Goal: Information Seeking & Learning: Learn about a topic

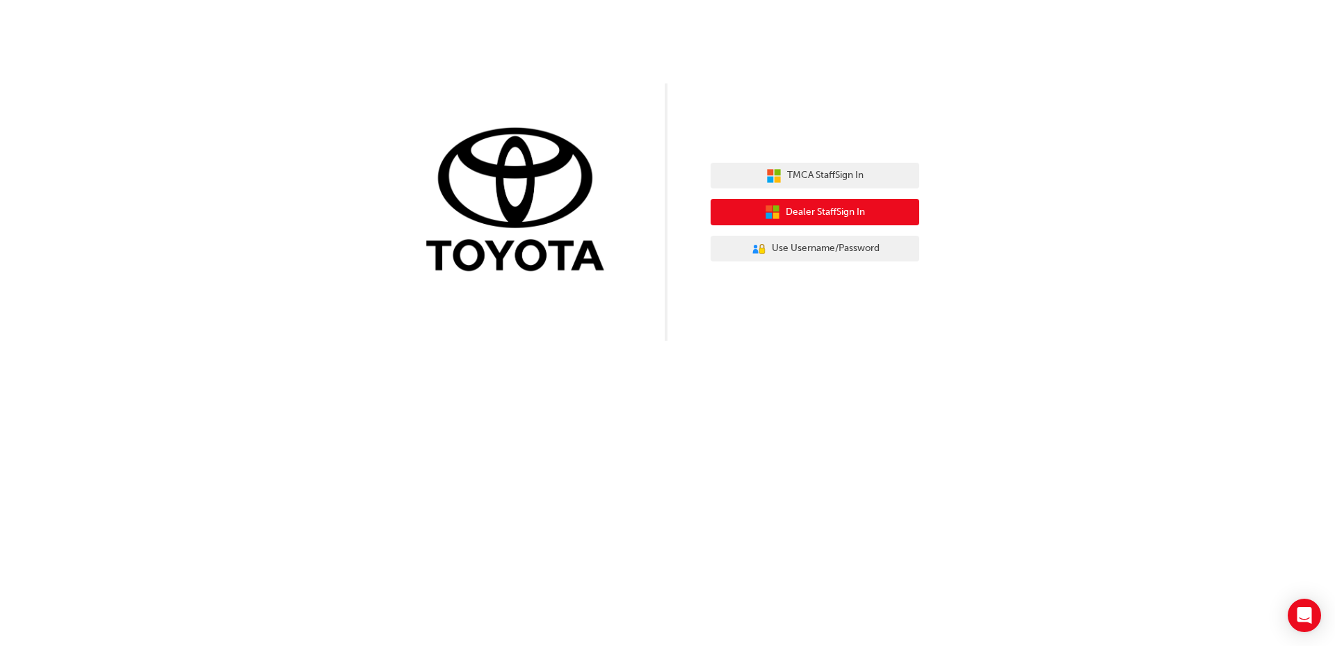
click at [810, 209] on span "Dealer Staff Sign In" at bounding box center [825, 212] width 79 height 16
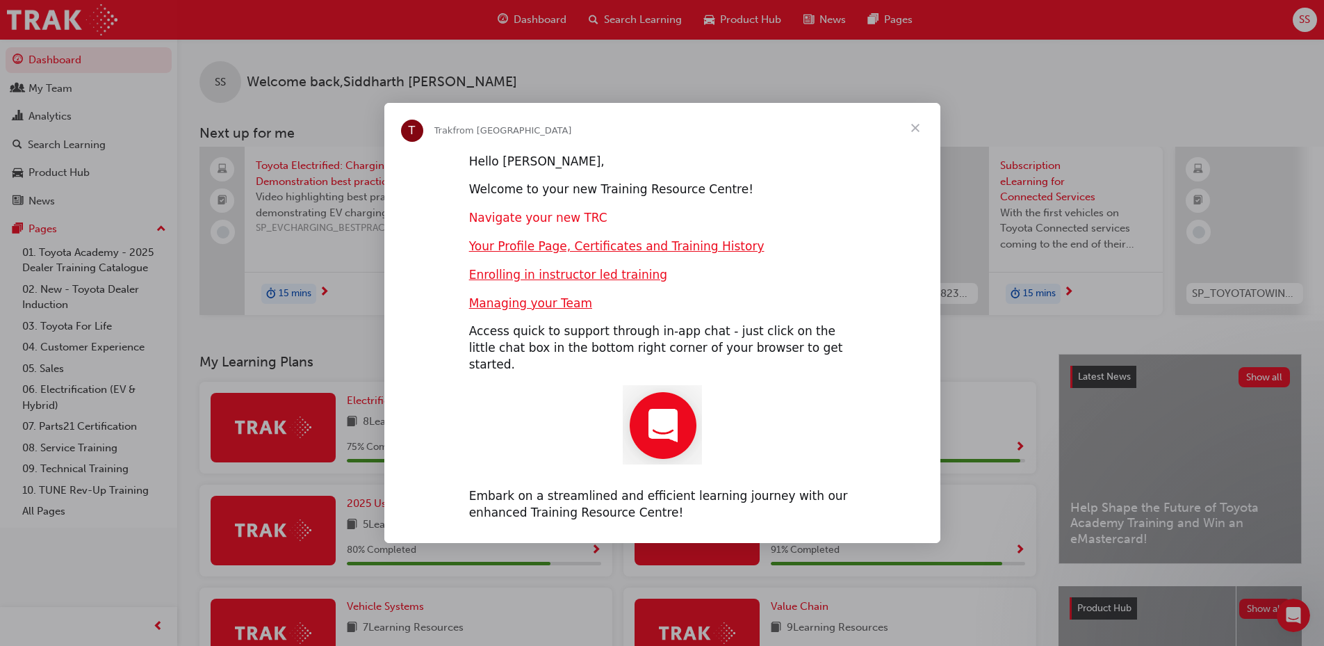
click at [551, 225] on link "Navigate your new TRC" at bounding box center [538, 218] width 138 height 14
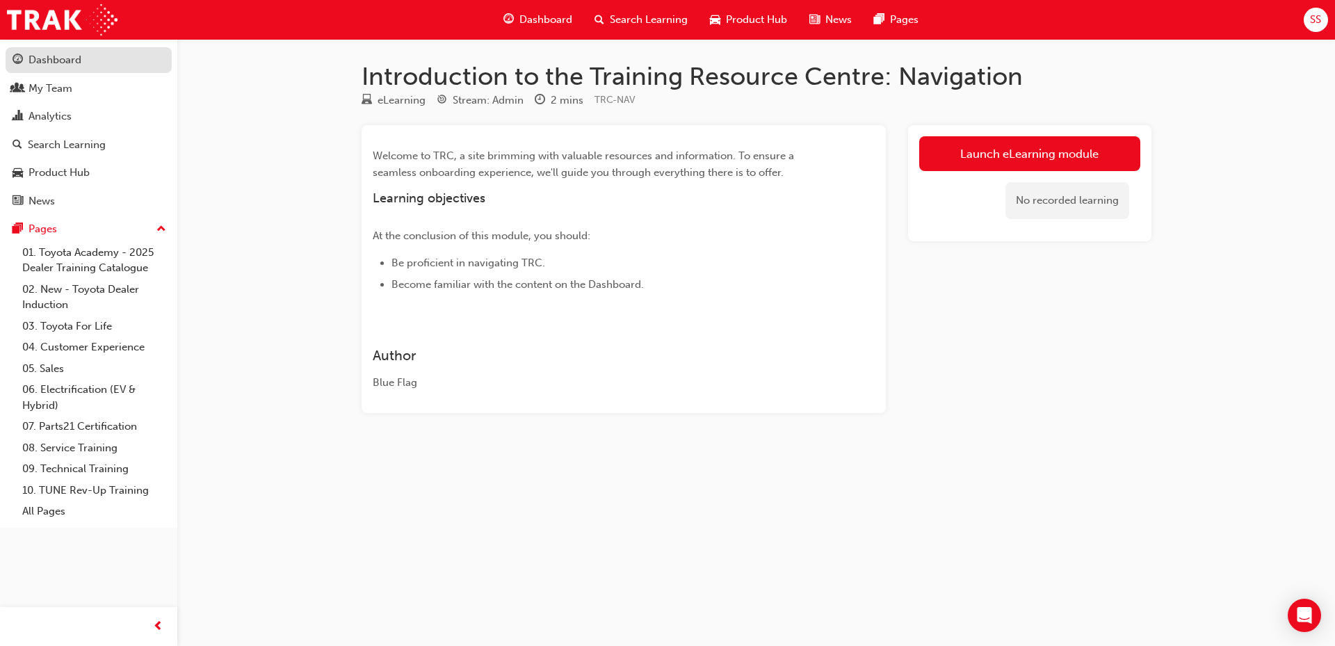
click at [52, 60] on div "Dashboard" at bounding box center [55, 60] width 53 height 16
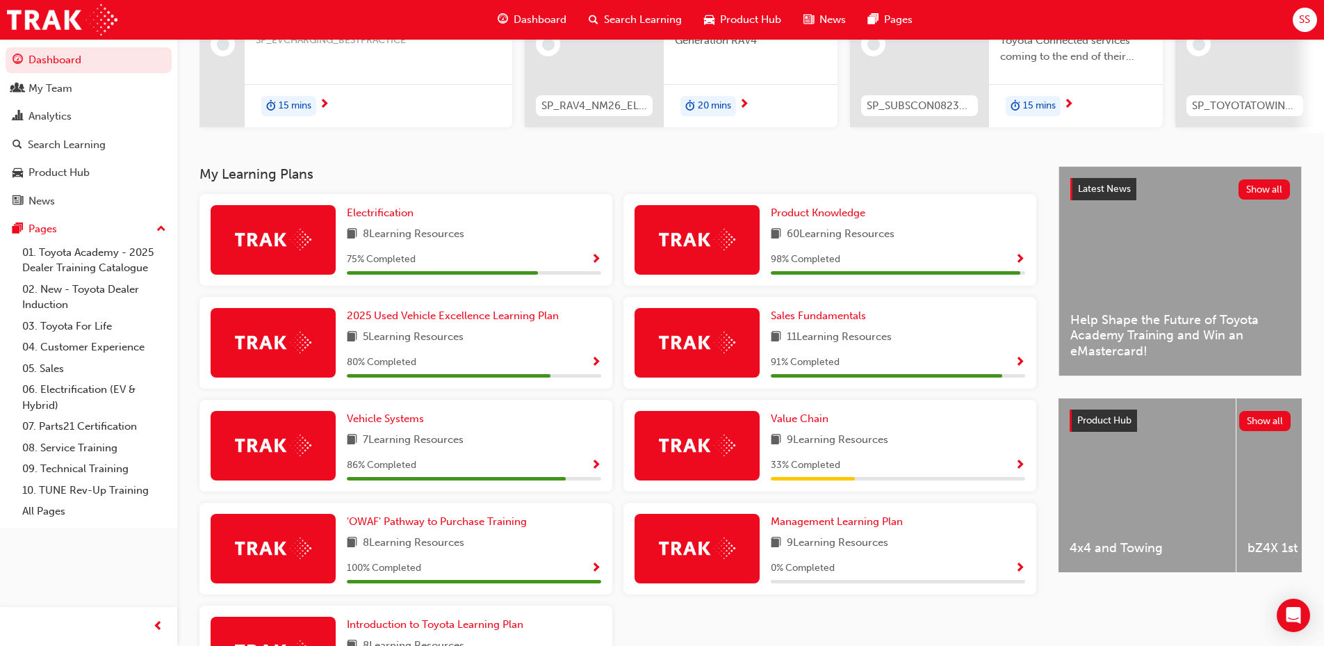
scroll to position [209, 0]
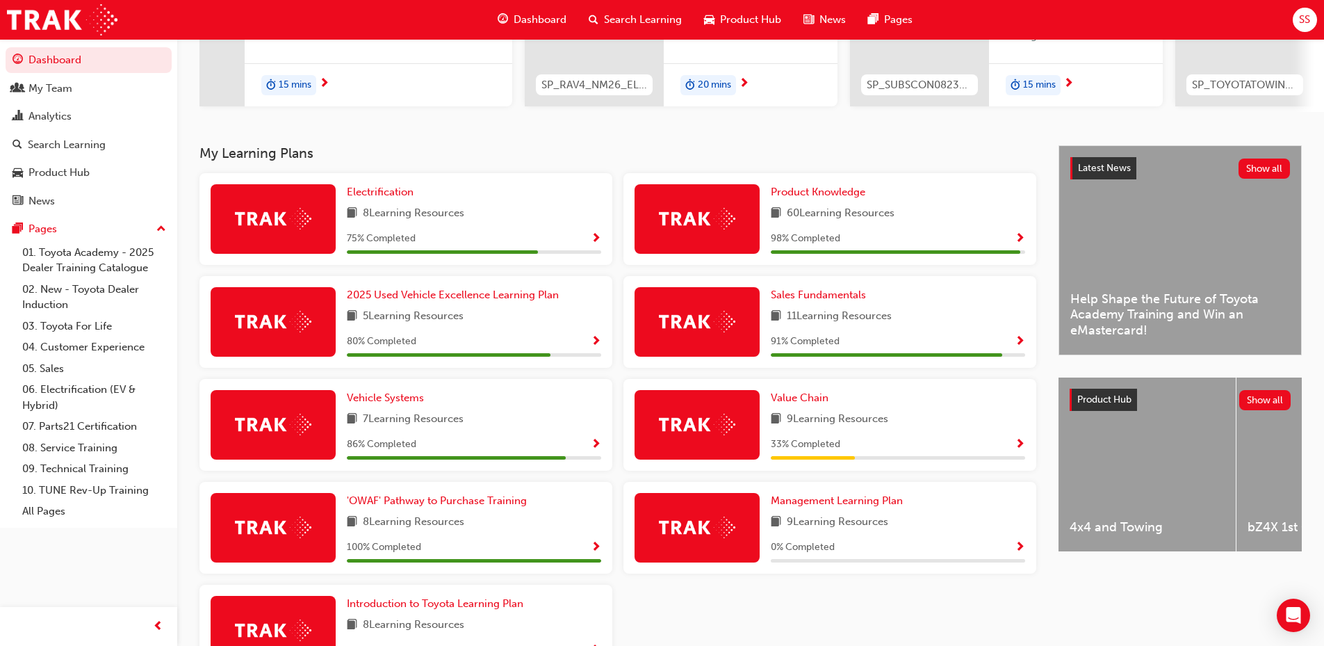
click at [1014, 239] on div "98 % Completed" at bounding box center [898, 238] width 254 height 17
click at [1021, 245] on span "Show Progress" at bounding box center [1020, 239] width 10 height 13
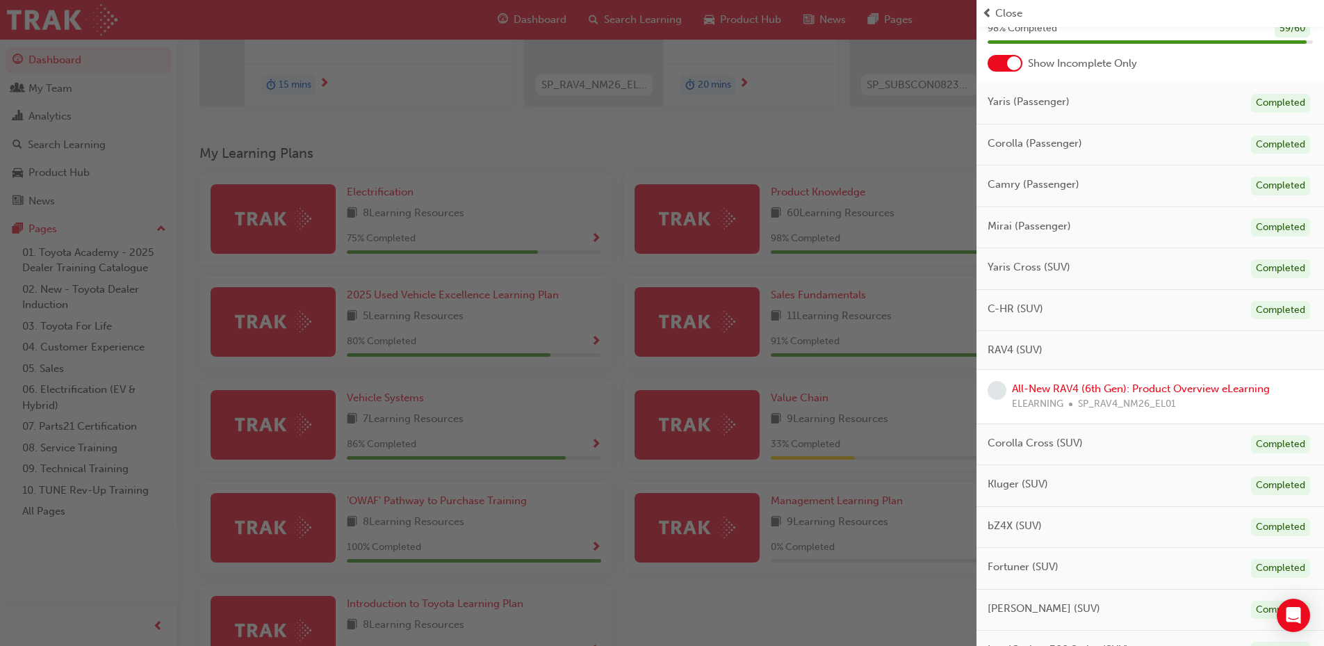
scroll to position [0, 0]
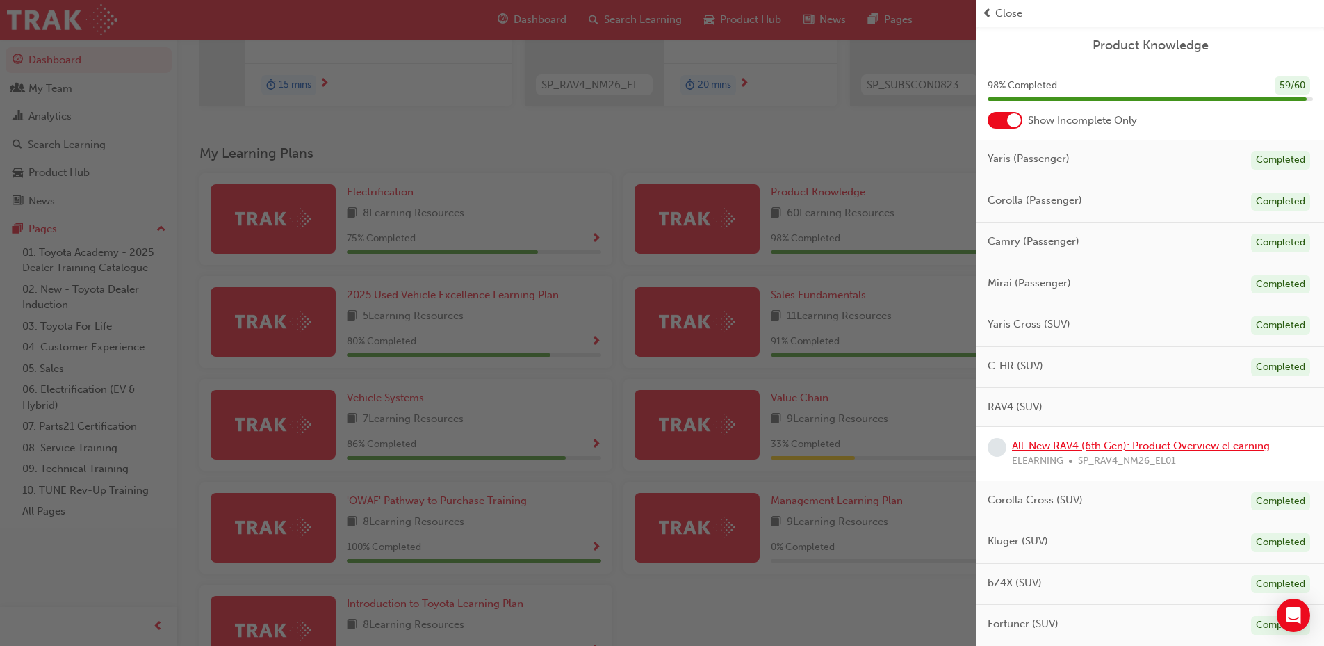
click at [1148, 446] on link "All-New RAV4 (6th Gen): Product Overview eLearning" at bounding box center [1141, 445] width 258 height 13
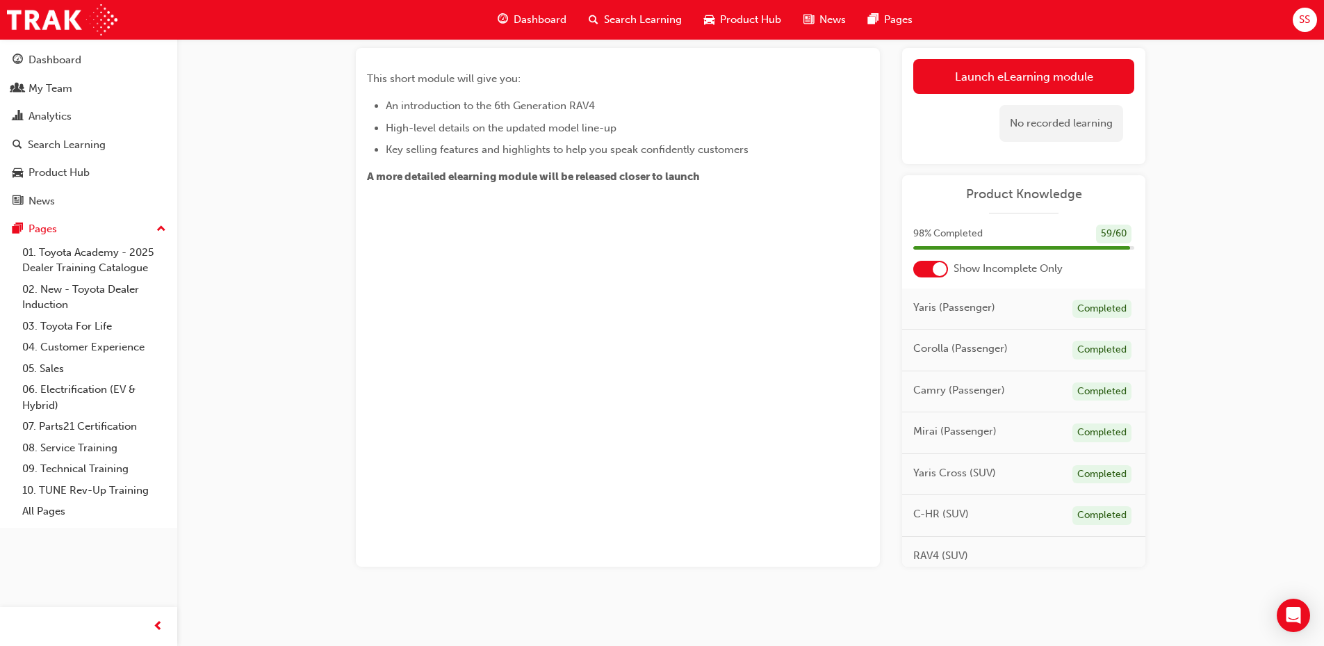
scroll to position [28, 0]
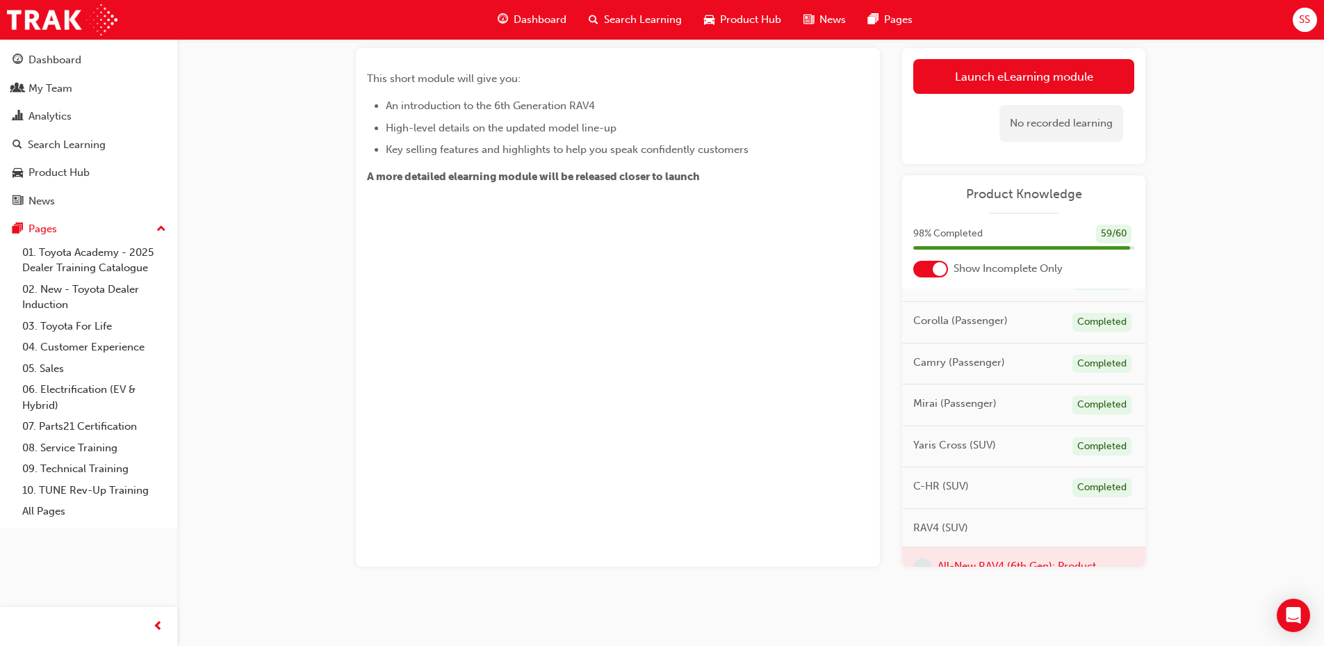
click at [1044, 565] on div at bounding box center [1023, 582] width 243 height 70
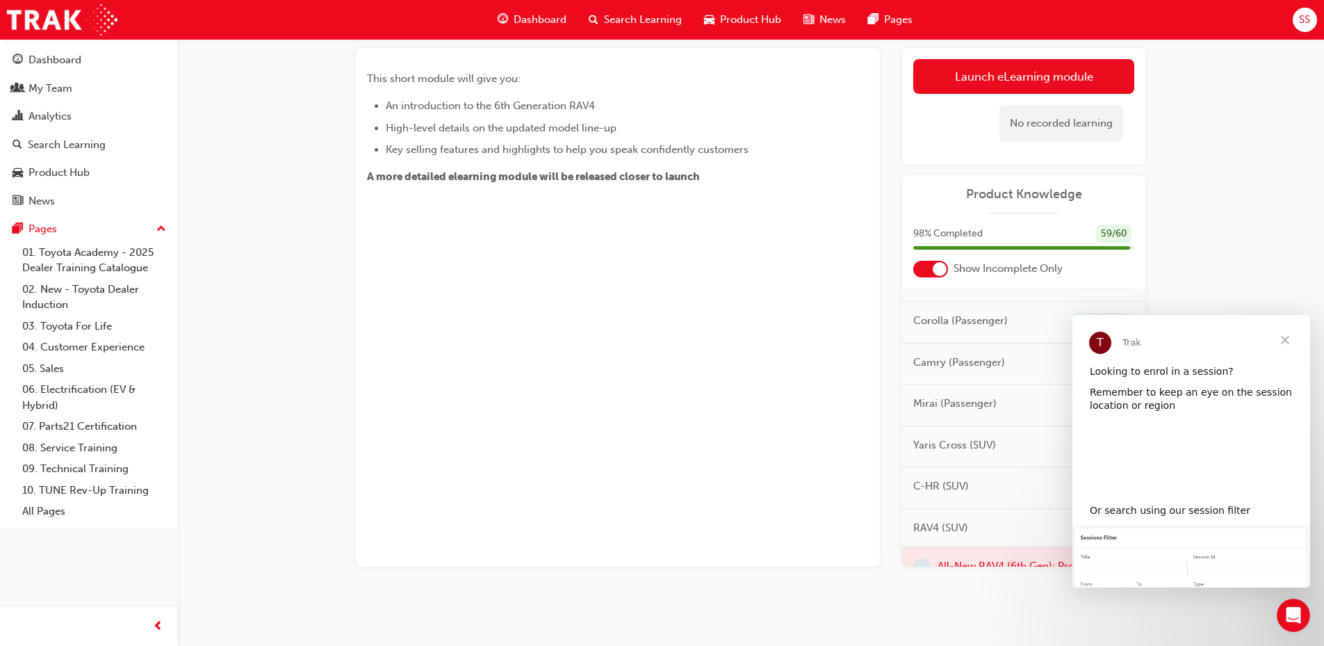
scroll to position [0, 0]
click at [1041, 564] on div at bounding box center [1023, 582] width 243 height 70
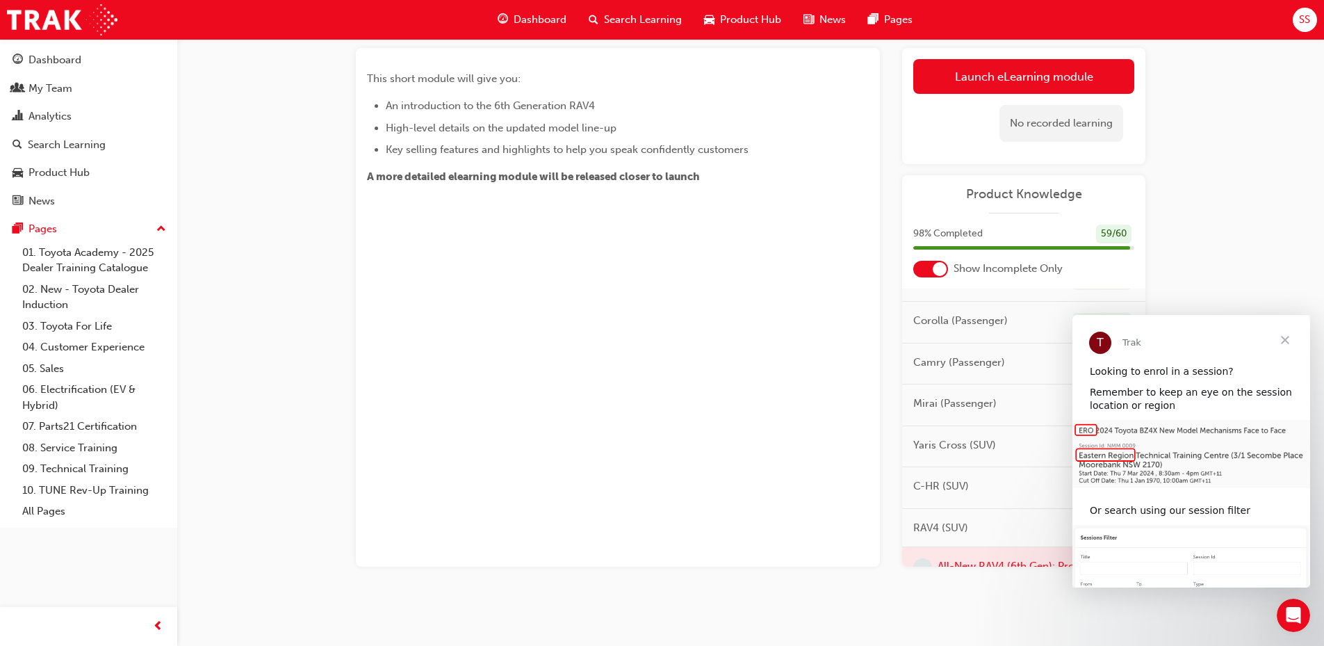
click at [1041, 564] on div at bounding box center [1023, 582] width 243 height 70
click at [639, 449] on div "This short module will give you: An introduction to the 6th Generation RAV4 Hig…" at bounding box center [618, 307] width 524 height 519
click at [1283, 339] on span "Close" at bounding box center [1285, 340] width 50 height 50
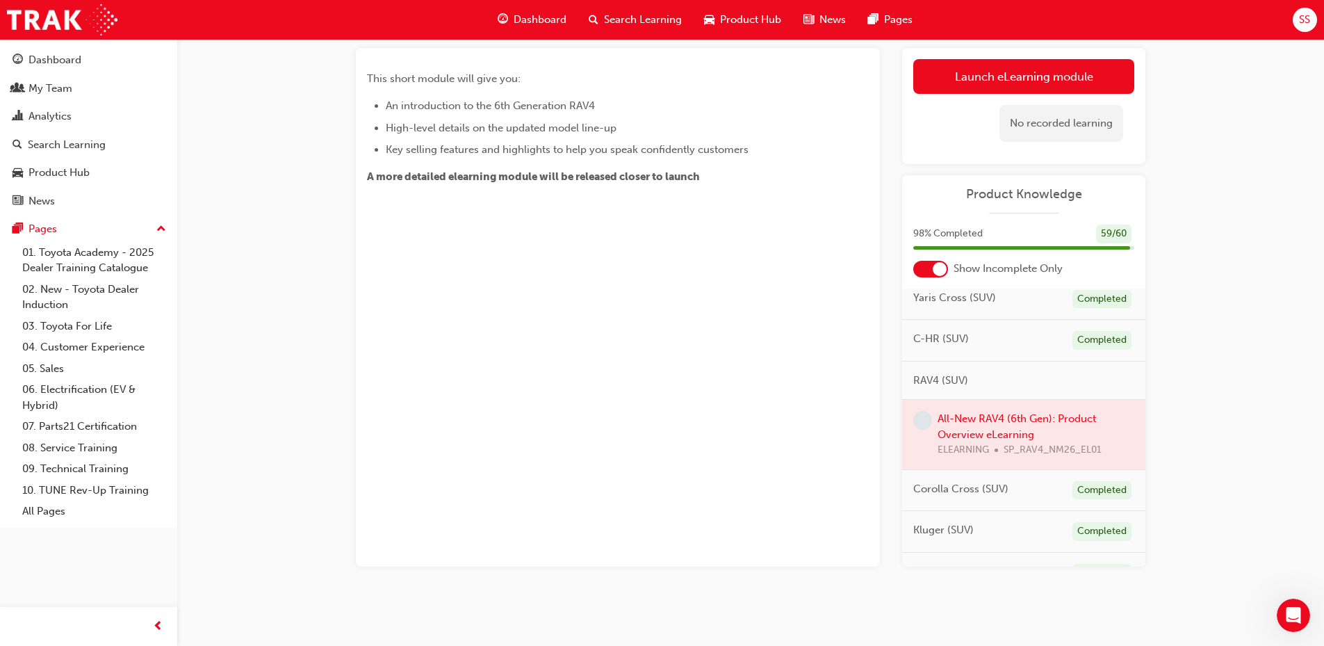
scroll to position [172, 0]
click at [1025, 420] on div at bounding box center [1023, 438] width 243 height 70
click at [989, 421] on div at bounding box center [1023, 438] width 243 height 70
click at [1023, 453] on div at bounding box center [1023, 438] width 243 height 70
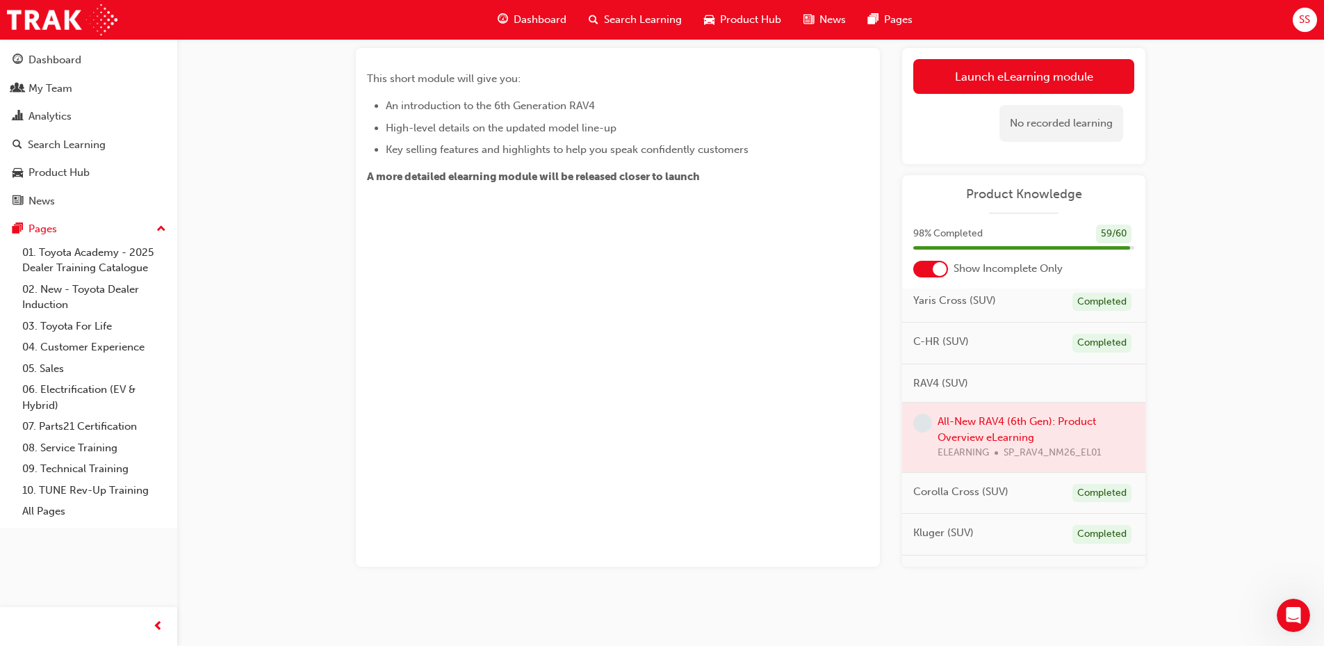
click at [1025, 452] on div at bounding box center [1023, 438] width 243 height 70
click at [966, 452] on div at bounding box center [1023, 438] width 243 height 70
click at [972, 440] on div at bounding box center [1023, 438] width 243 height 70
click at [977, 423] on div at bounding box center [1023, 438] width 243 height 70
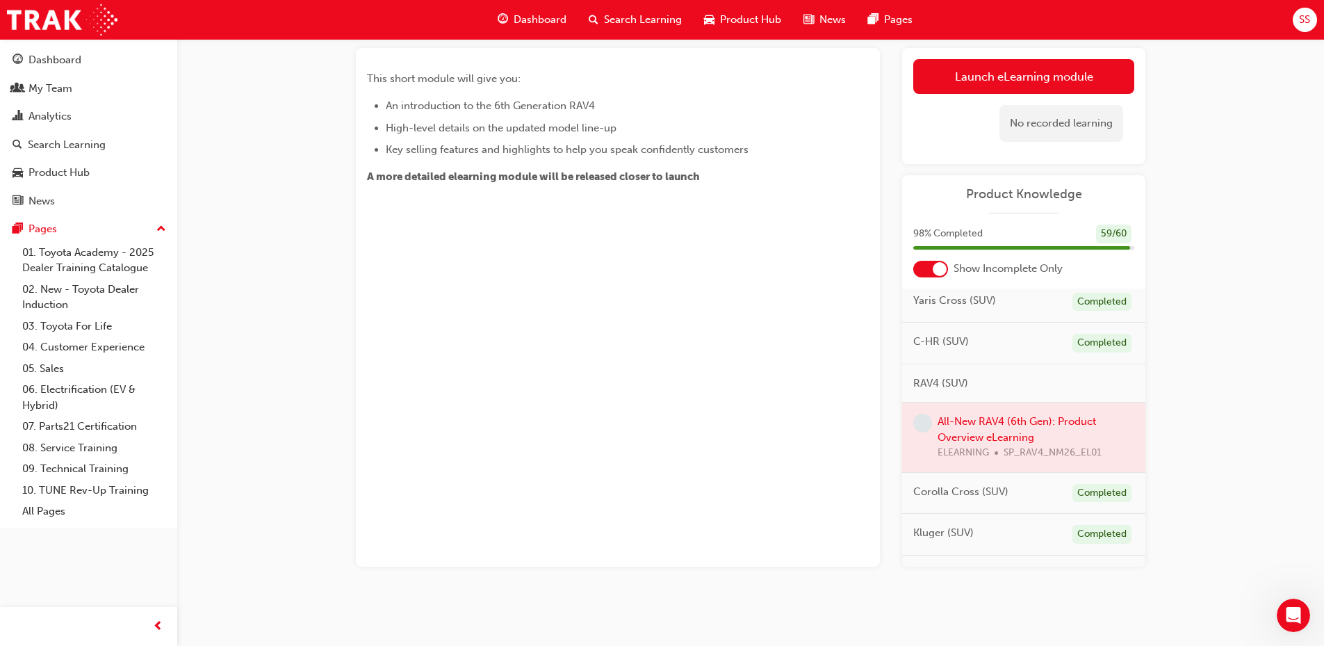
click at [971, 449] on div at bounding box center [1023, 438] width 243 height 70
click at [971, 451] on div at bounding box center [1023, 438] width 243 height 70
click at [1030, 425] on div at bounding box center [1023, 438] width 243 height 70
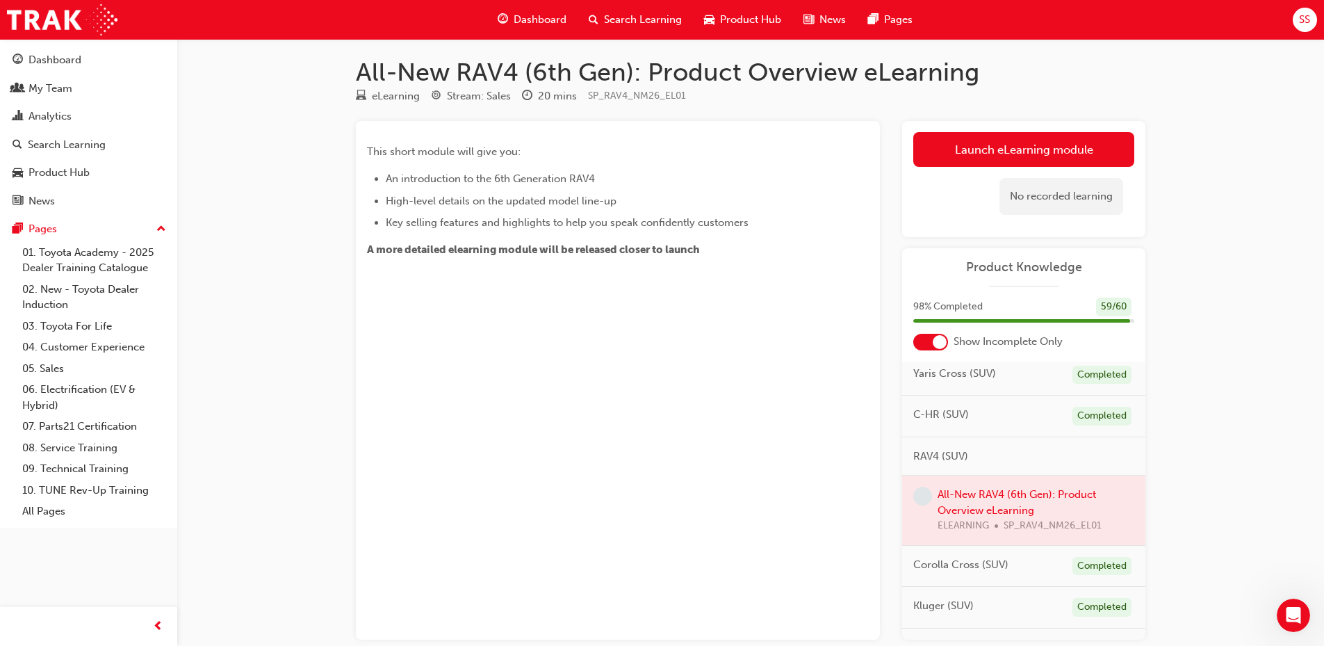
scroll to position [0, 0]
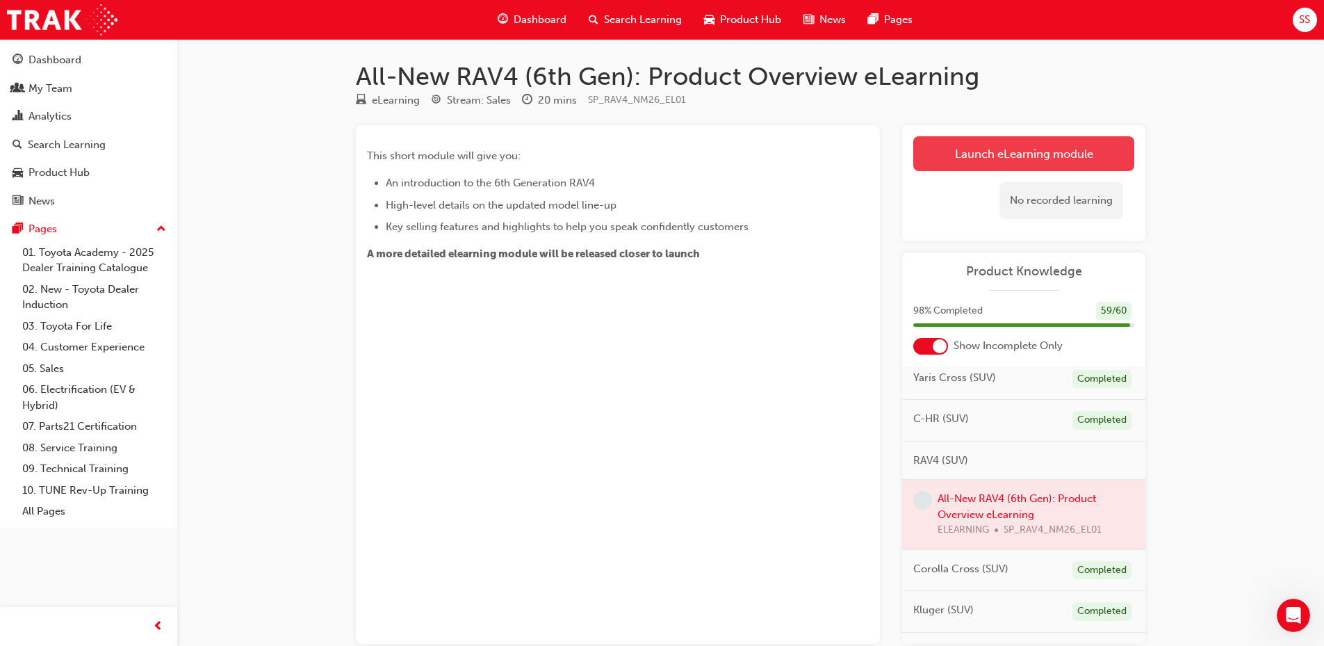
click at [1065, 159] on link "Launch eLearning module" at bounding box center [1024, 153] width 221 height 35
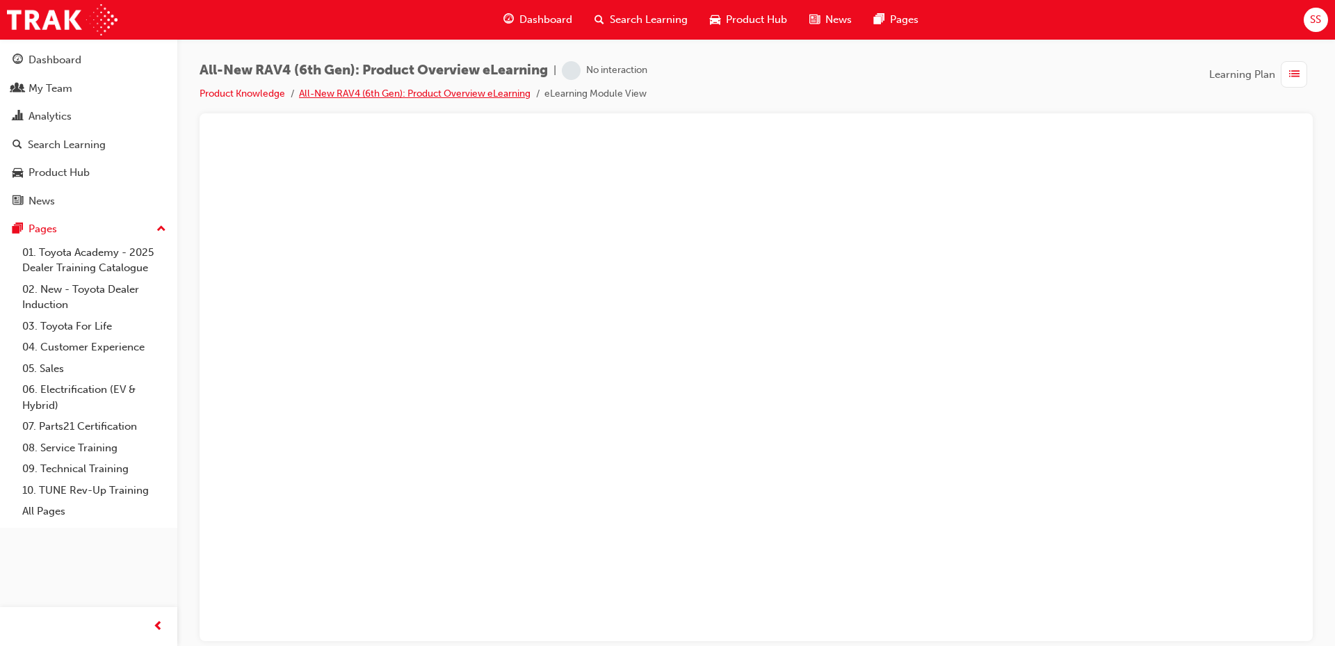
click at [457, 95] on link "All-New RAV4 (6th Gen): Product Overview eLearning" at bounding box center [415, 94] width 232 height 12
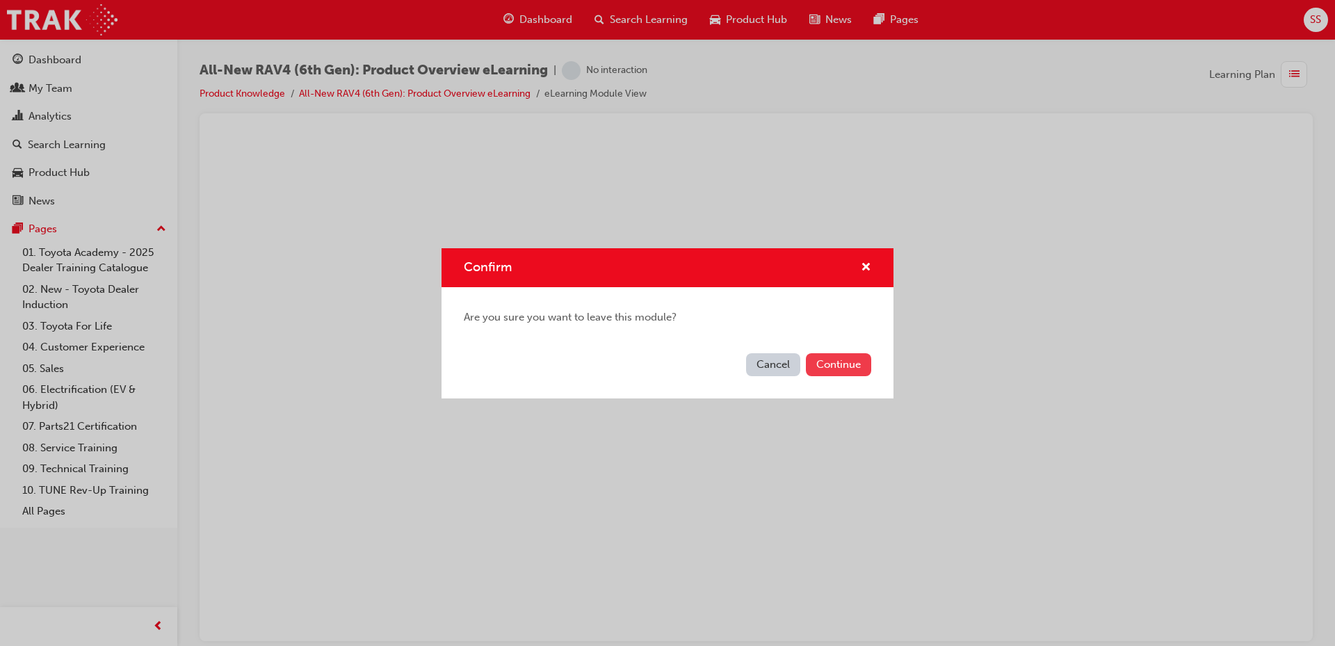
click at [838, 368] on button "Continue" at bounding box center [838, 364] width 65 height 23
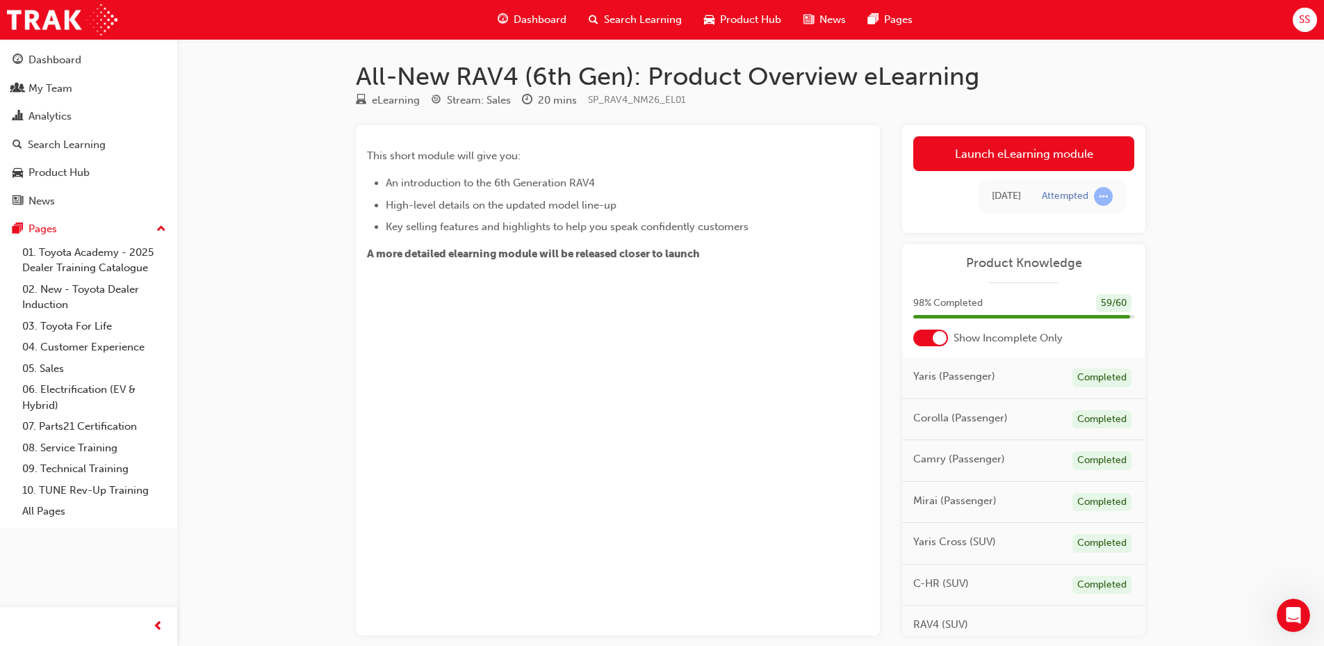
click at [1015, 154] on link "Launch eLearning module" at bounding box center [1024, 153] width 221 height 35
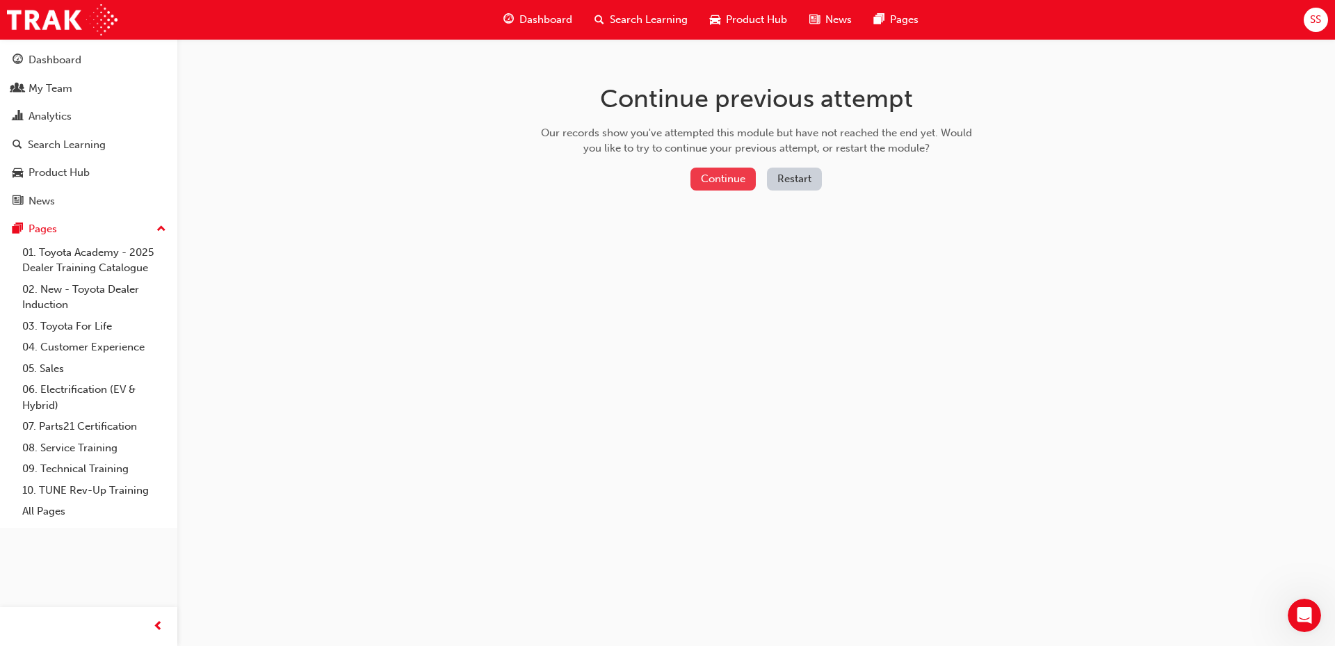
click at [721, 170] on button "Continue" at bounding box center [722, 179] width 65 height 23
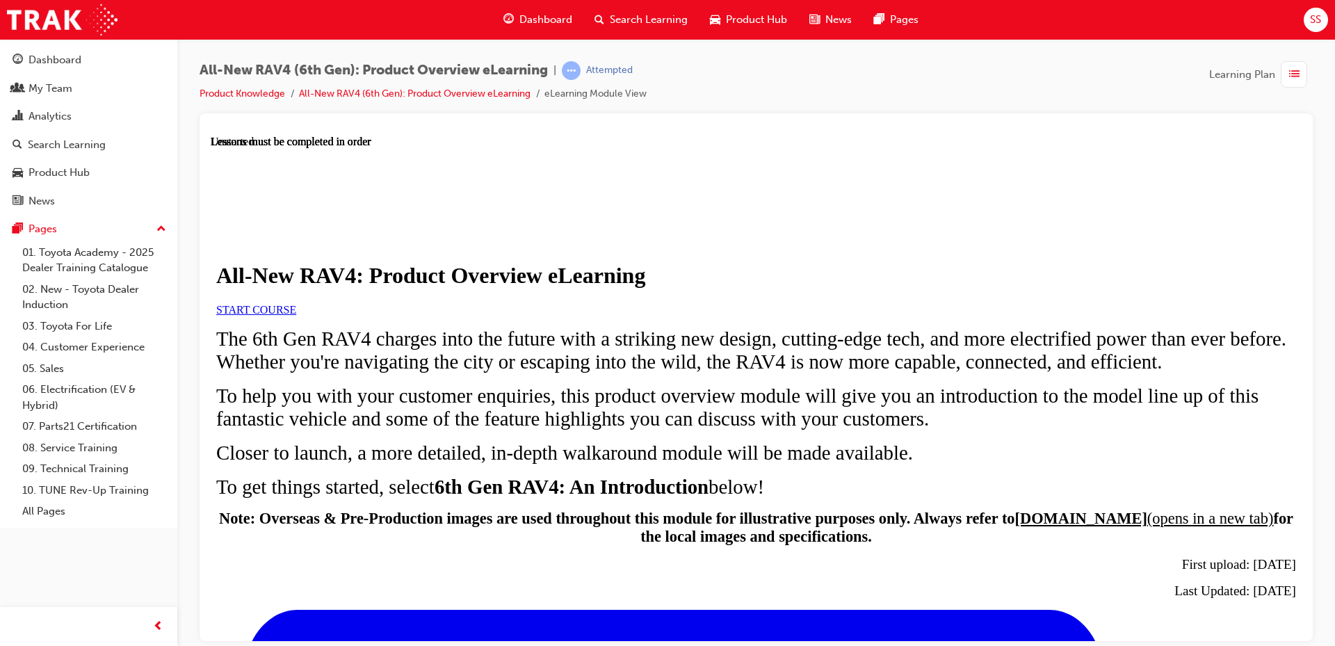
click at [296, 315] on span "START COURSE" at bounding box center [256, 309] width 80 height 12
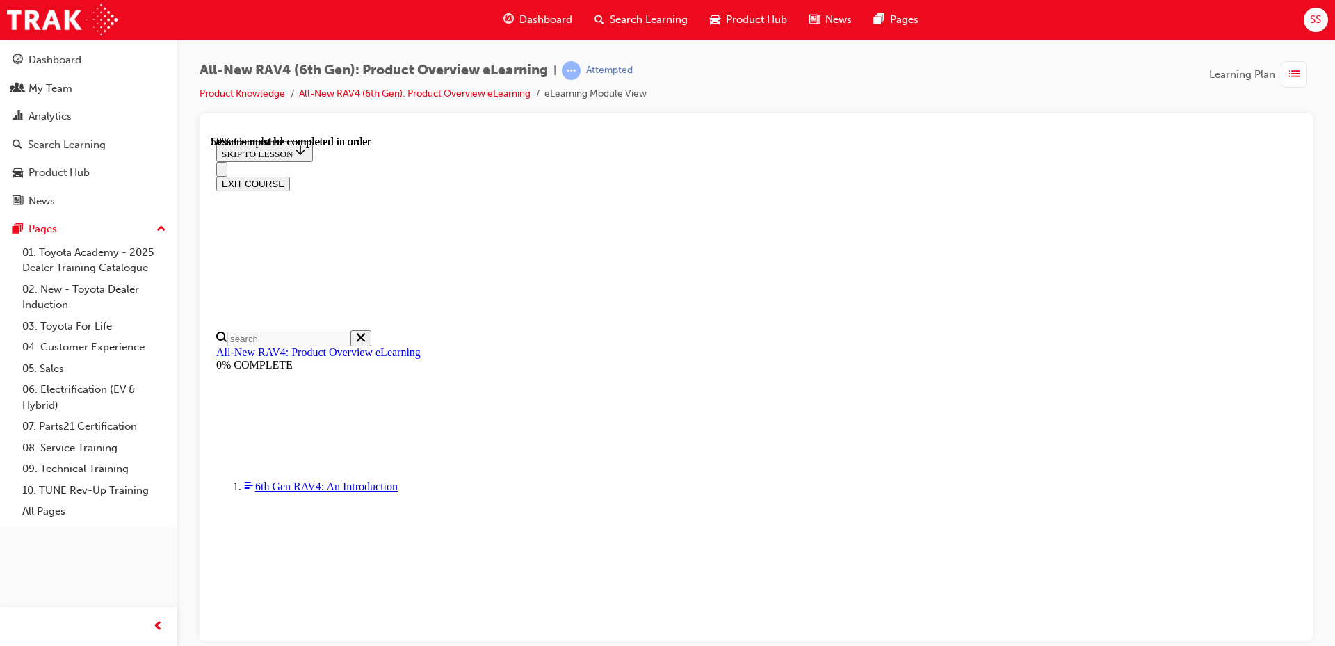
scroll to position [1415, 0]
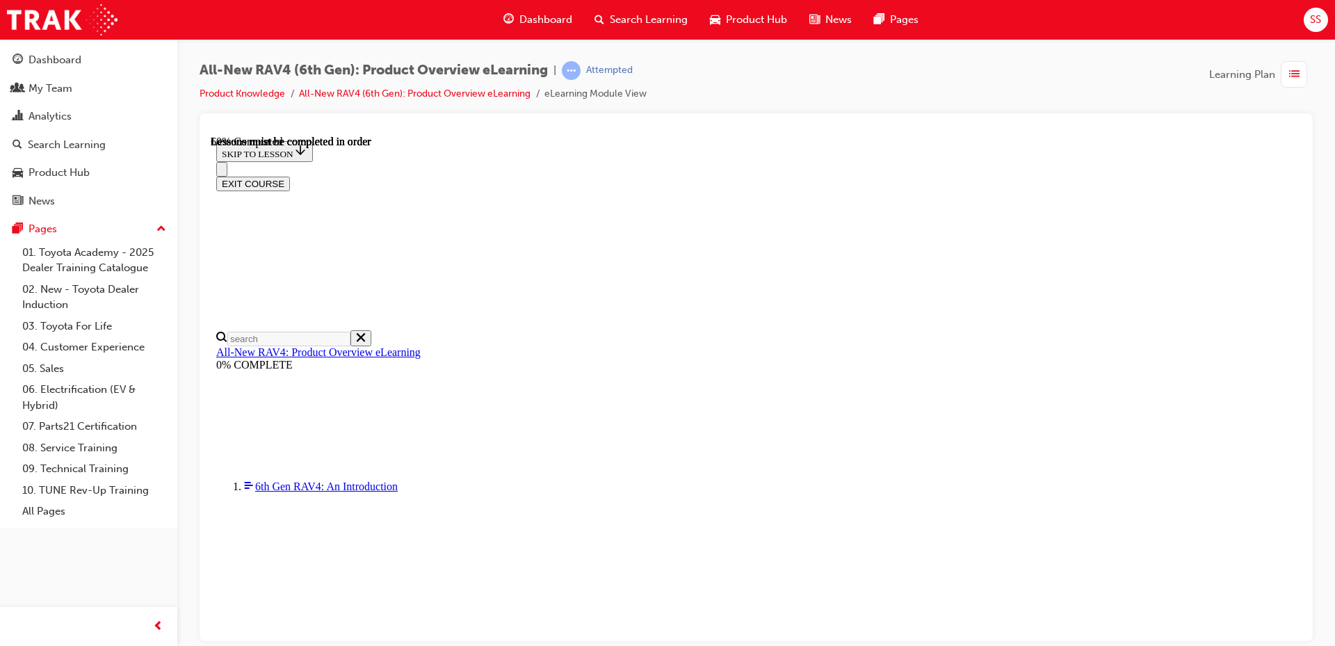
scroll to position [1412, 0]
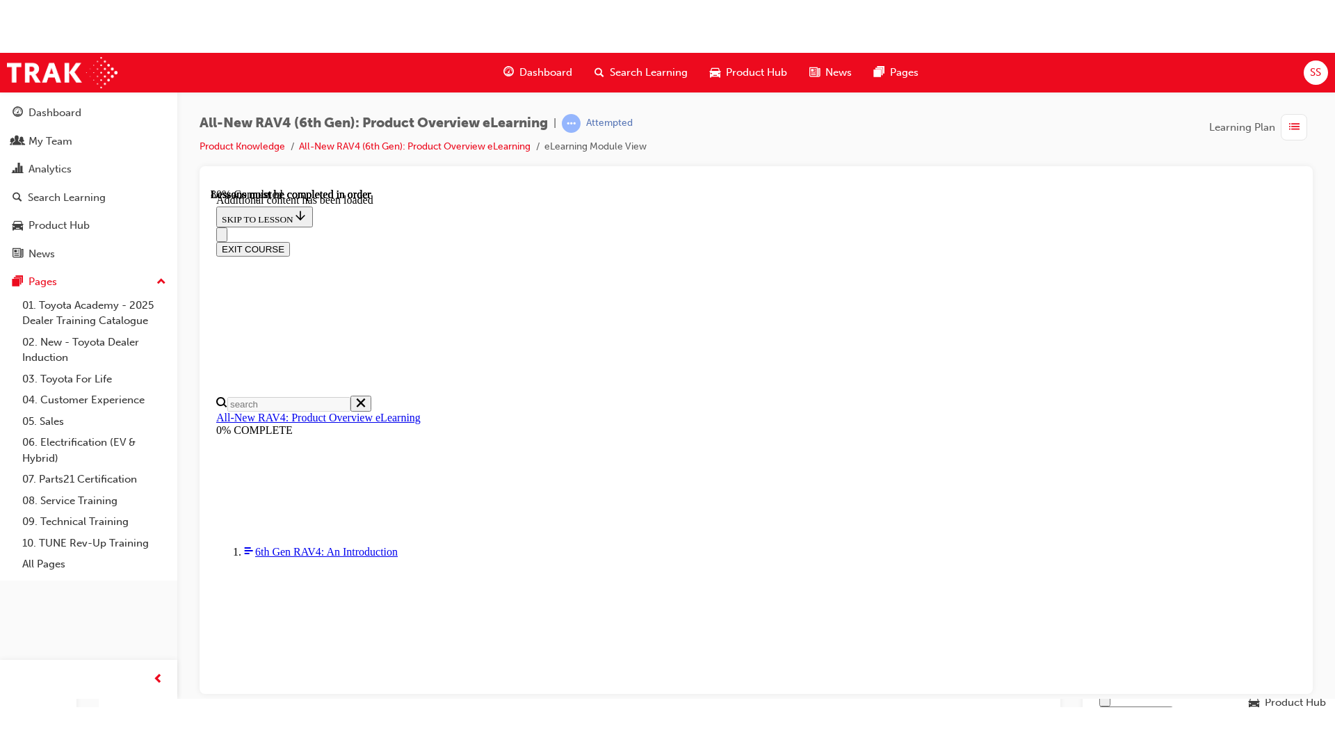
scroll to position [1961, 0]
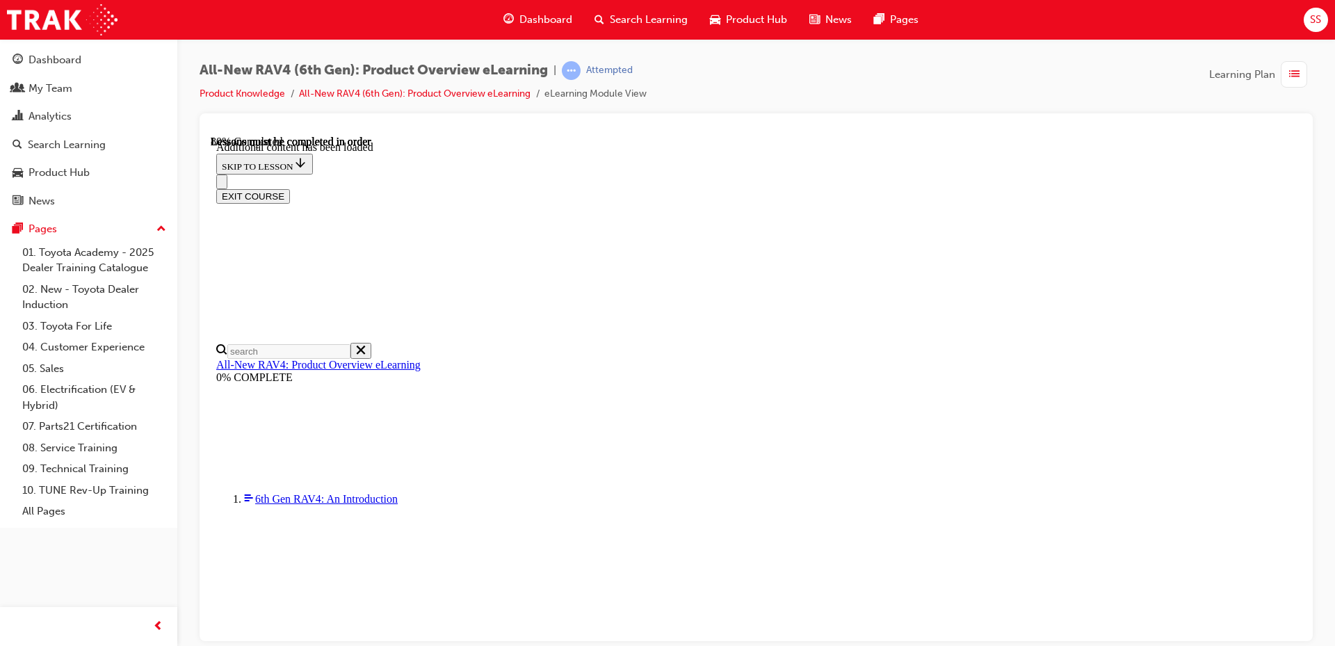
drag, startPoint x: 1179, startPoint y: 471, endPoint x: 1389, endPoint y: 693, distance: 305.9
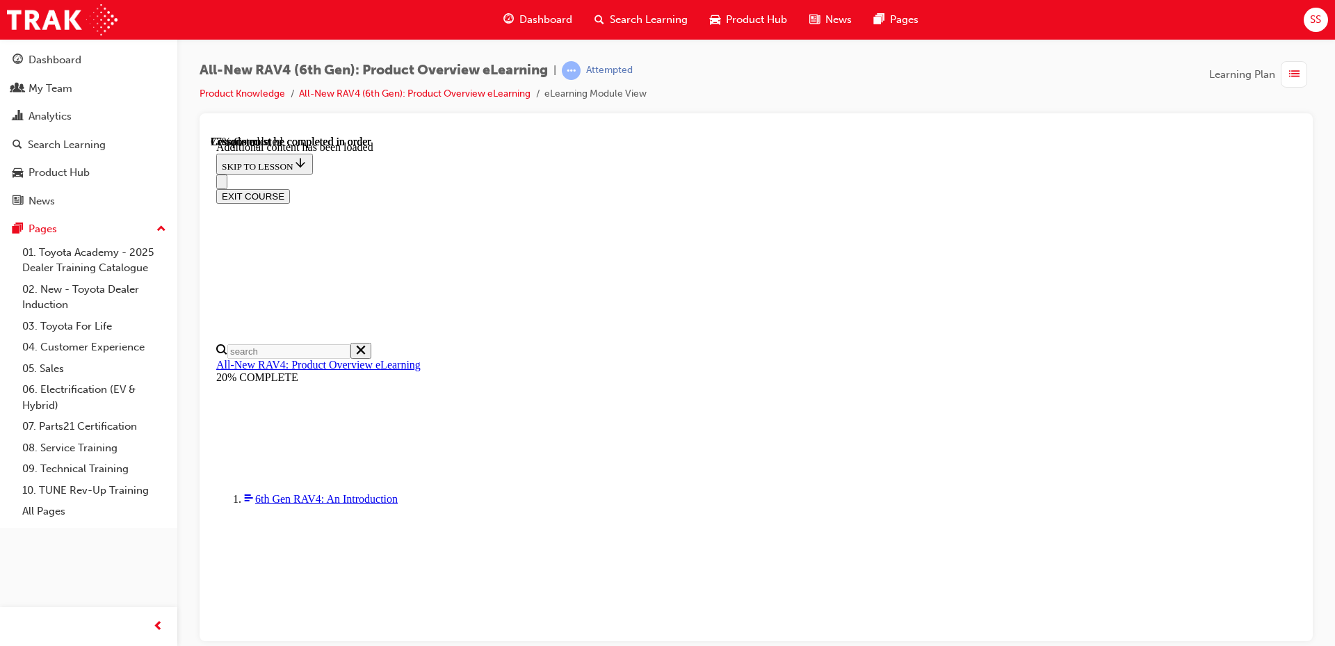
scroll to position [2267, 0]
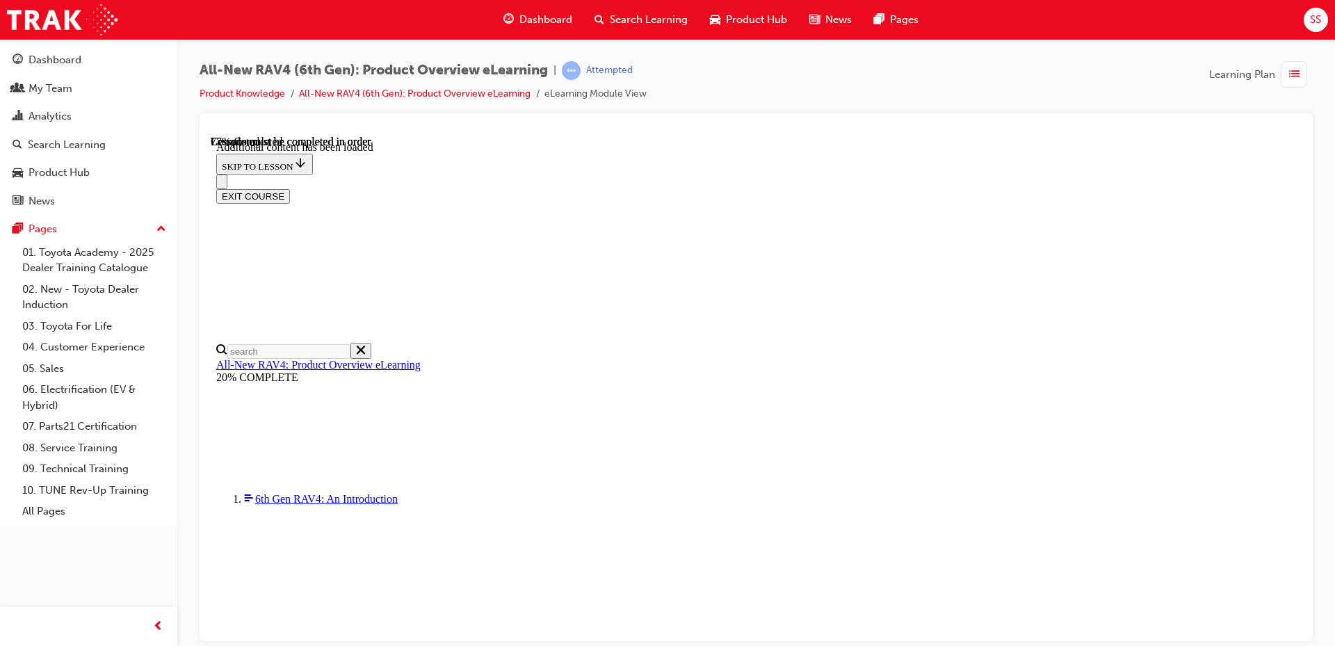
drag, startPoint x: 643, startPoint y: 503, endPoint x: 708, endPoint y: 503, distance: 64.7
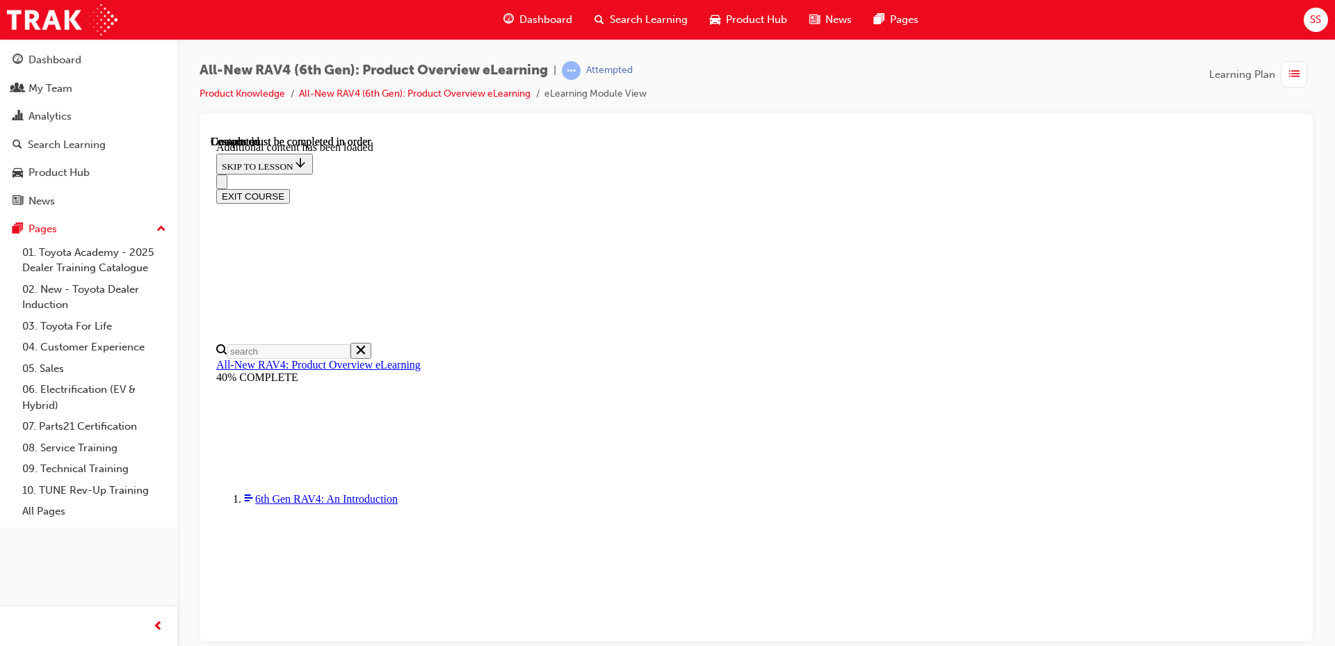
scroll to position [2543, 0]
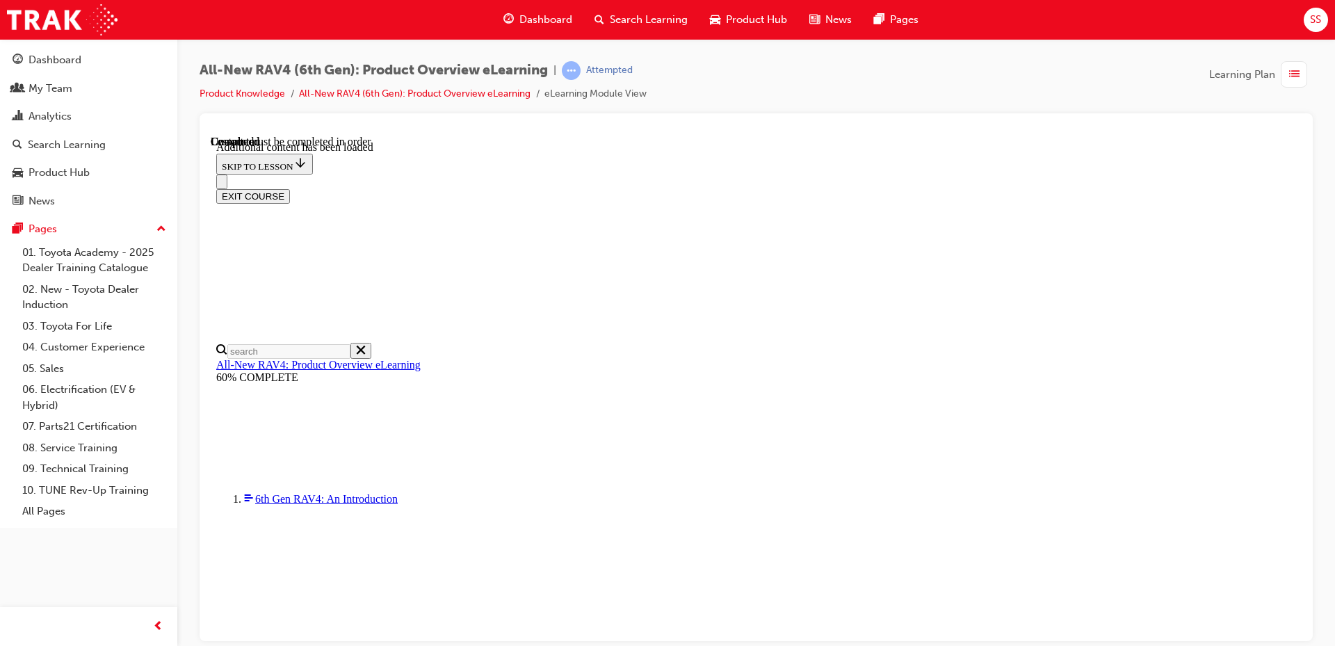
radio input "true"
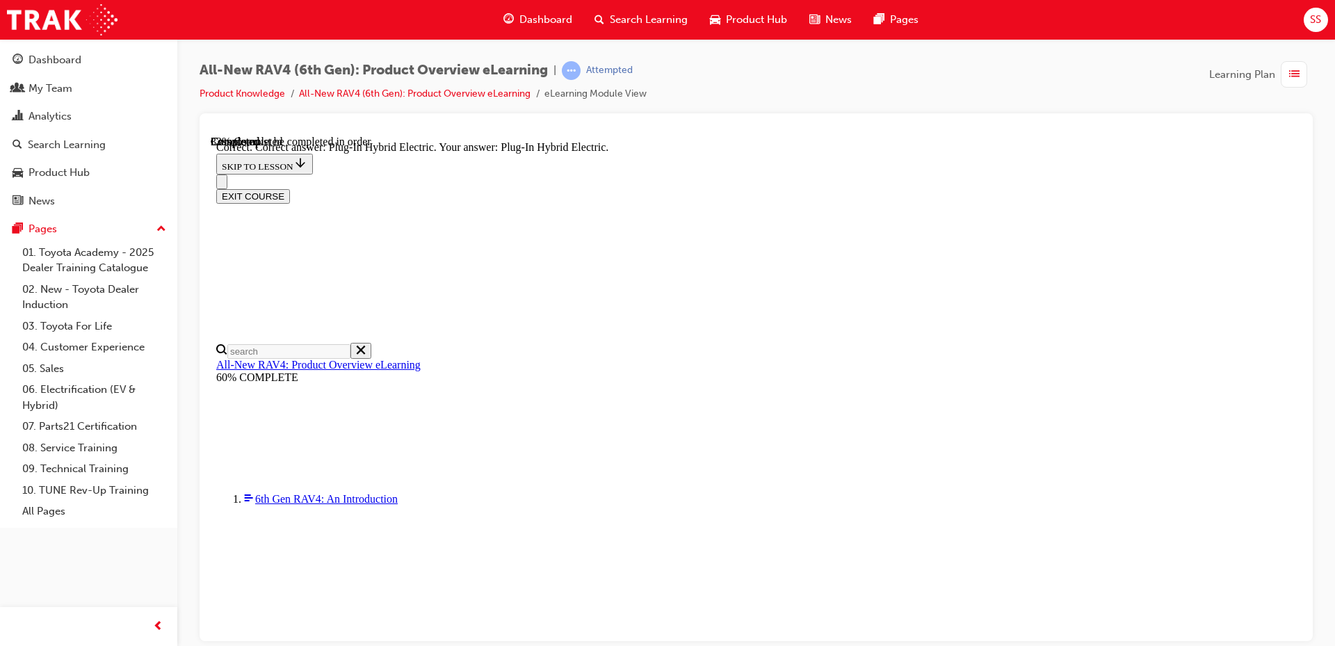
scroll to position [348, 0]
radio input "true"
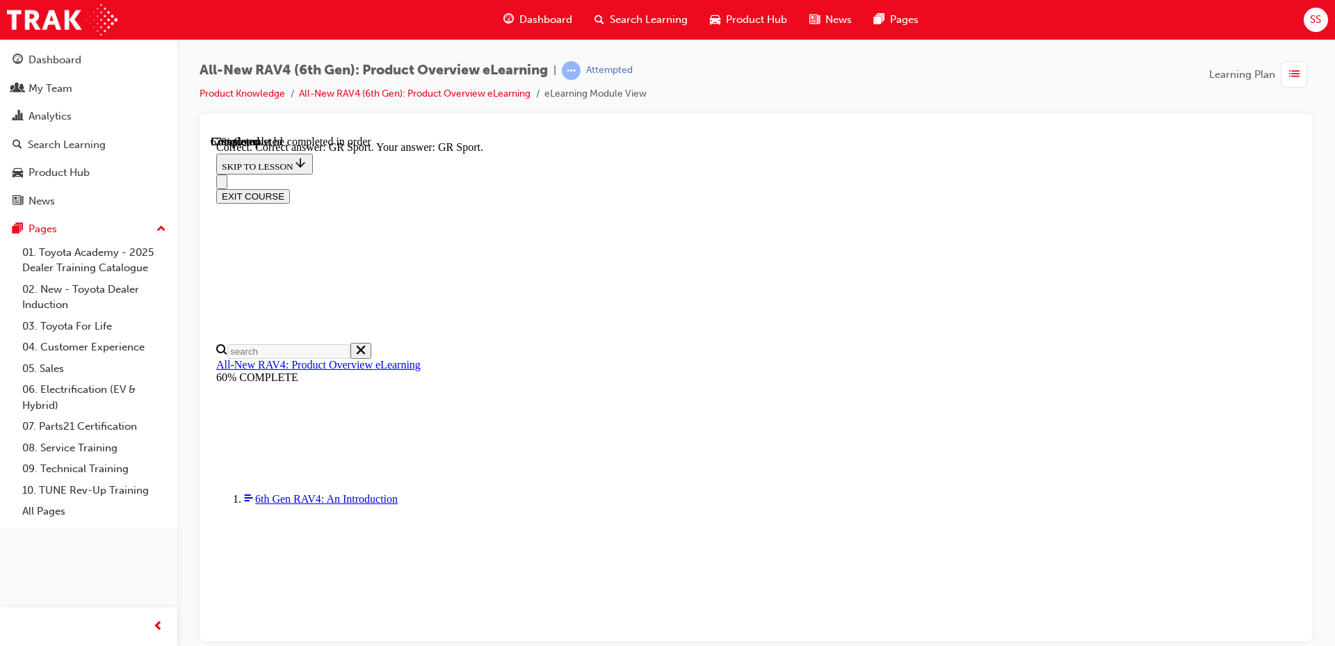
scroll to position [529, 0]
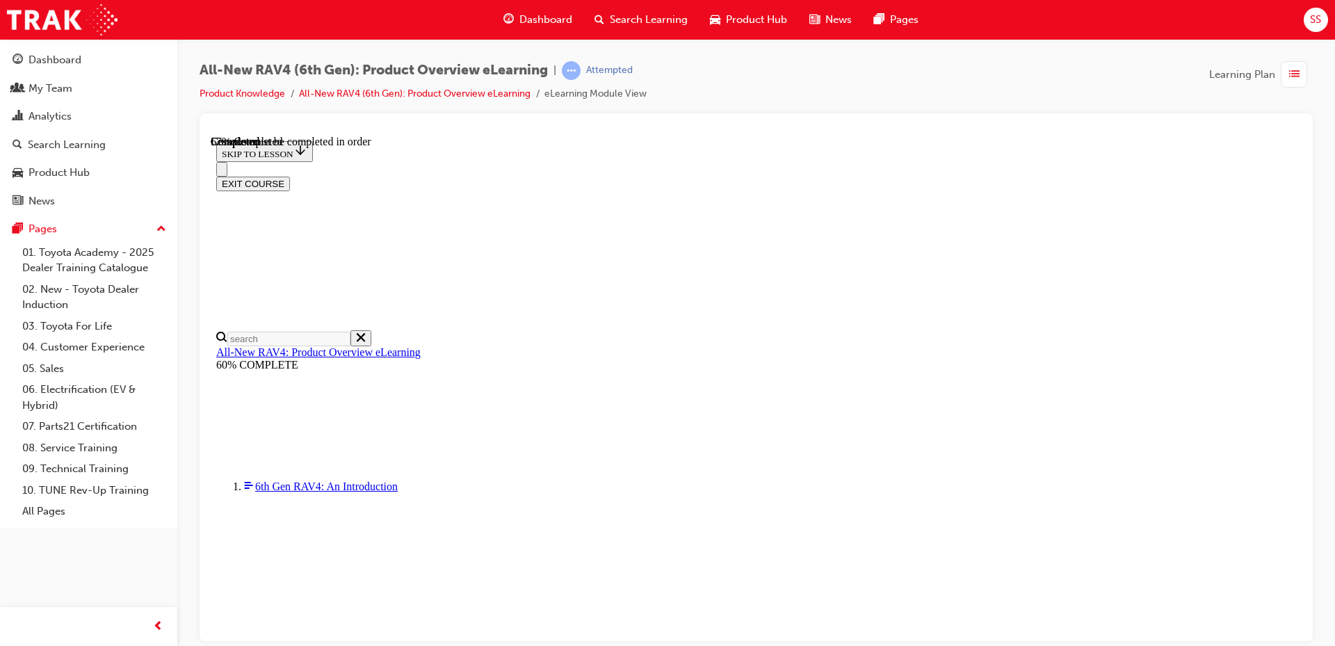
scroll to position [417, 0]
checkbox input "true"
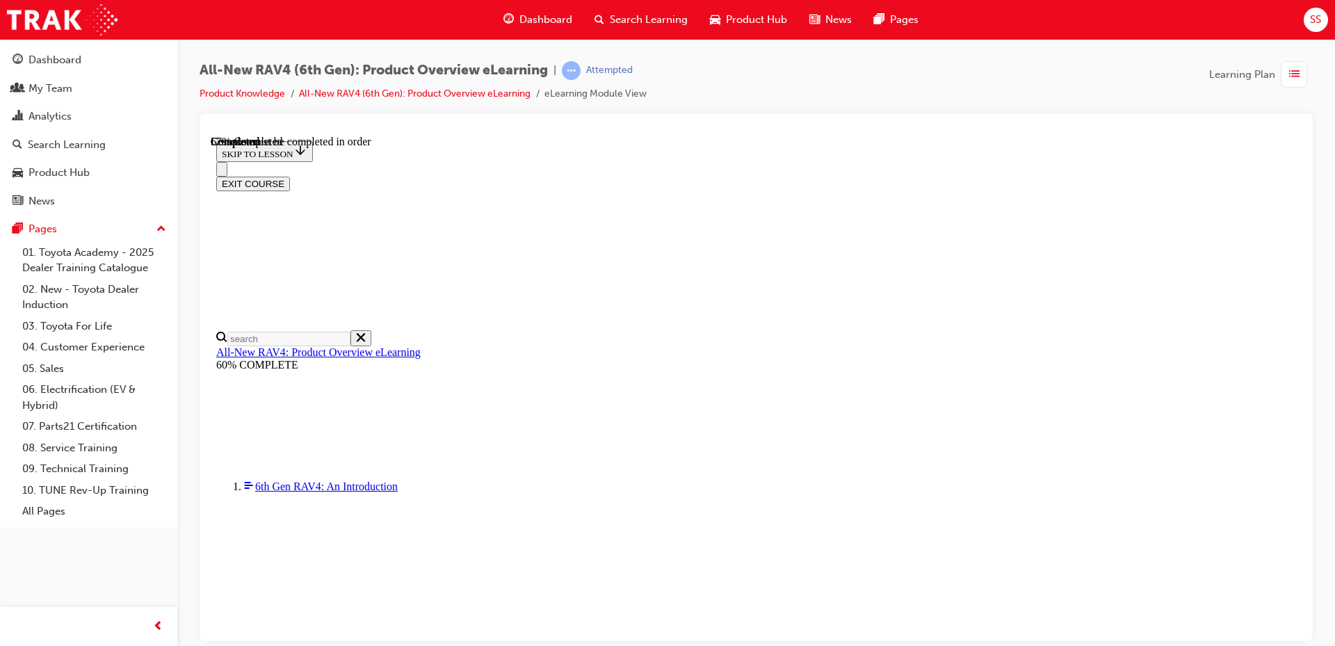
checkbox input "true"
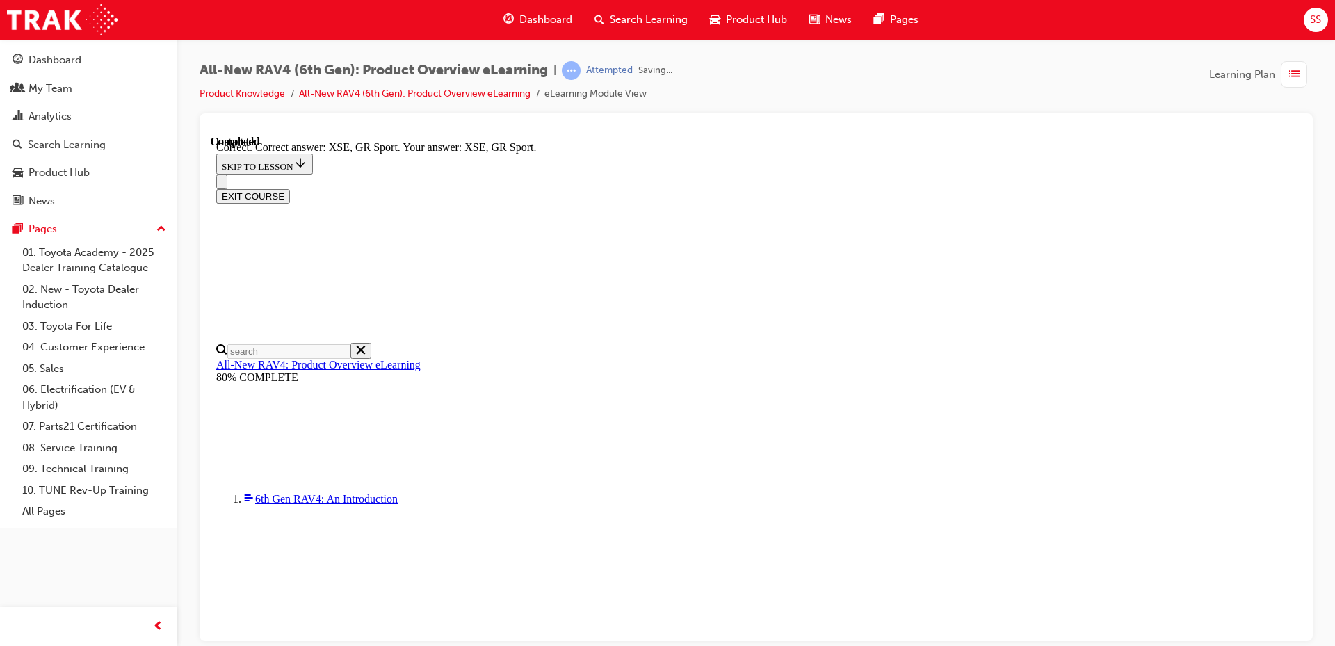
scroll to position [533, 0]
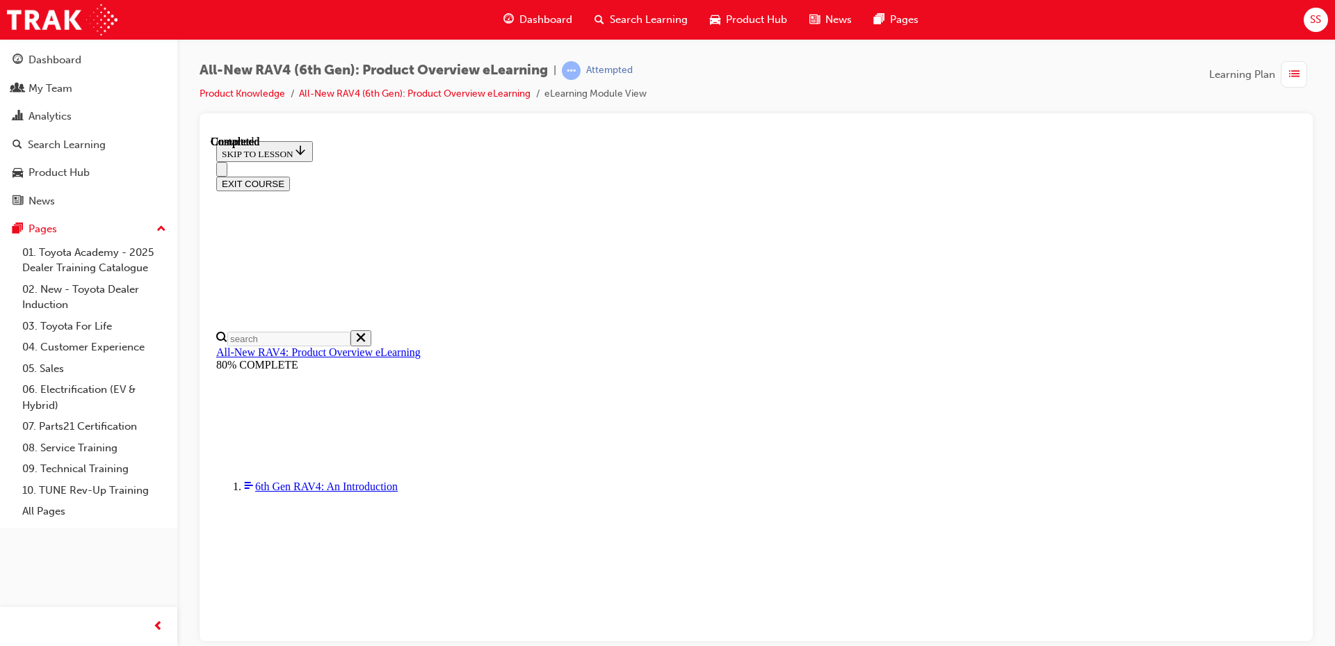
scroll to position [259, 0]
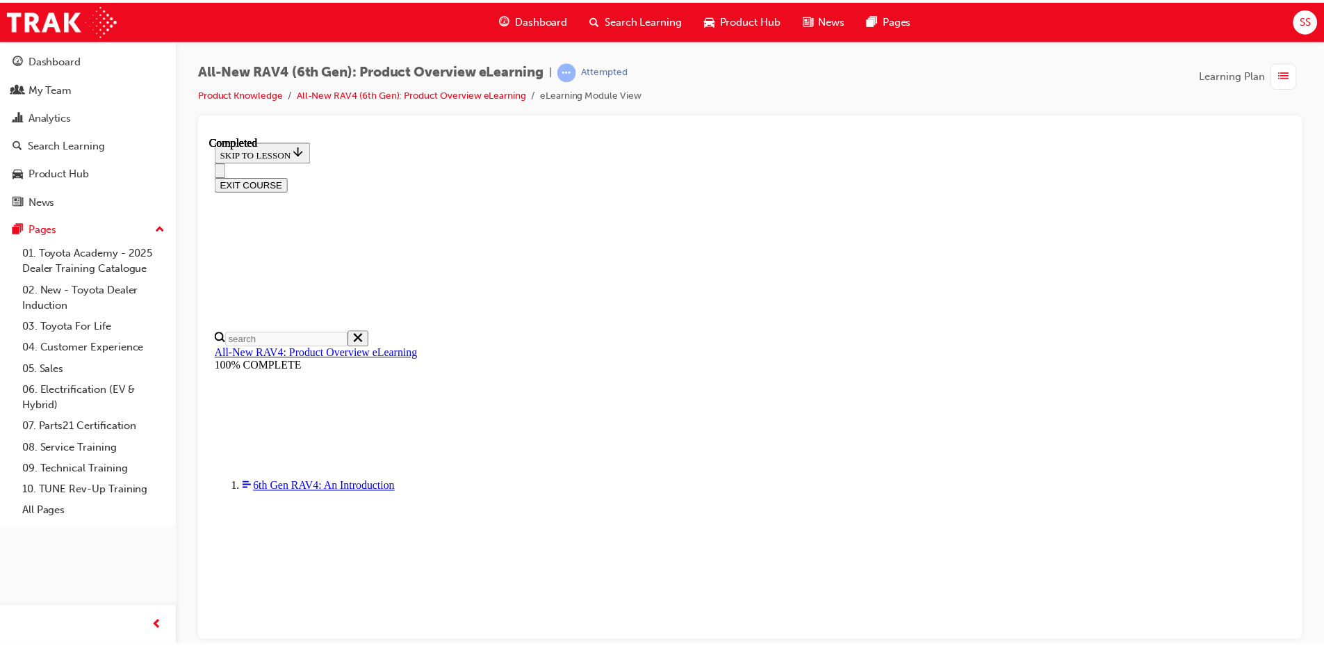
scroll to position [424, 0]
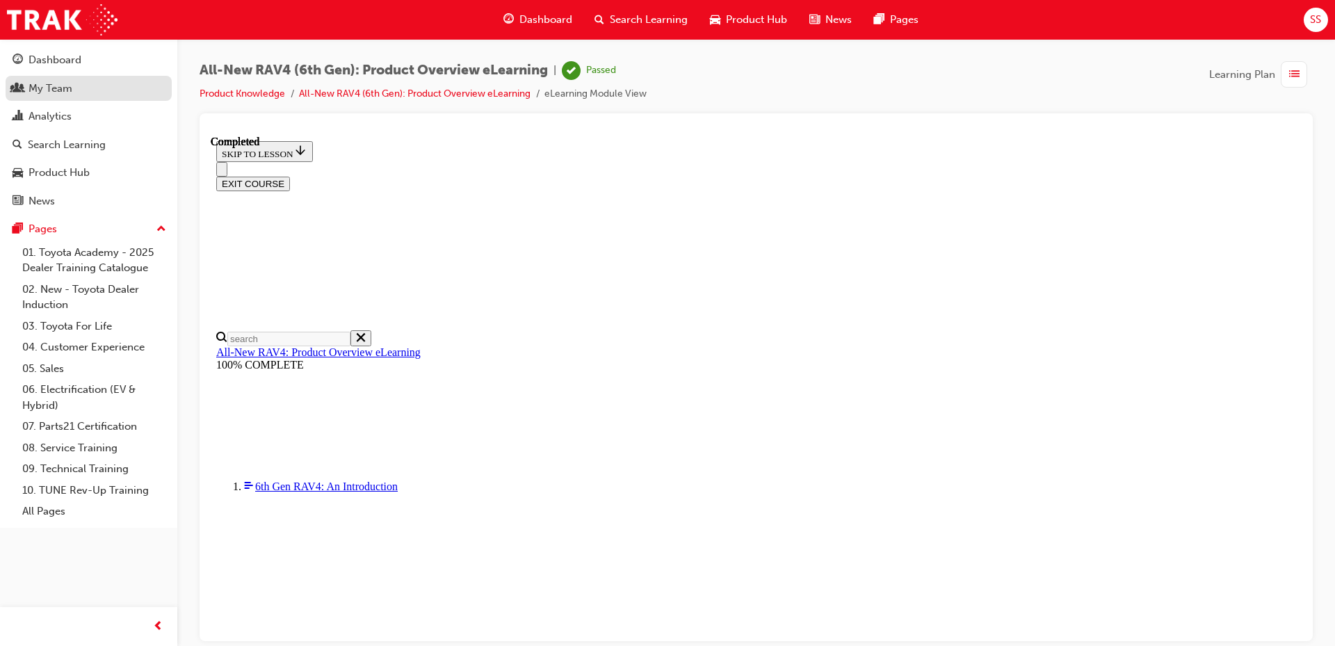
drag, startPoint x: 65, startPoint y: 59, endPoint x: 91, endPoint y: 84, distance: 36.4
click at [65, 60] on div "Dashboard" at bounding box center [55, 60] width 53 height 16
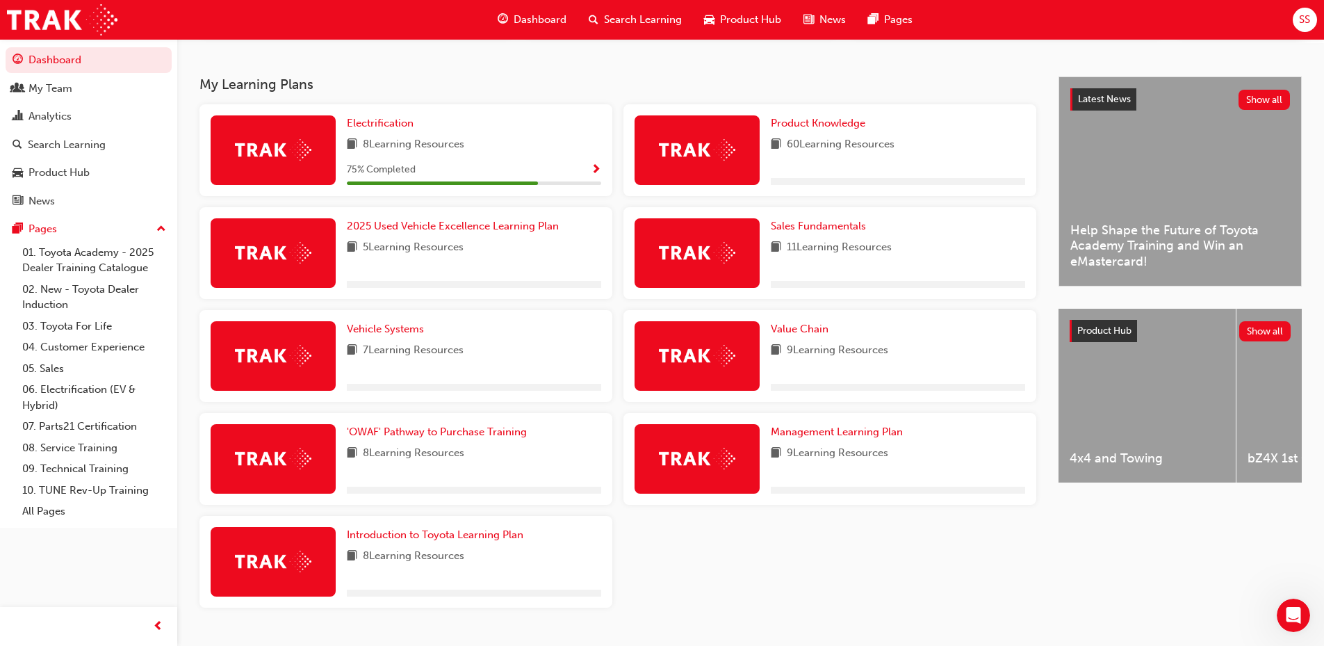
scroll to position [278, 0]
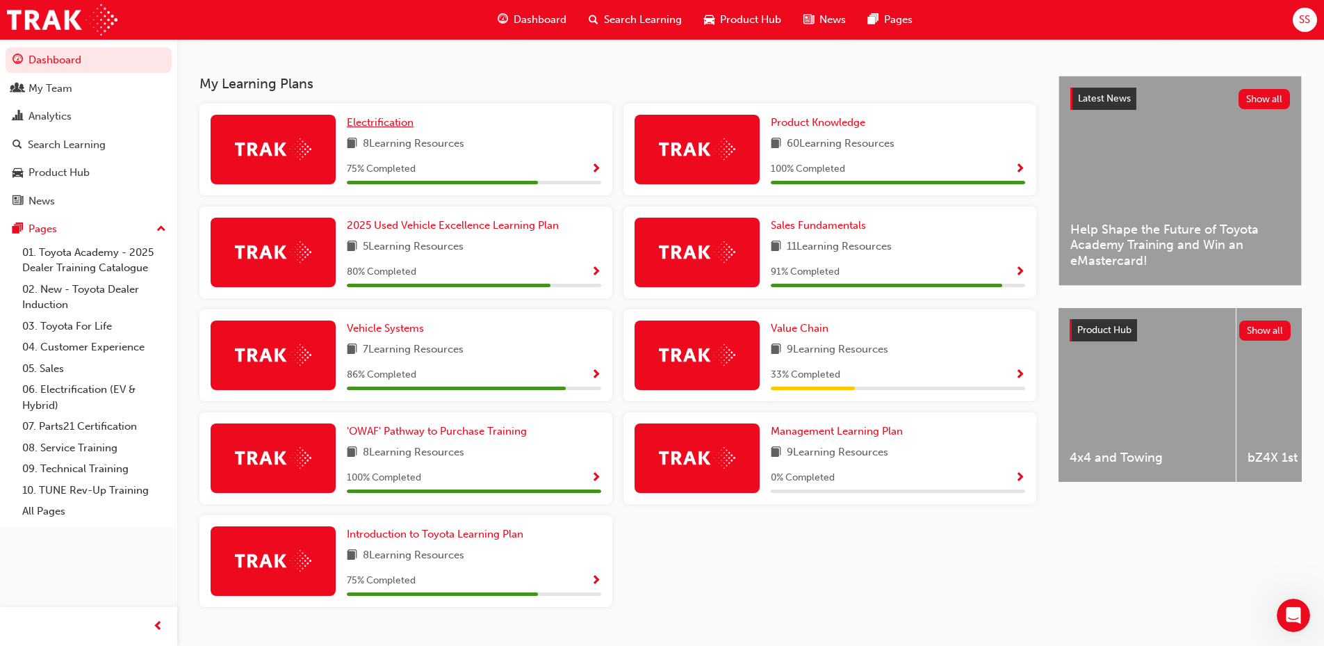
click at [389, 129] on span "Electrification" at bounding box center [380, 122] width 67 height 13
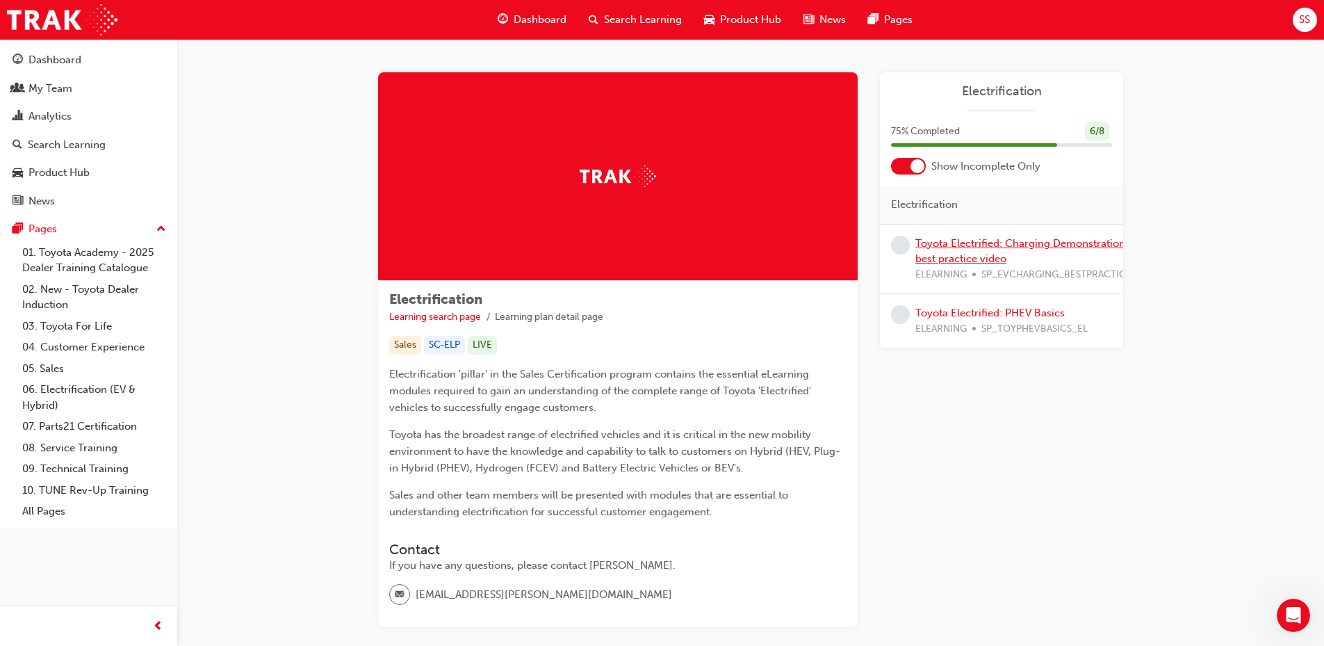
click at [1000, 249] on link "Toyota Electrified: Charging Demonstration best practice video" at bounding box center [1021, 251] width 210 height 29
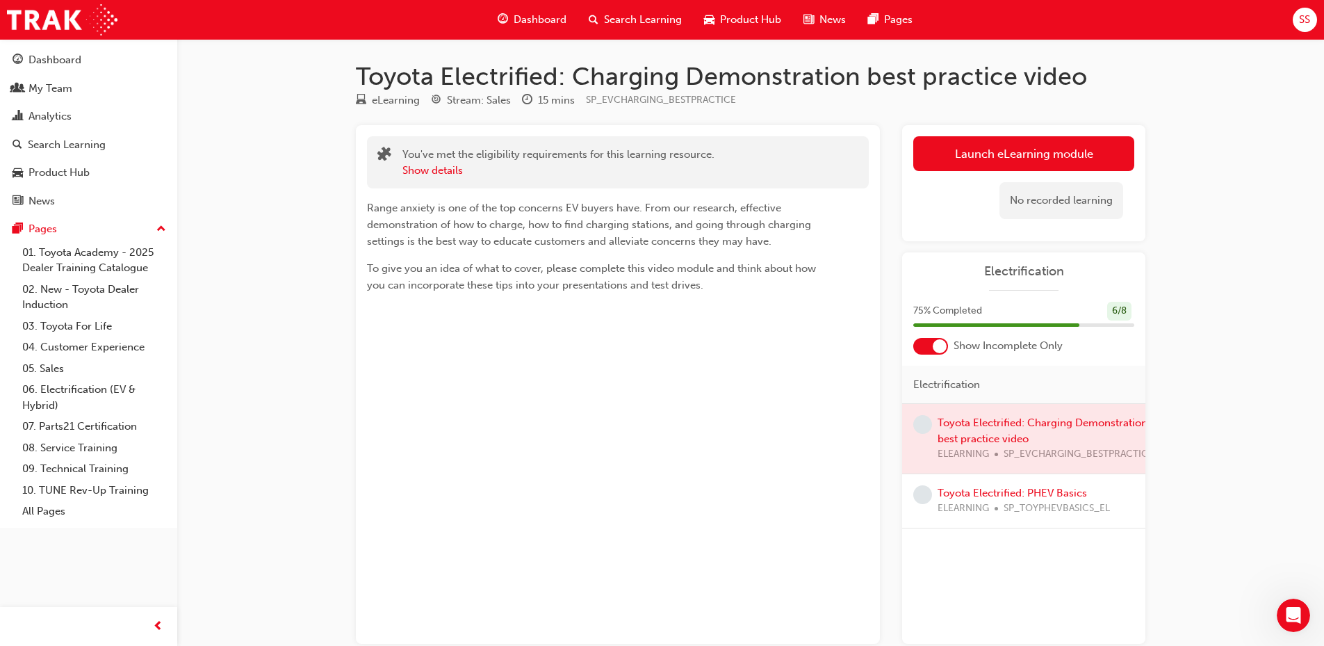
click at [1028, 161] on link "Launch eLearning module" at bounding box center [1024, 153] width 221 height 35
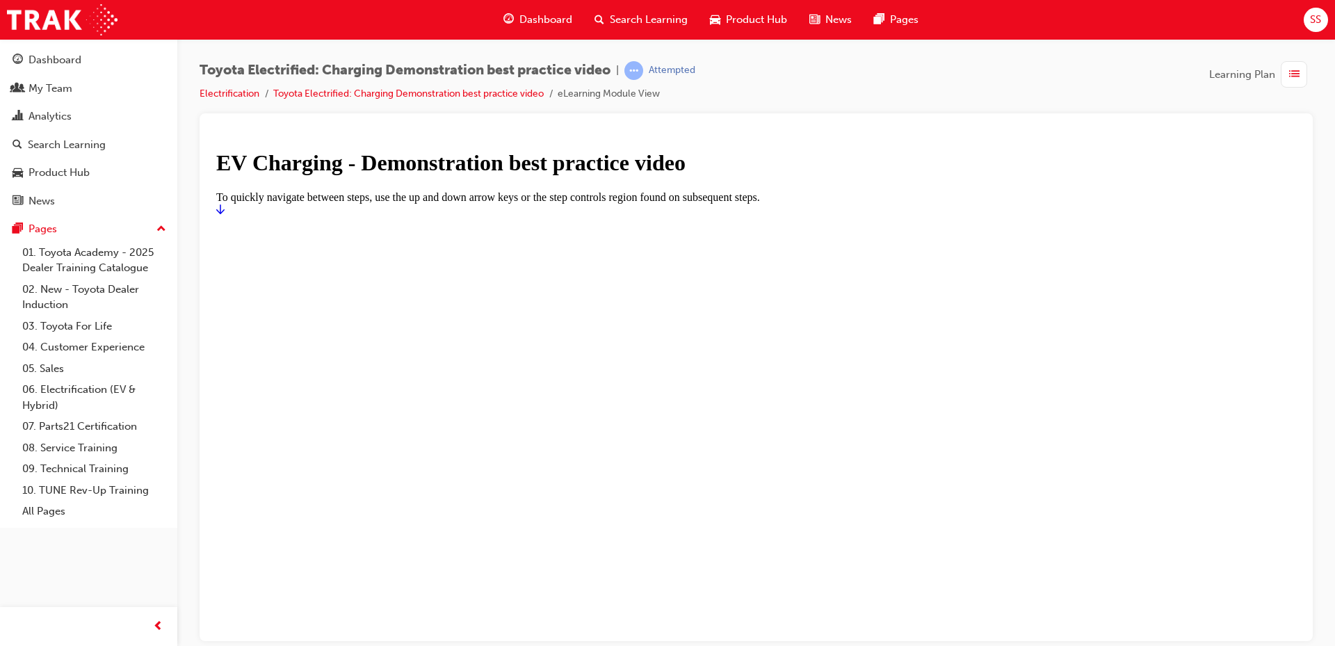
click at [631, 216] on div at bounding box center [756, 216] width 1080 height 0
click at [593, 175] on h1 "EV Charging - Demonstration best practice video" at bounding box center [756, 162] width 1080 height 26
click at [714, 216] on div at bounding box center [756, 216] width 1080 height 0
drag, startPoint x: 714, startPoint y: 316, endPoint x: 722, endPoint y: 317, distance: 8.4
click at [714, 216] on div at bounding box center [756, 216] width 1080 height 0
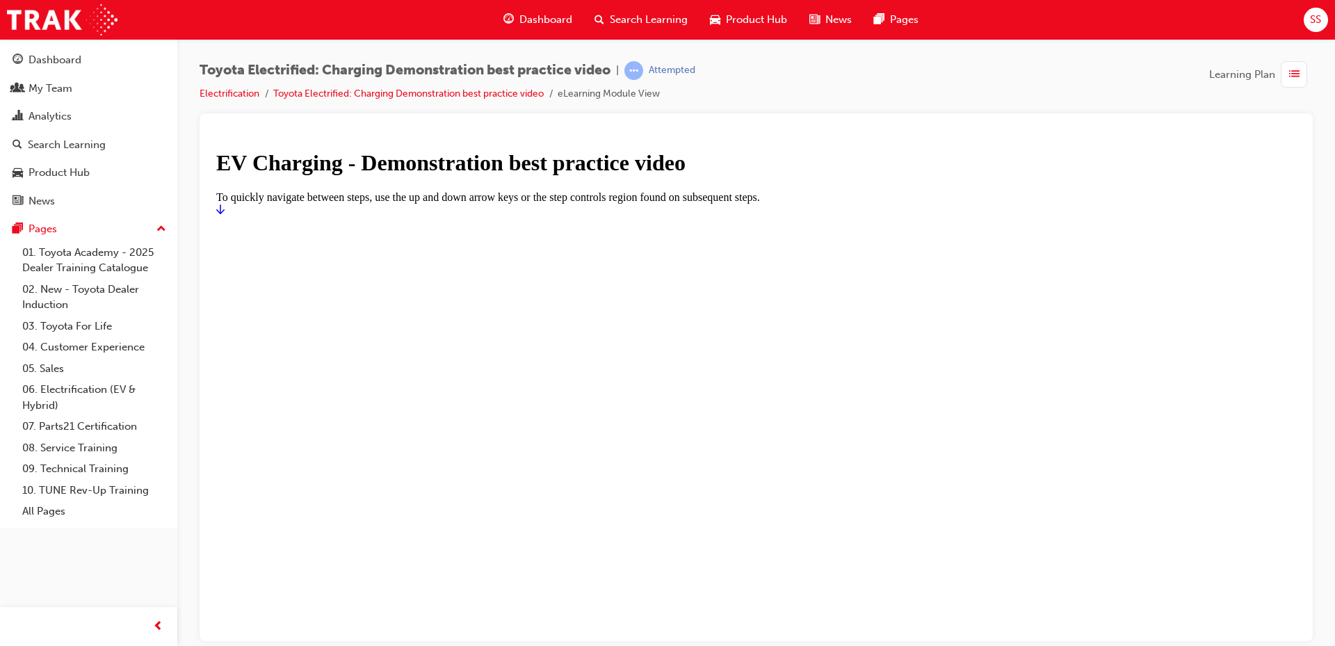
click at [225, 213] on icon "Start" at bounding box center [220, 209] width 8 height 10
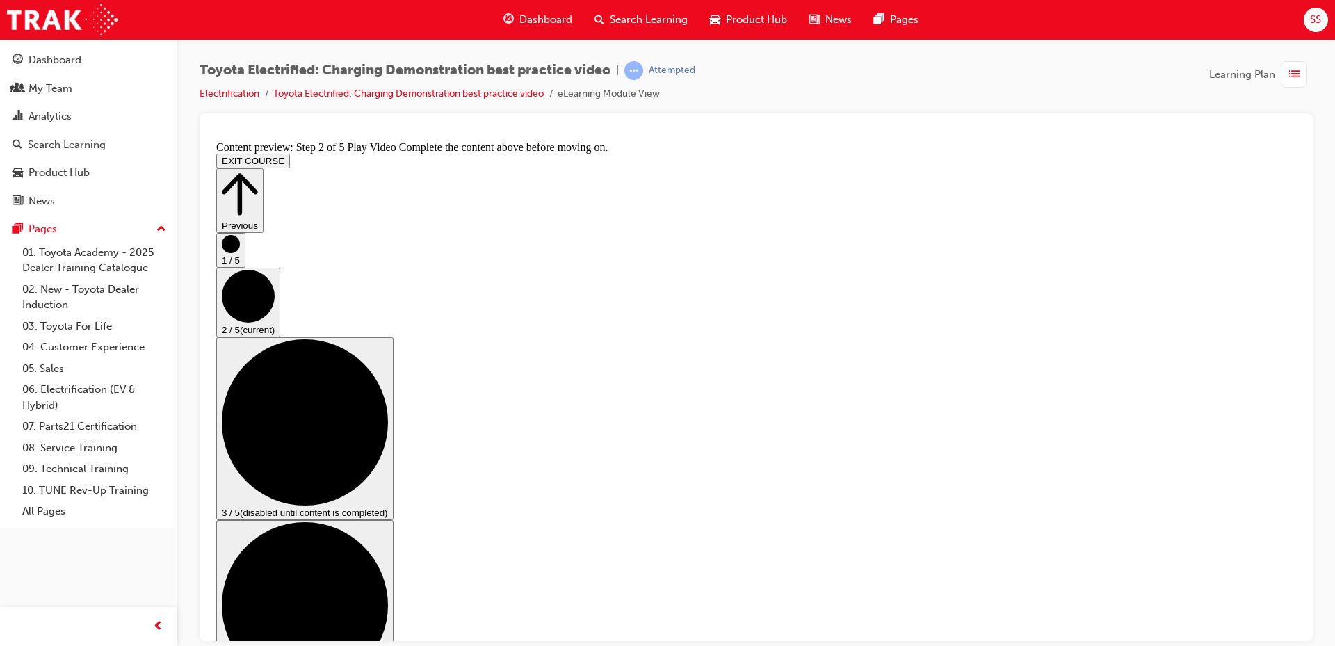
scroll to position [63, 0]
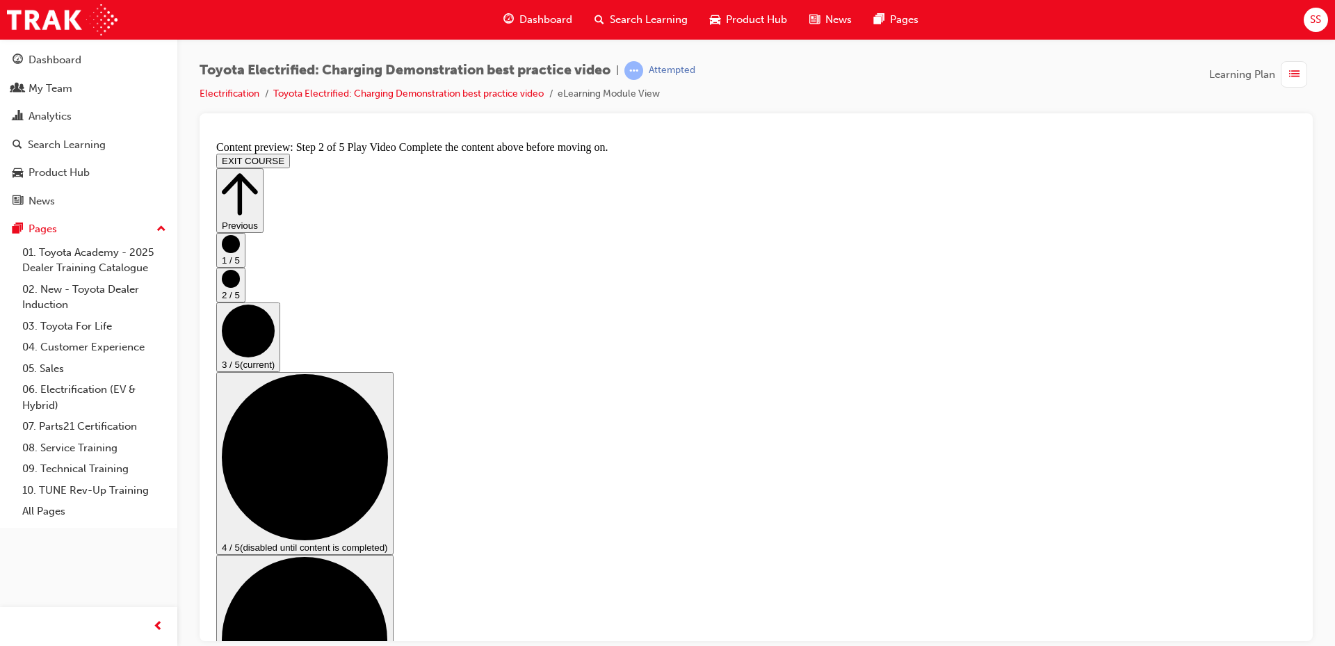
scroll to position [139, 0]
checkbox input "true"
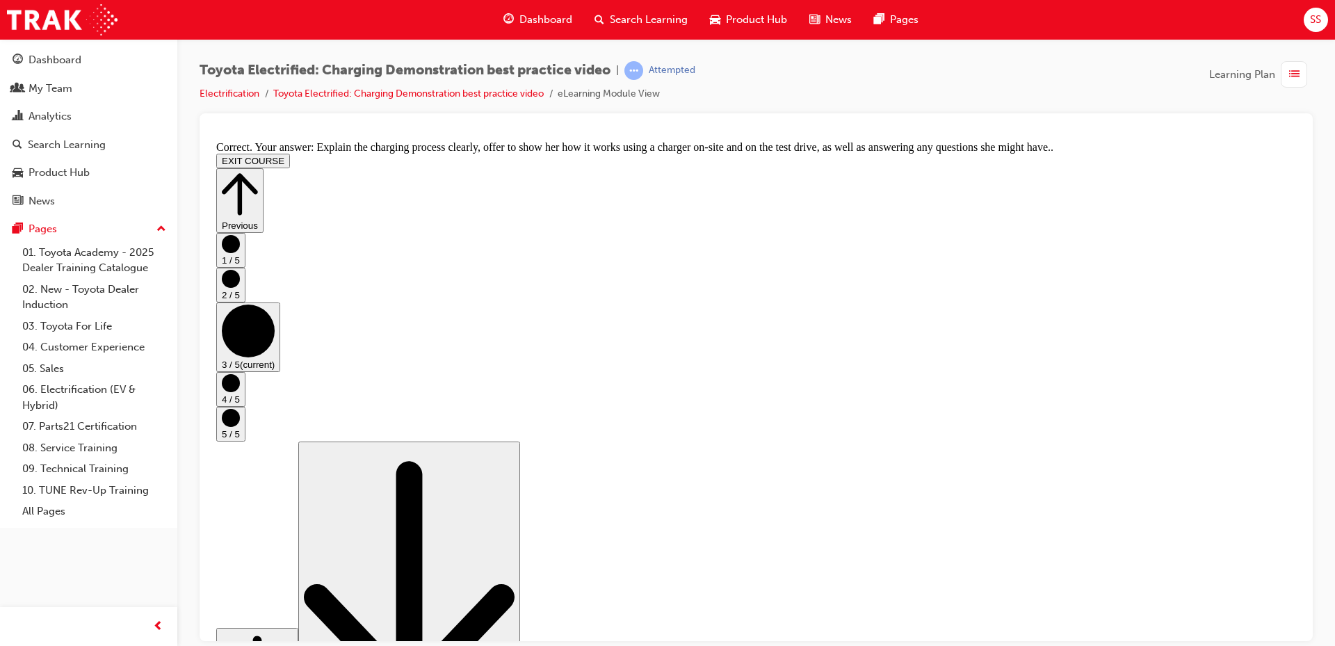
scroll to position [250, 0]
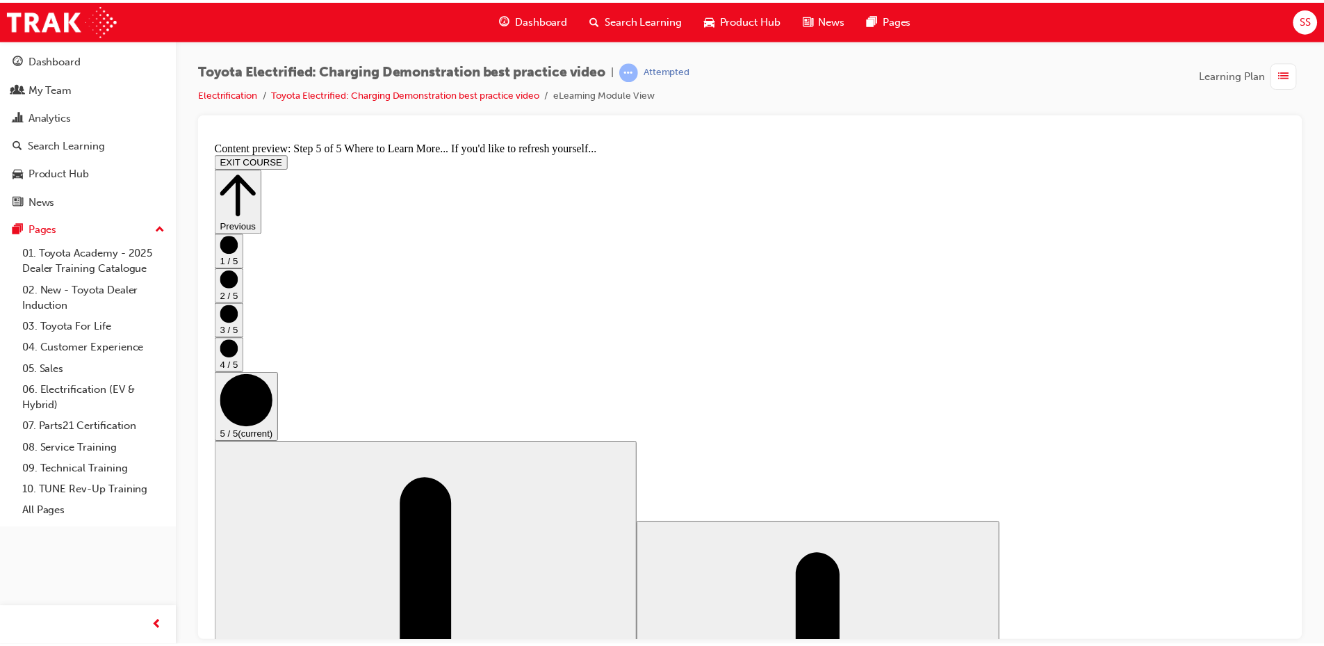
scroll to position [134, 0]
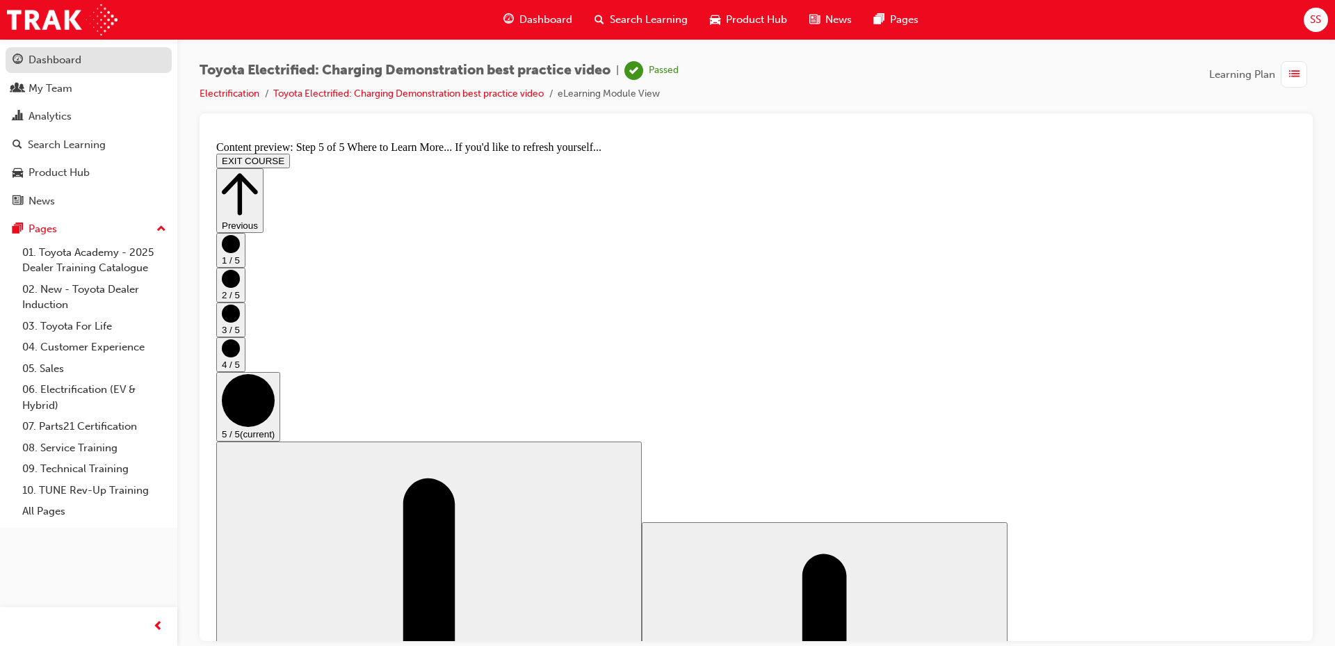
click at [58, 60] on div "Dashboard" at bounding box center [55, 60] width 53 height 16
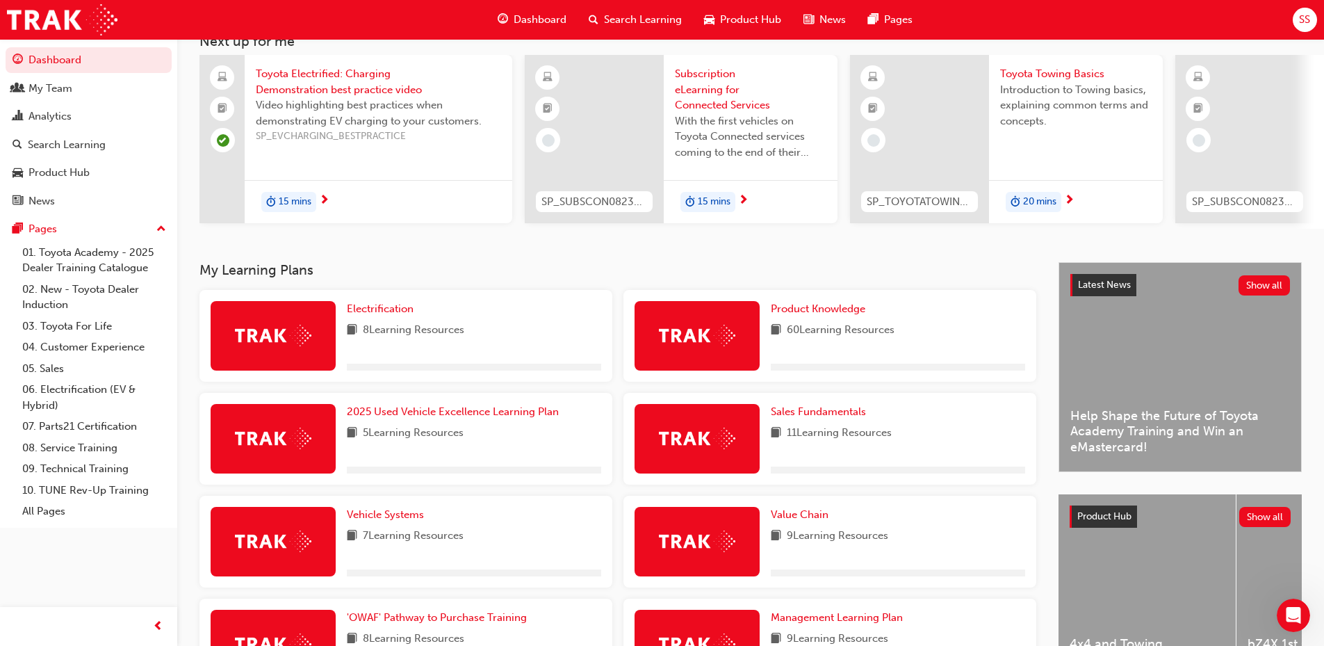
scroll to position [139, 0]
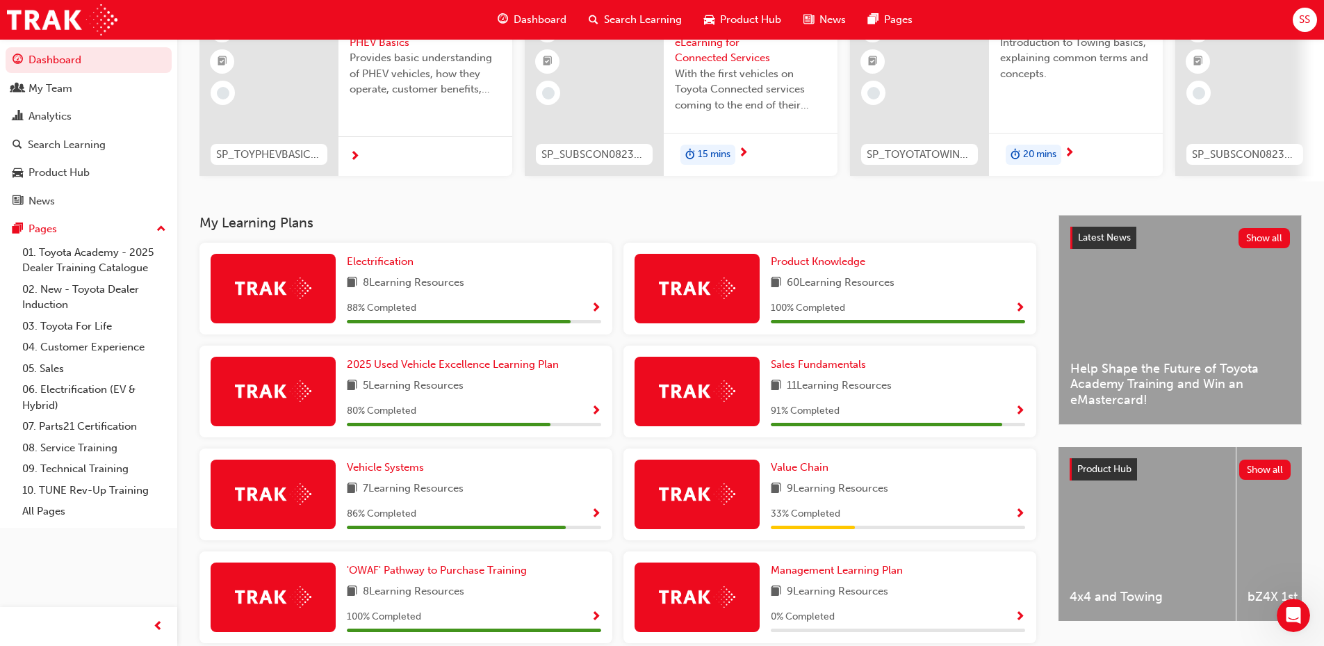
click at [596, 314] on span "Show Progress" at bounding box center [596, 308] width 10 height 13
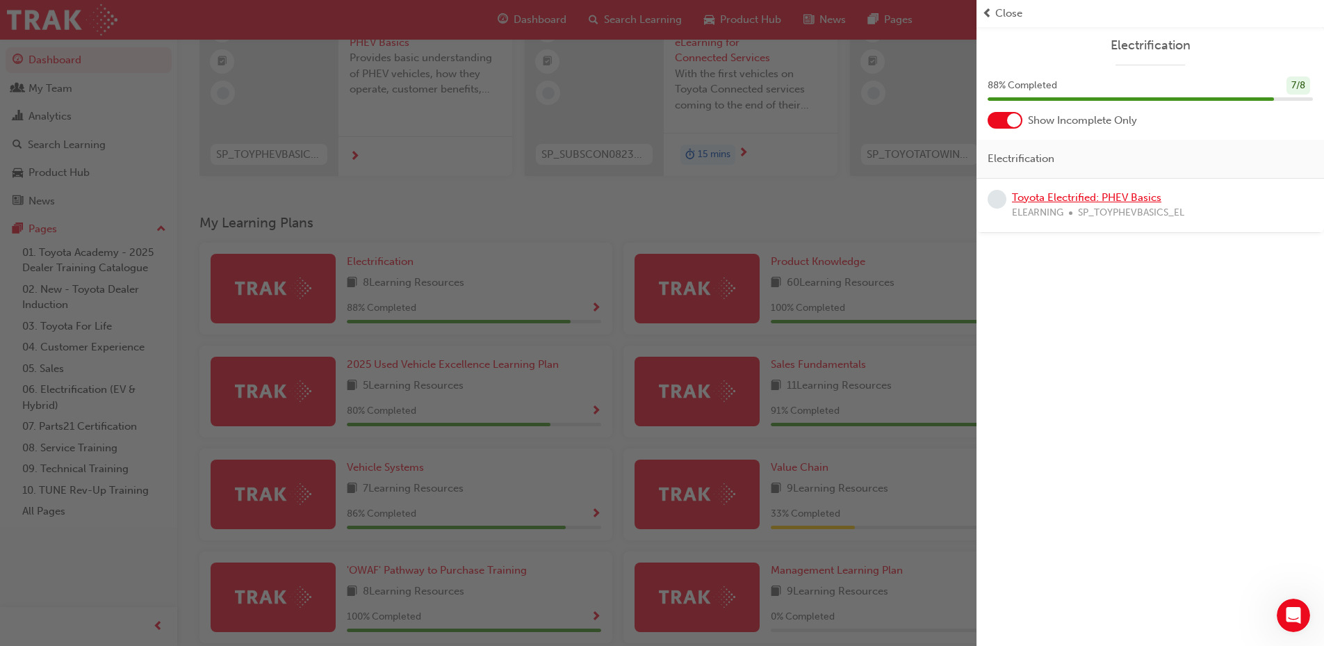
click at [1092, 198] on link "Toyota Electrified: PHEV Basics" at bounding box center [1086, 197] width 149 height 13
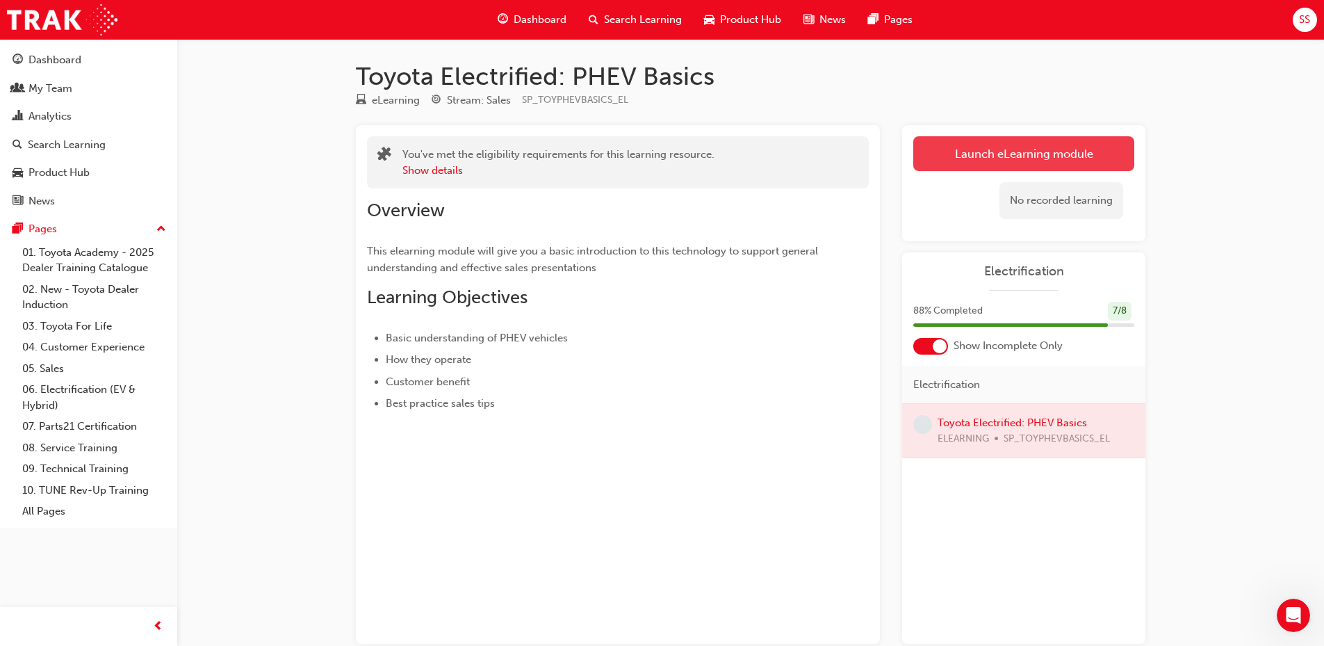
click at [988, 153] on link "Launch eLearning module" at bounding box center [1024, 153] width 221 height 35
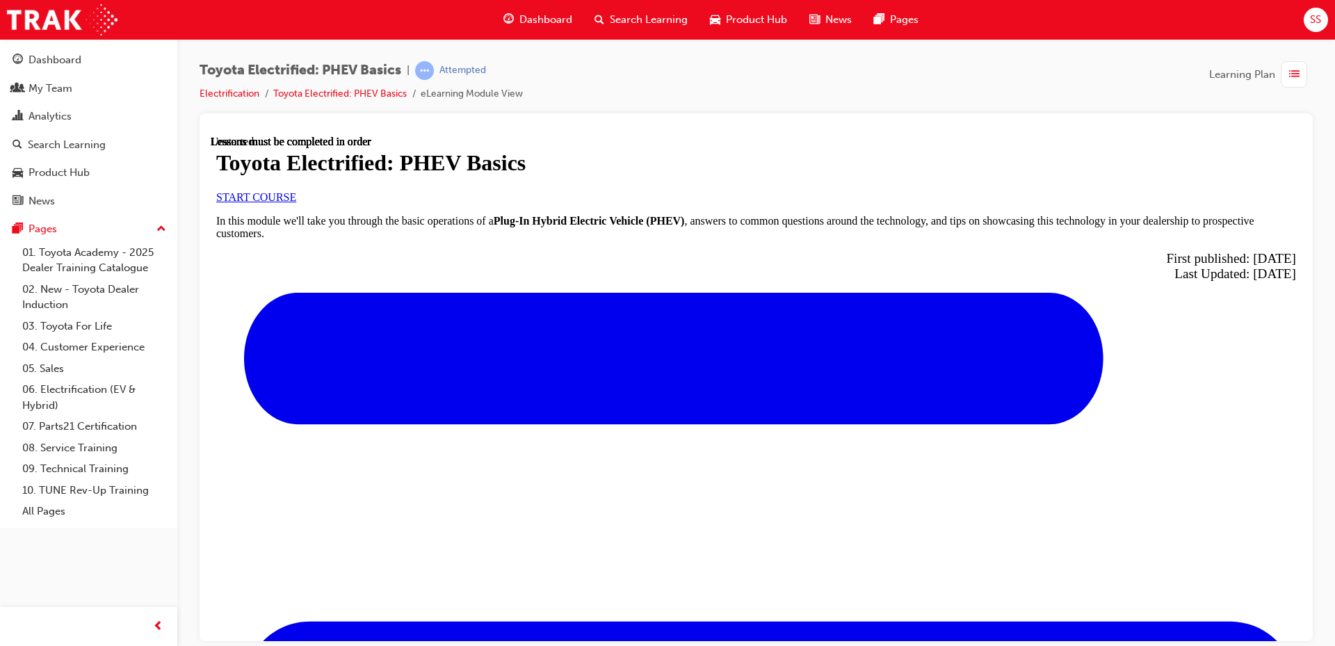
click at [296, 202] on link "START COURSE" at bounding box center [256, 196] width 80 height 12
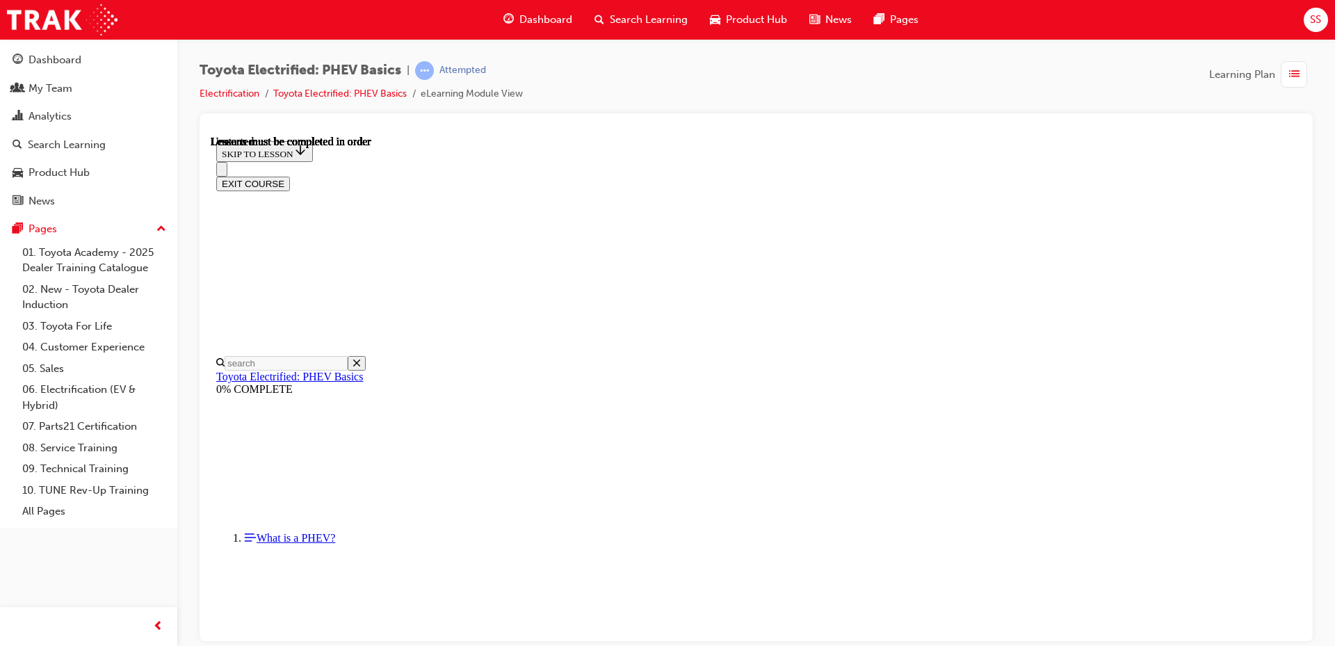
scroll to position [43, 0]
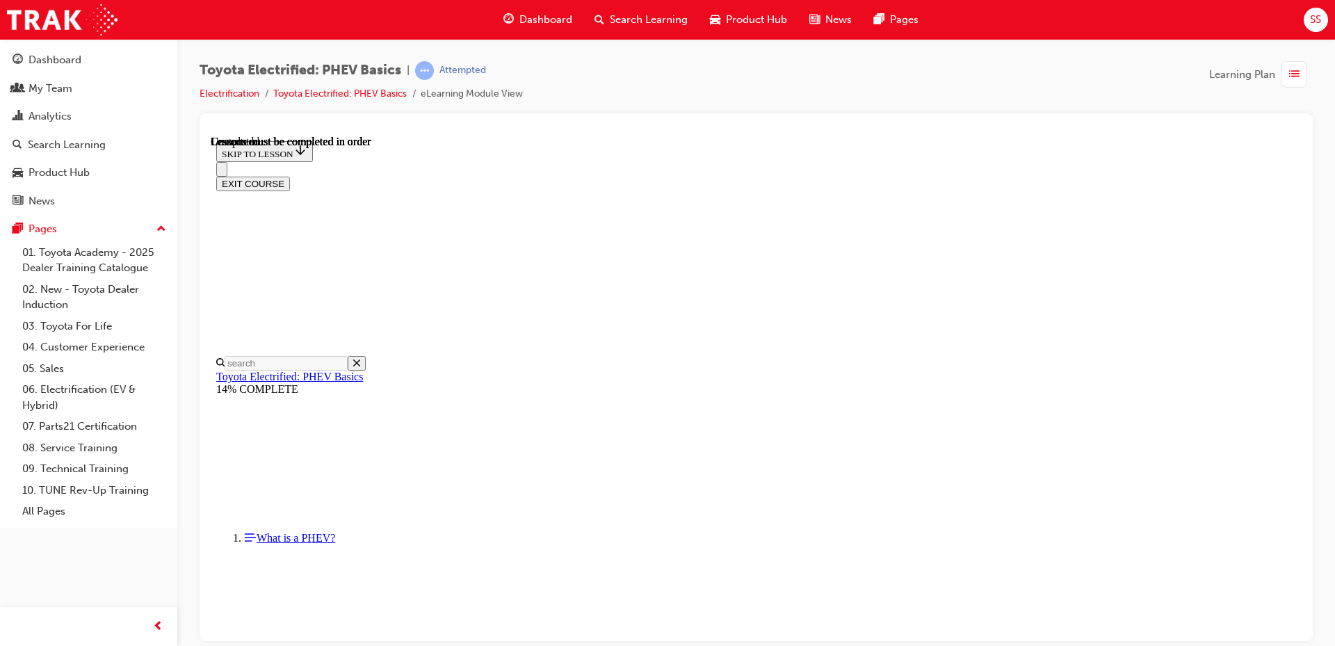
drag, startPoint x: 838, startPoint y: 613, endPoint x: 839, endPoint y: 606, distance: 7.0
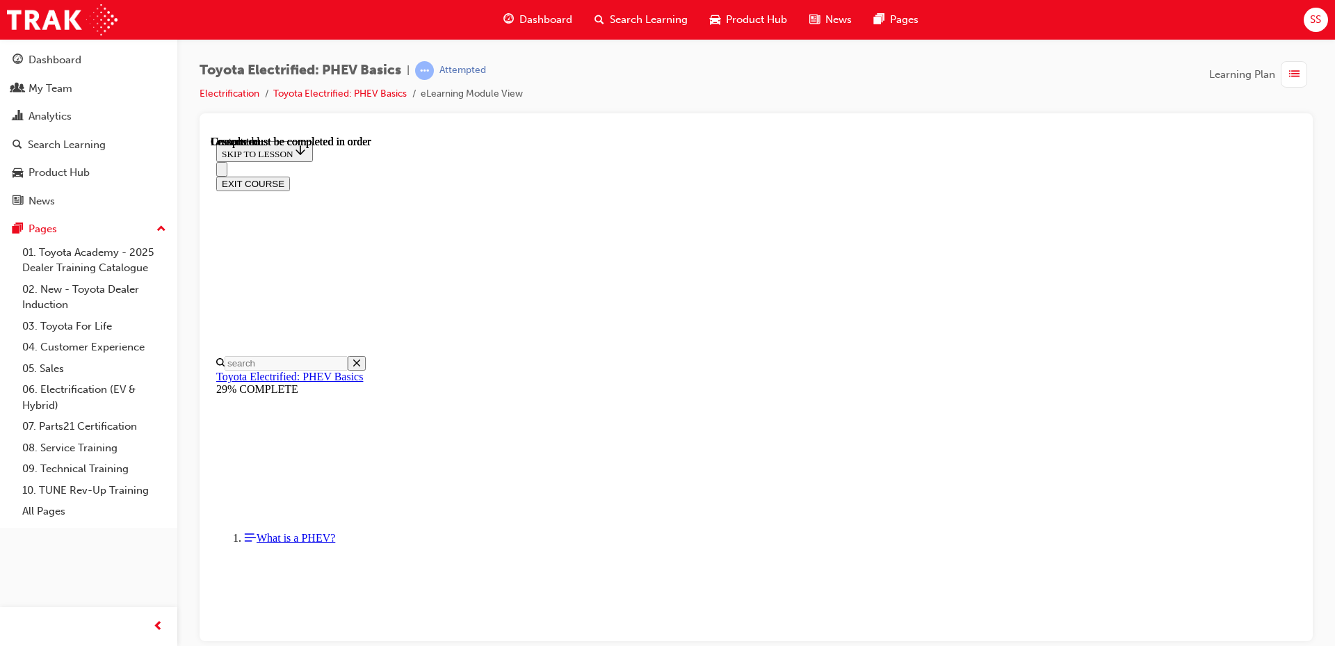
scroll to position [218, 0]
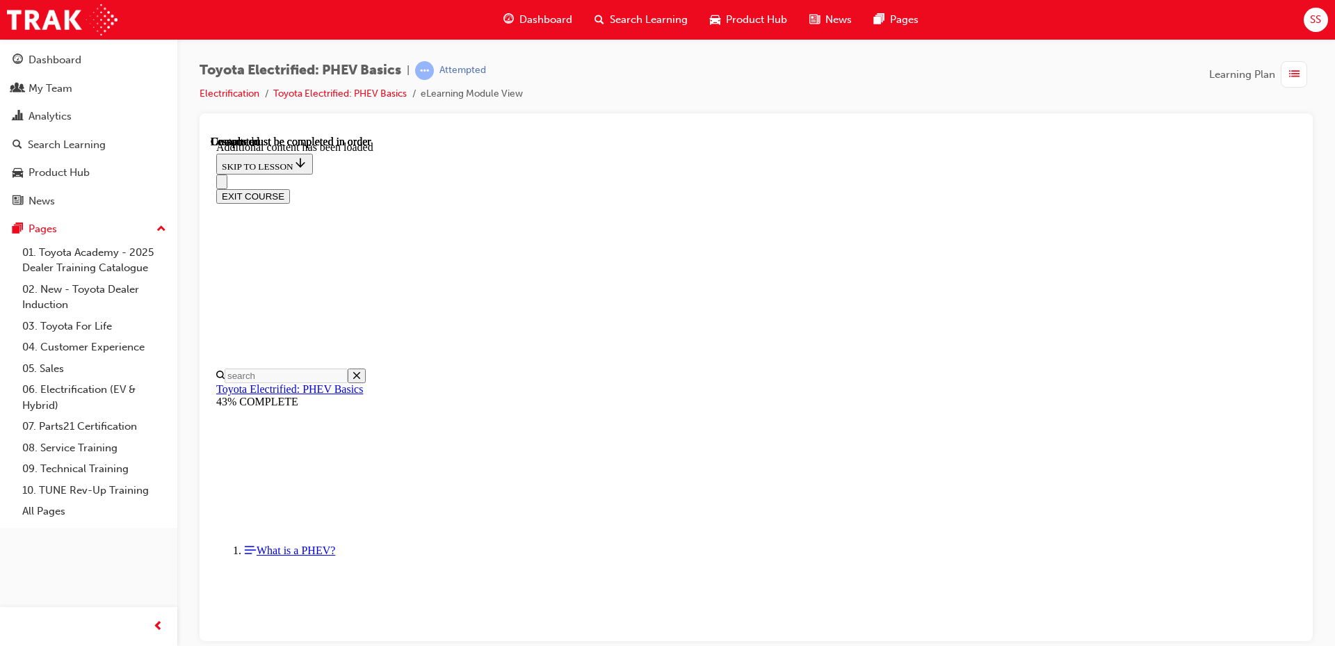
scroll to position [285, 0]
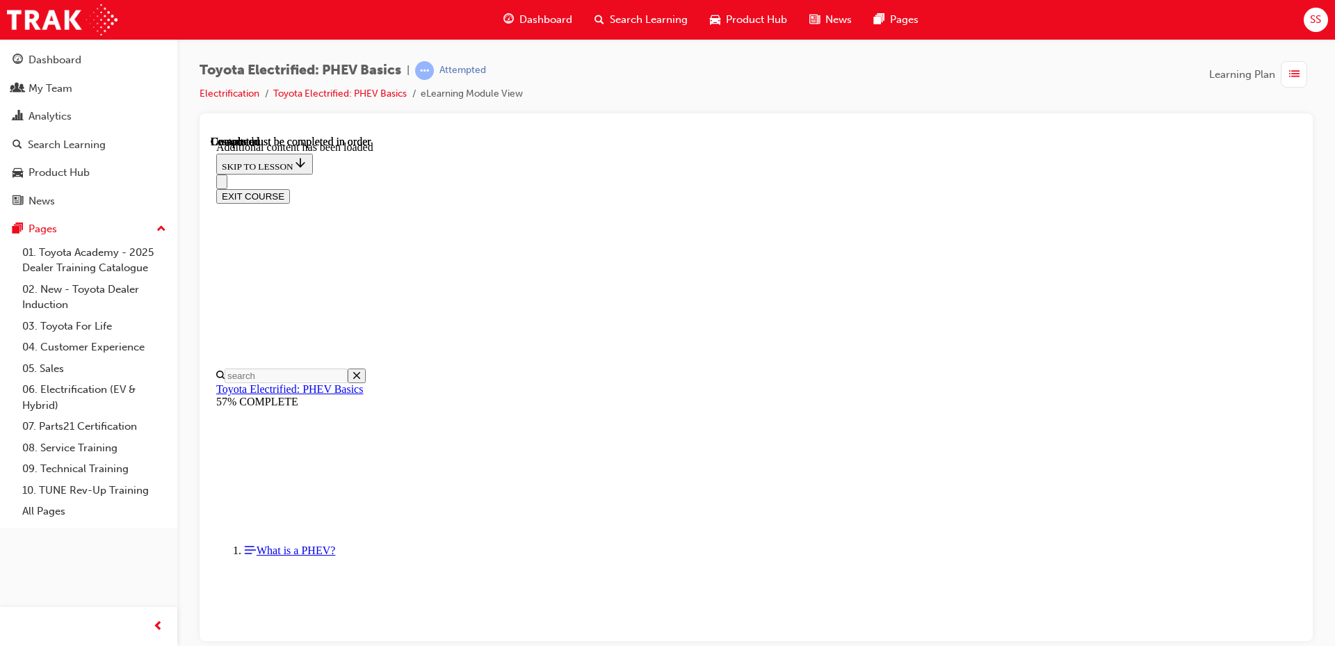
drag, startPoint x: 1082, startPoint y: 362, endPoint x: 1076, endPoint y: 409, distance: 47.6
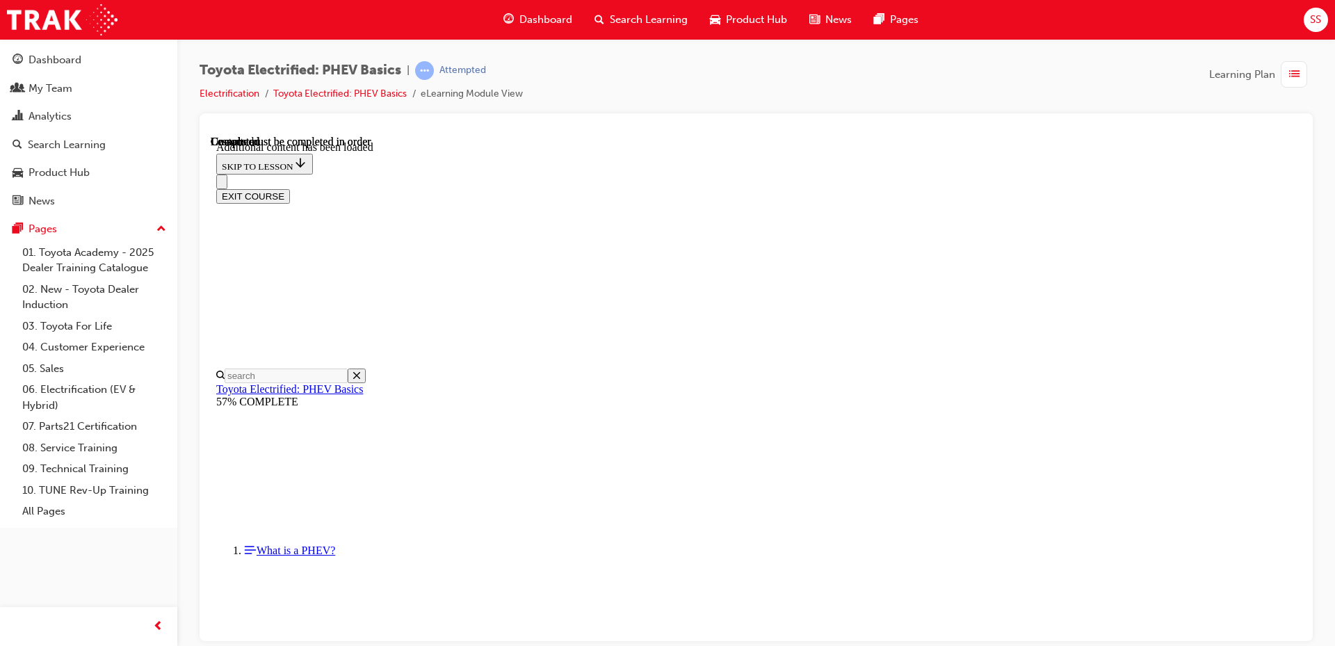
scroll to position [2191, 0]
drag, startPoint x: 1082, startPoint y: 563, endPoint x: 1069, endPoint y: 560, distance: 14.3
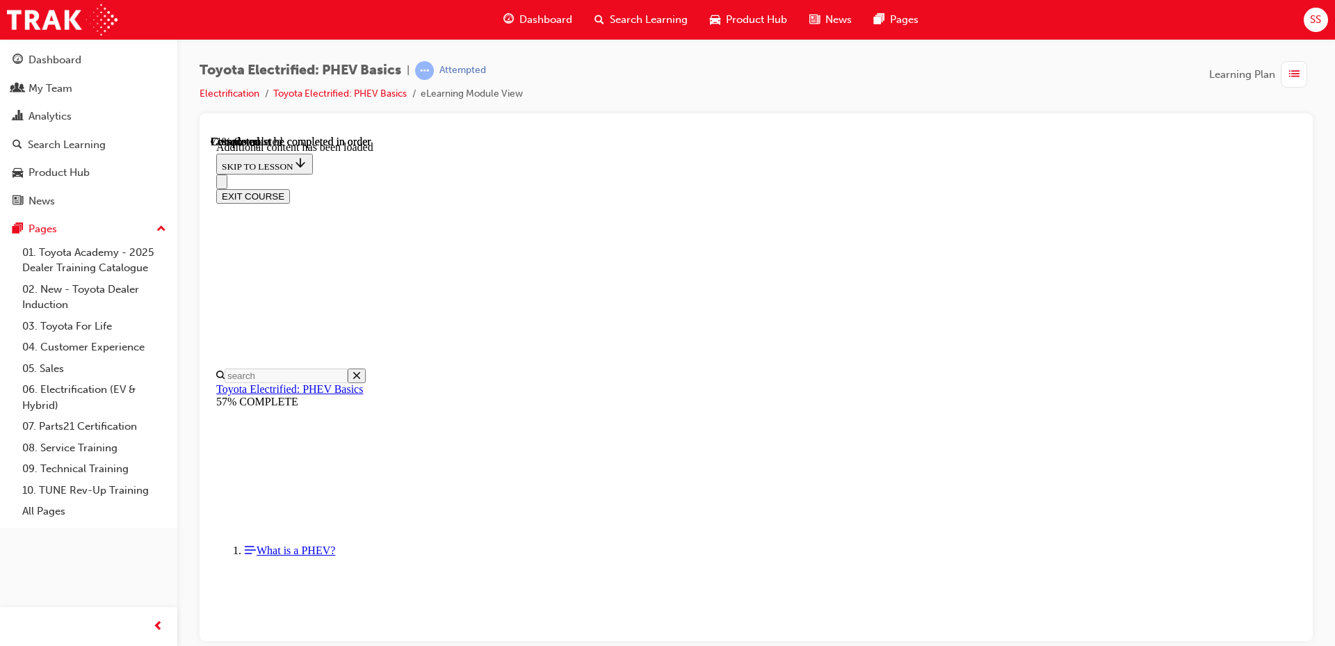
scroll to position [621, 0]
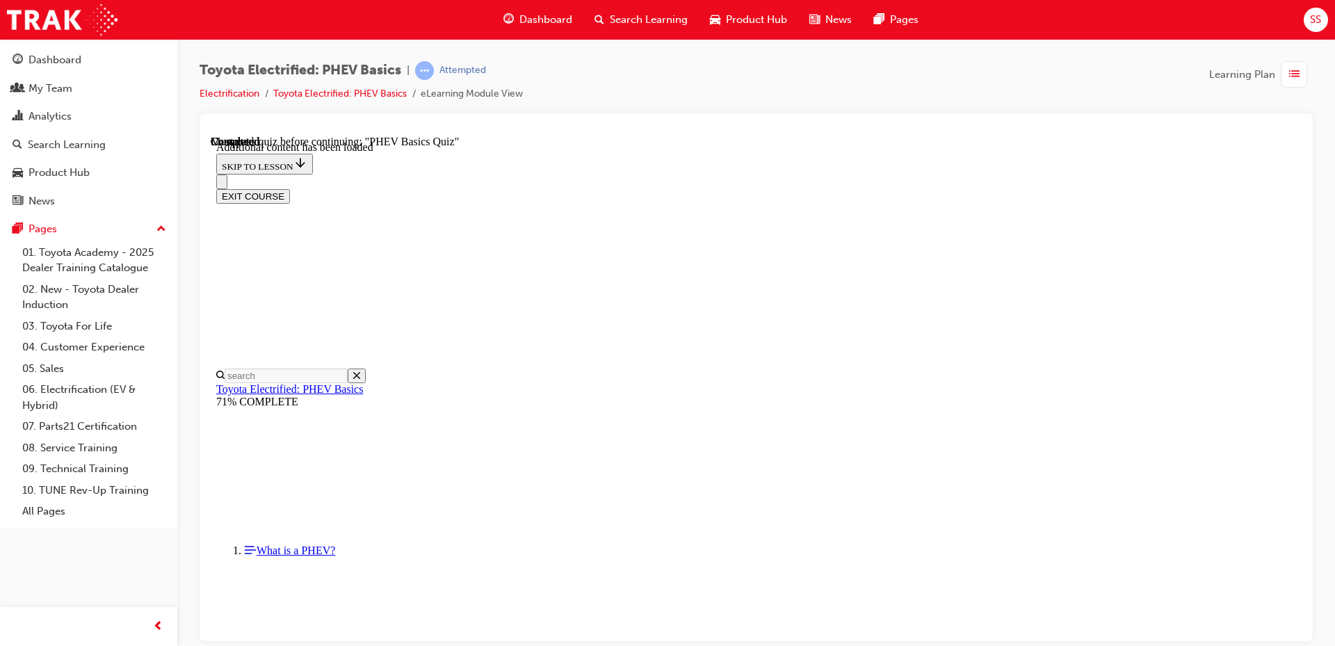
radio input "true"
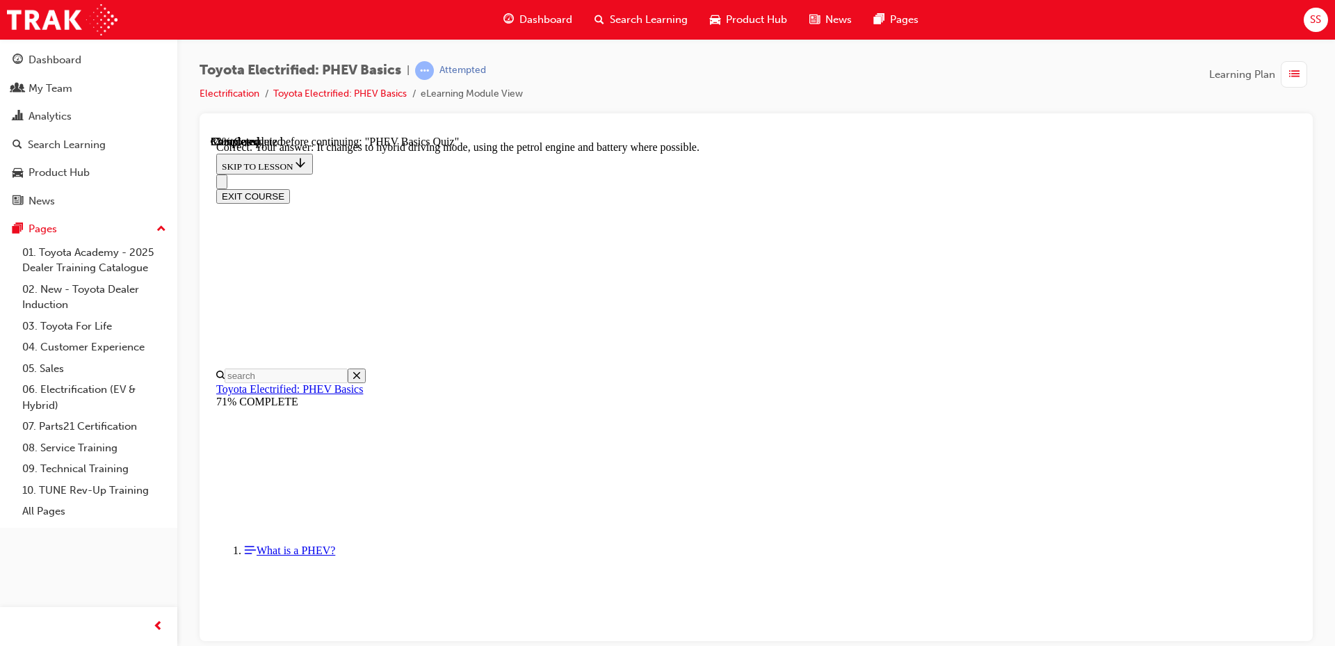
scroll to position [143, 0]
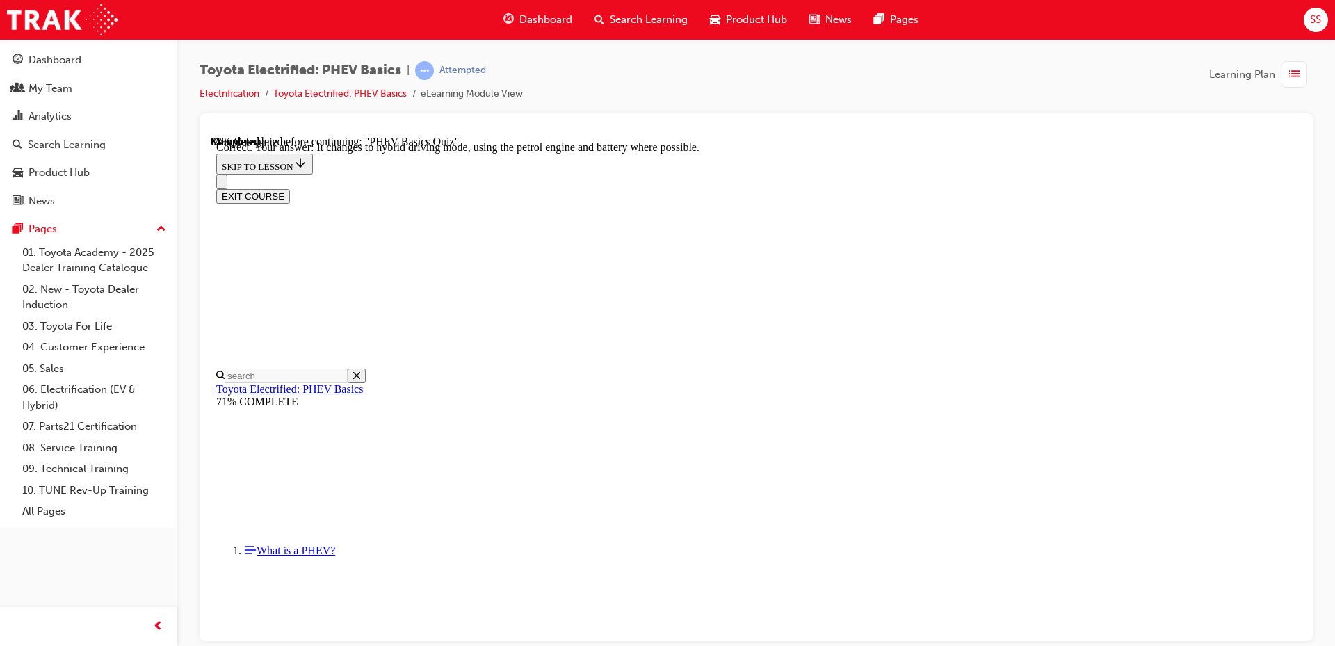
radio input "true"
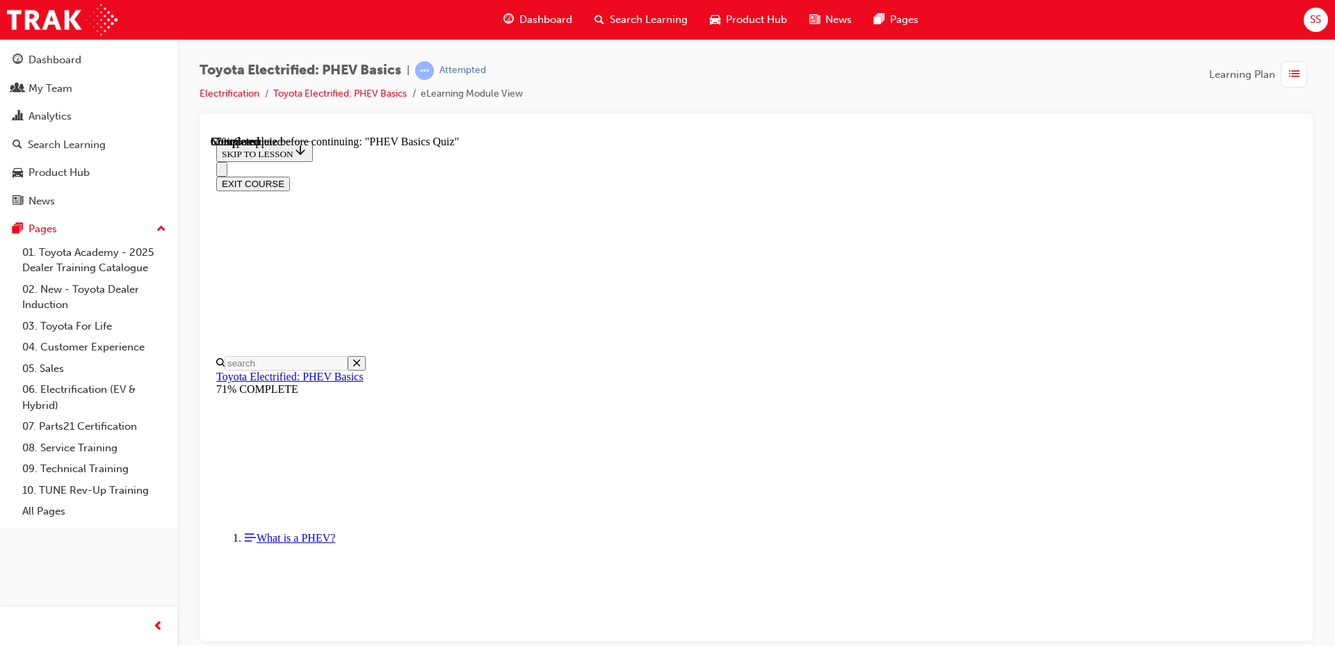
scroll to position [136, 0]
drag, startPoint x: 633, startPoint y: 320, endPoint x: 670, endPoint y: 341, distance: 42.3
radio input "true"
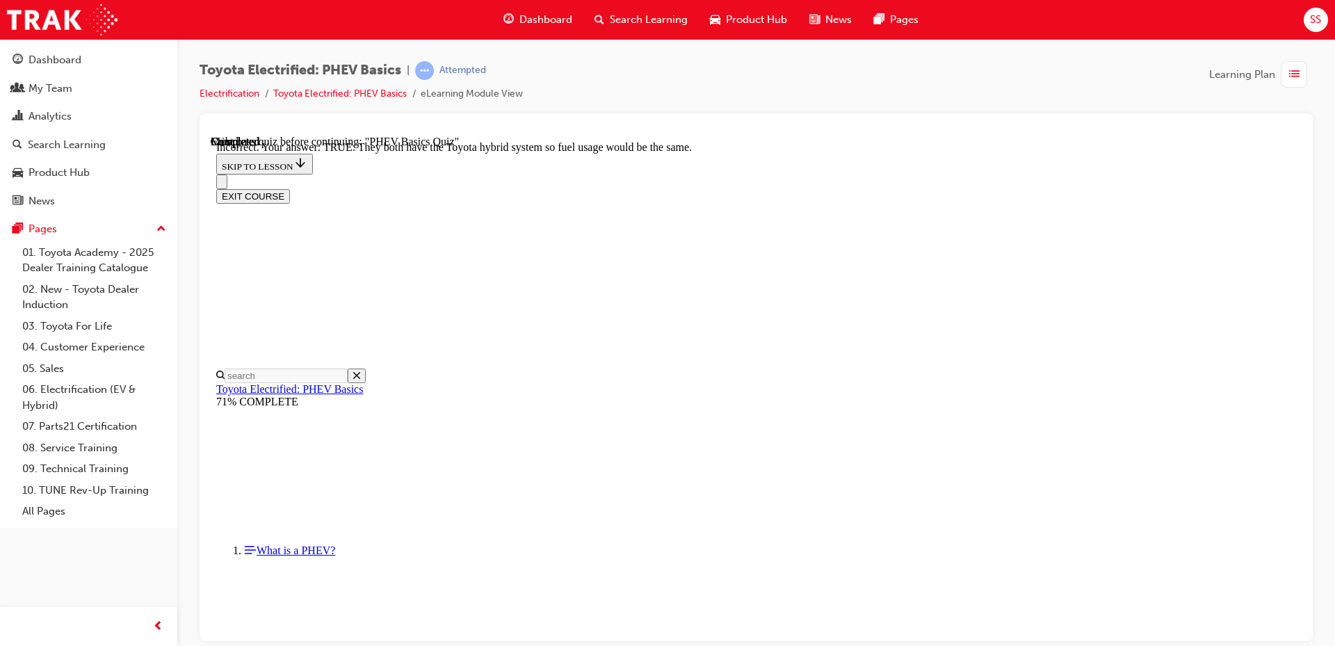
scroll to position [232, 0]
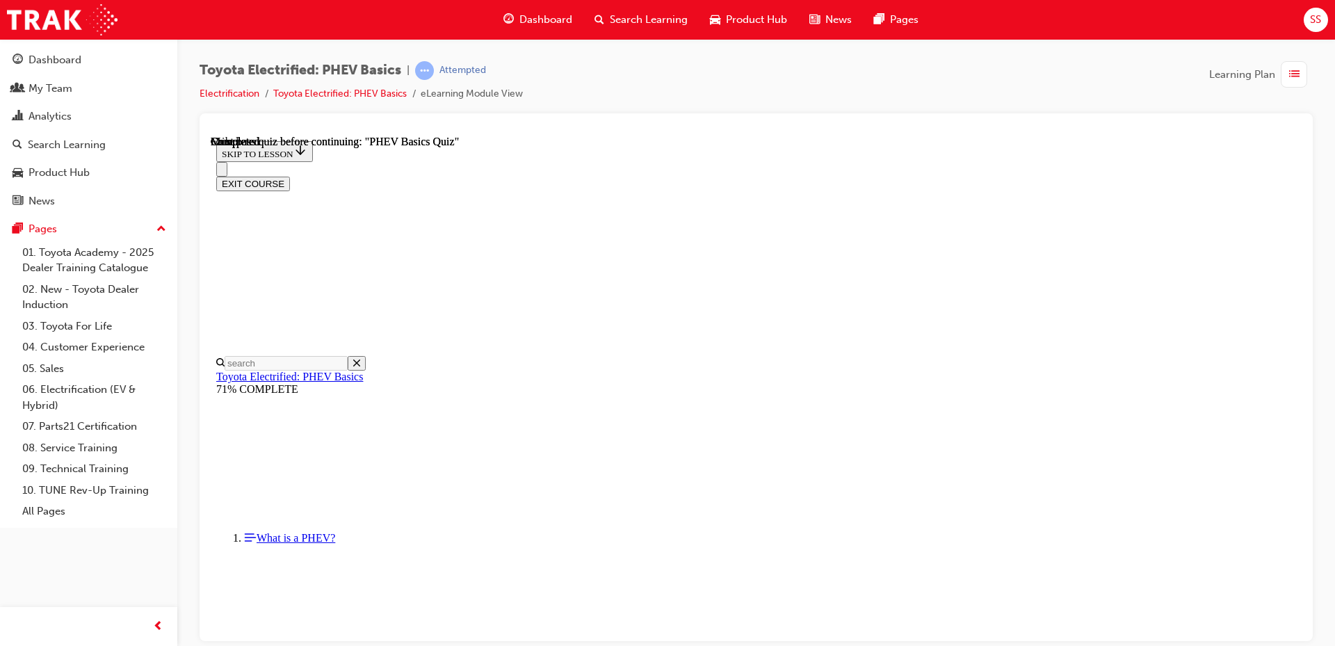
scroll to position [250, 0]
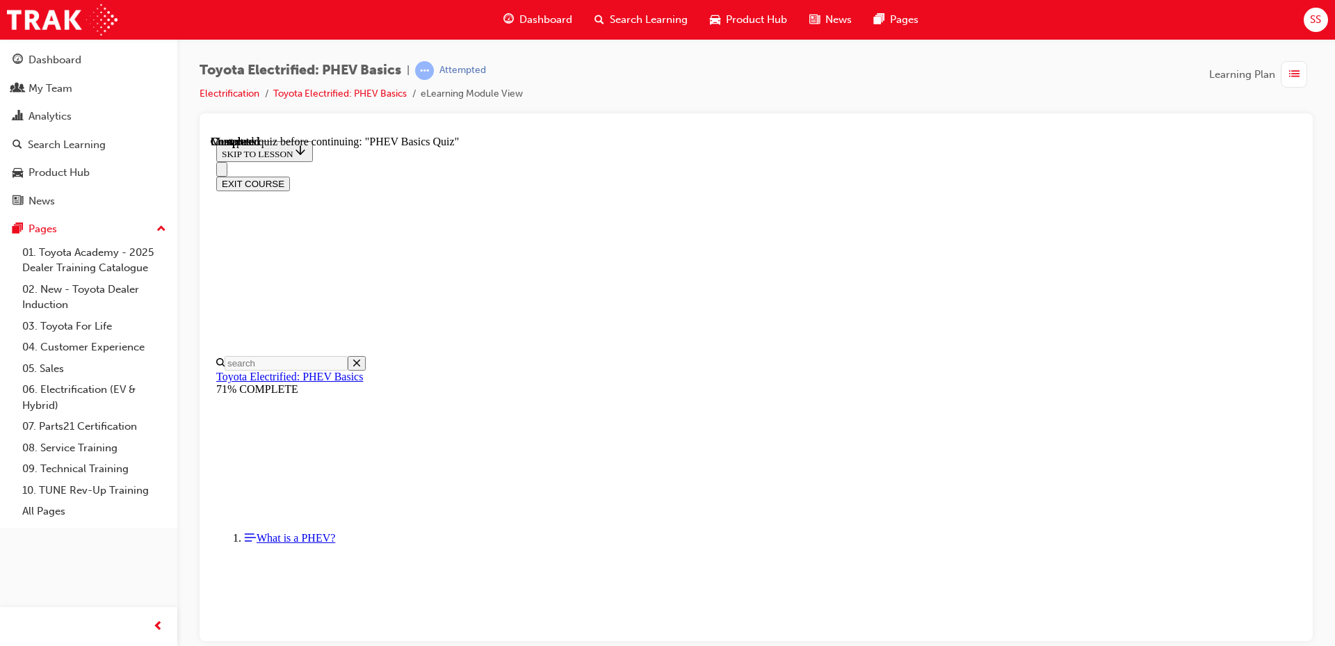
radio input "true"
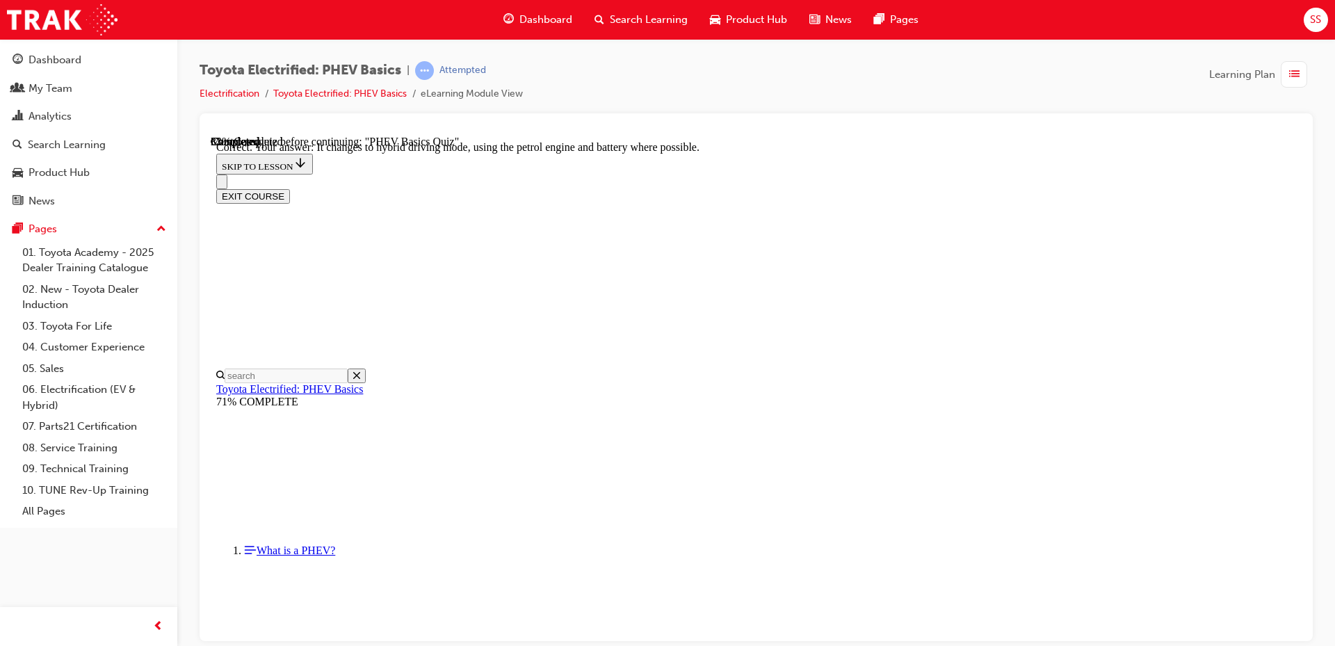
scroll to position [143, 0]
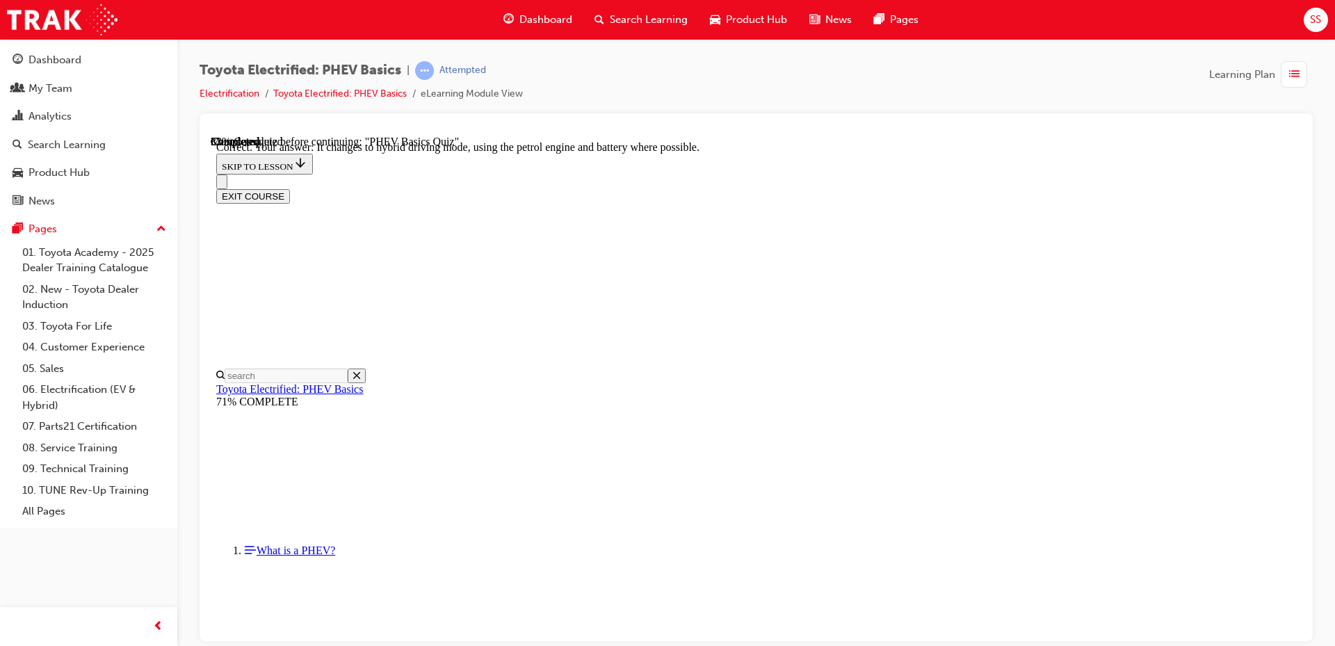
radio input "true"
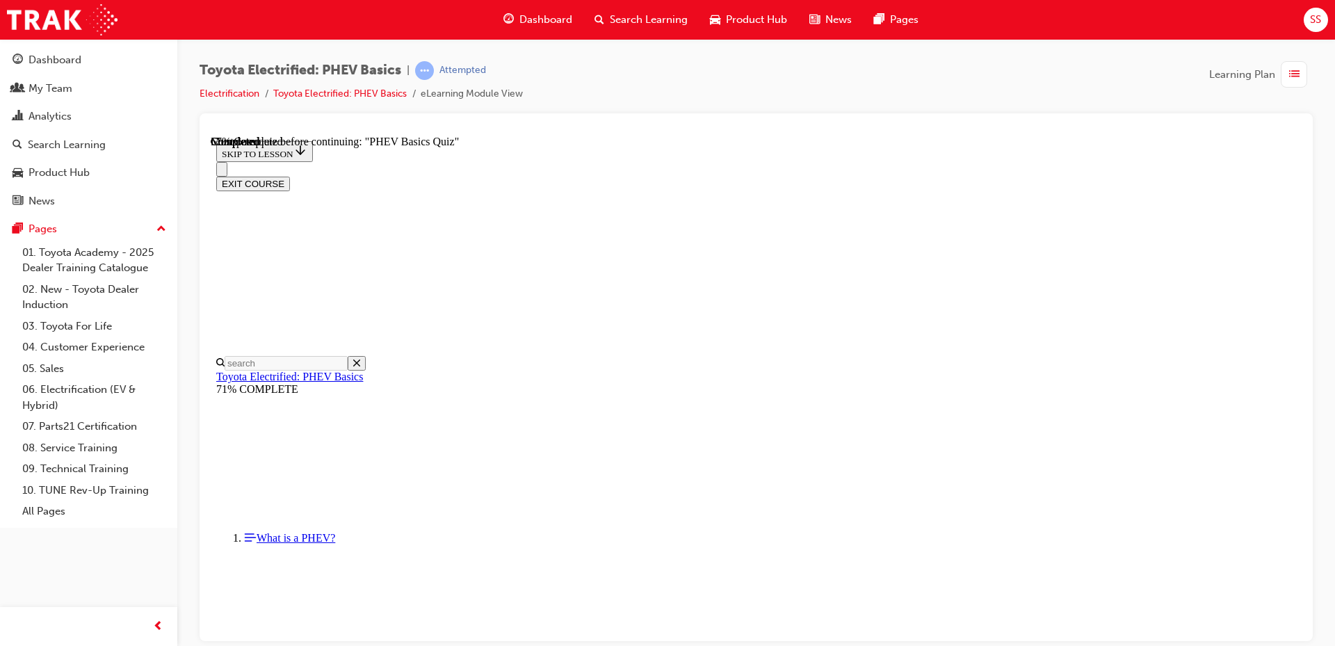
radio input "true"
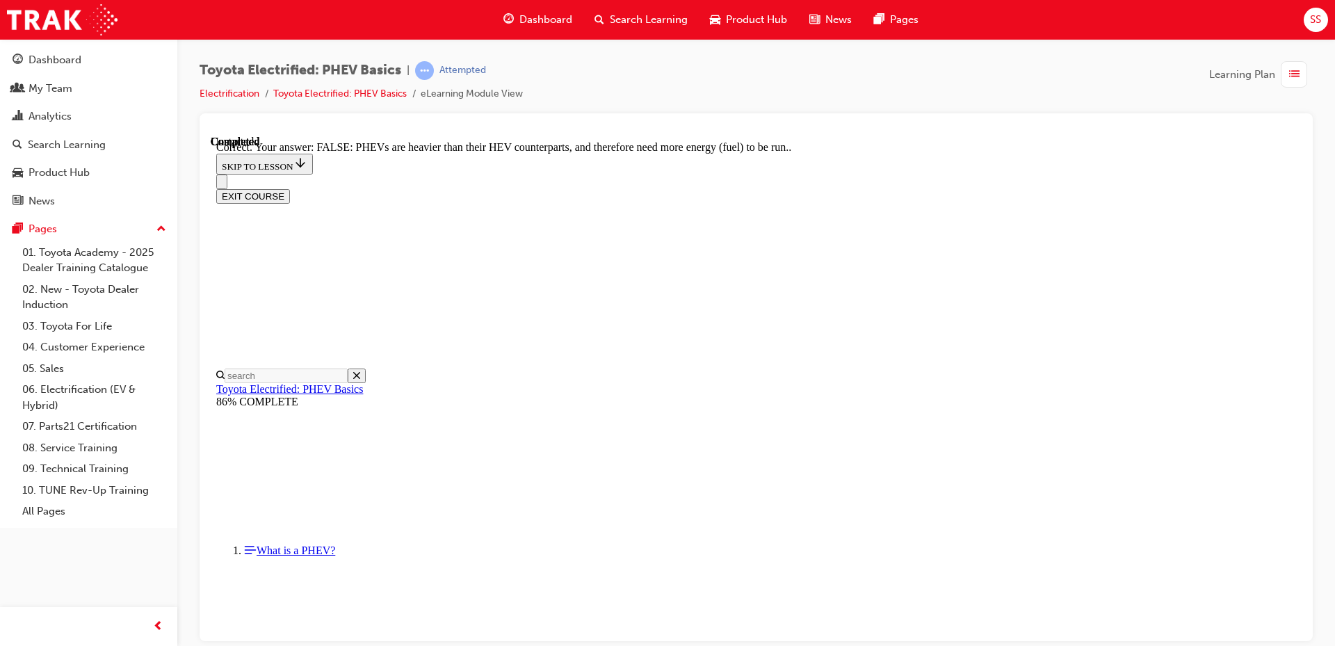
scroll to position [232, 0]
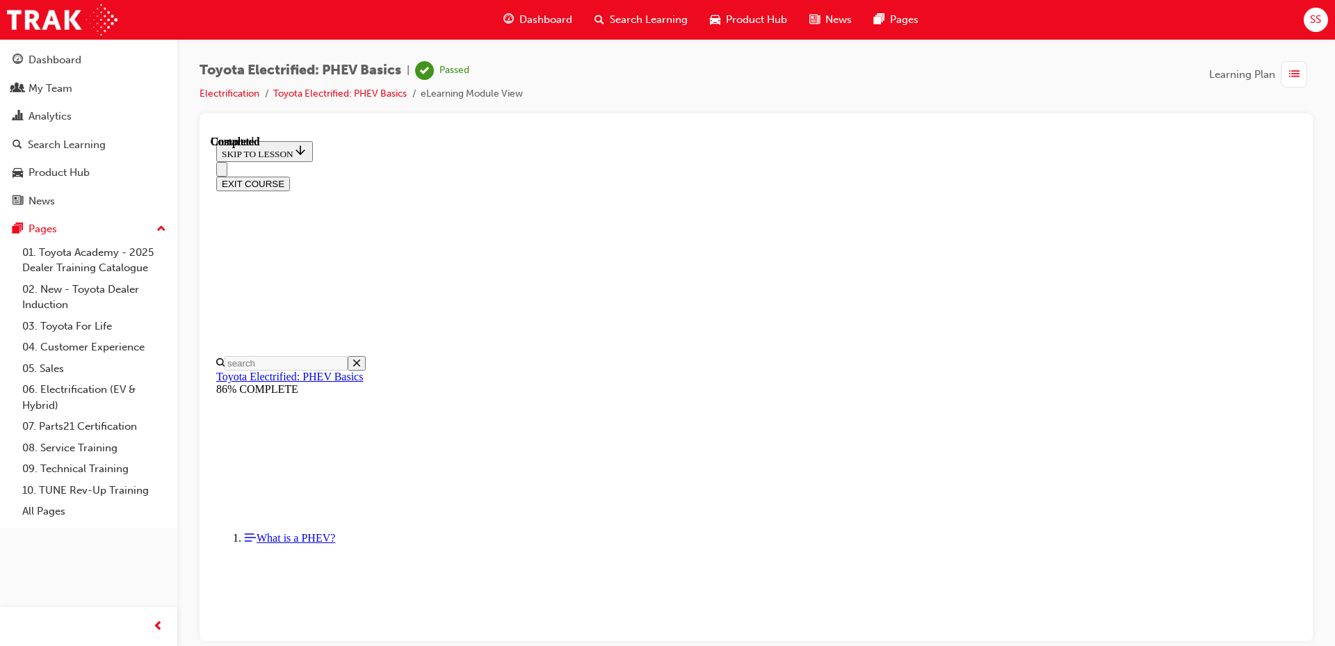
scroll to position [250, 0]
click at [35, 57] on div "Dashboard" at bounding box center [55, 60] width 53 height 16
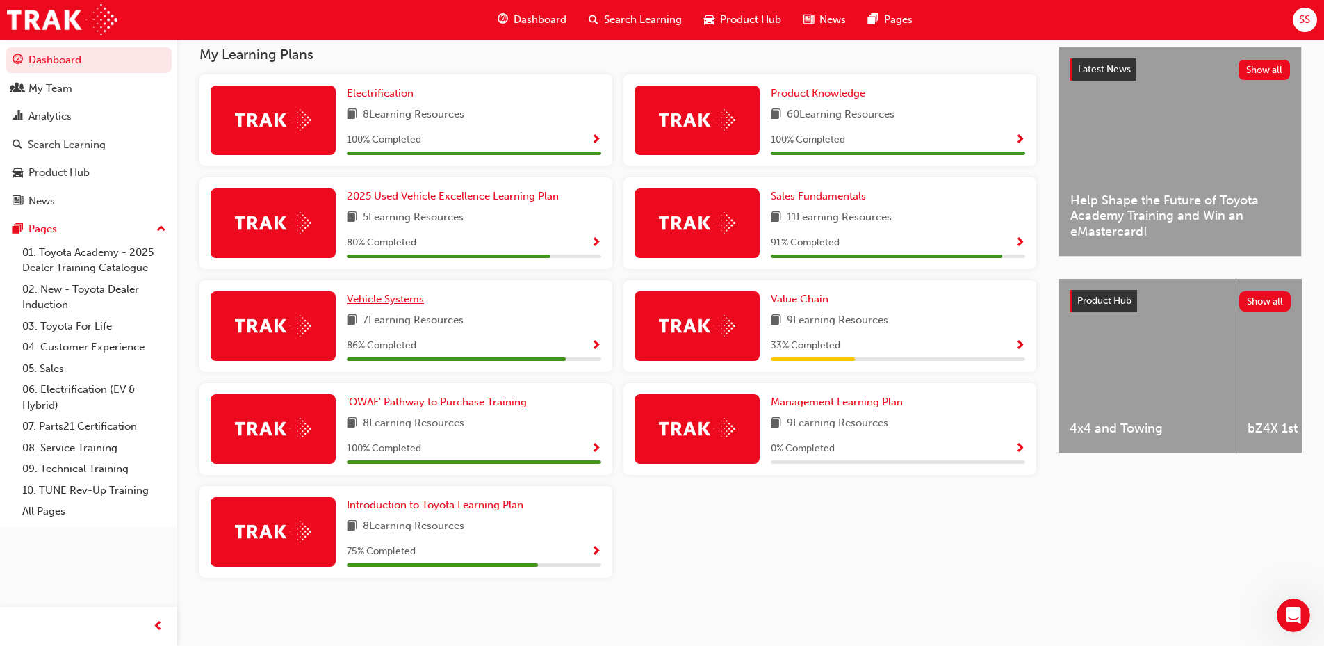
click at [408, 302] on span "Vehicle Systems" at bounding box center [385, 299] width 77 height 13
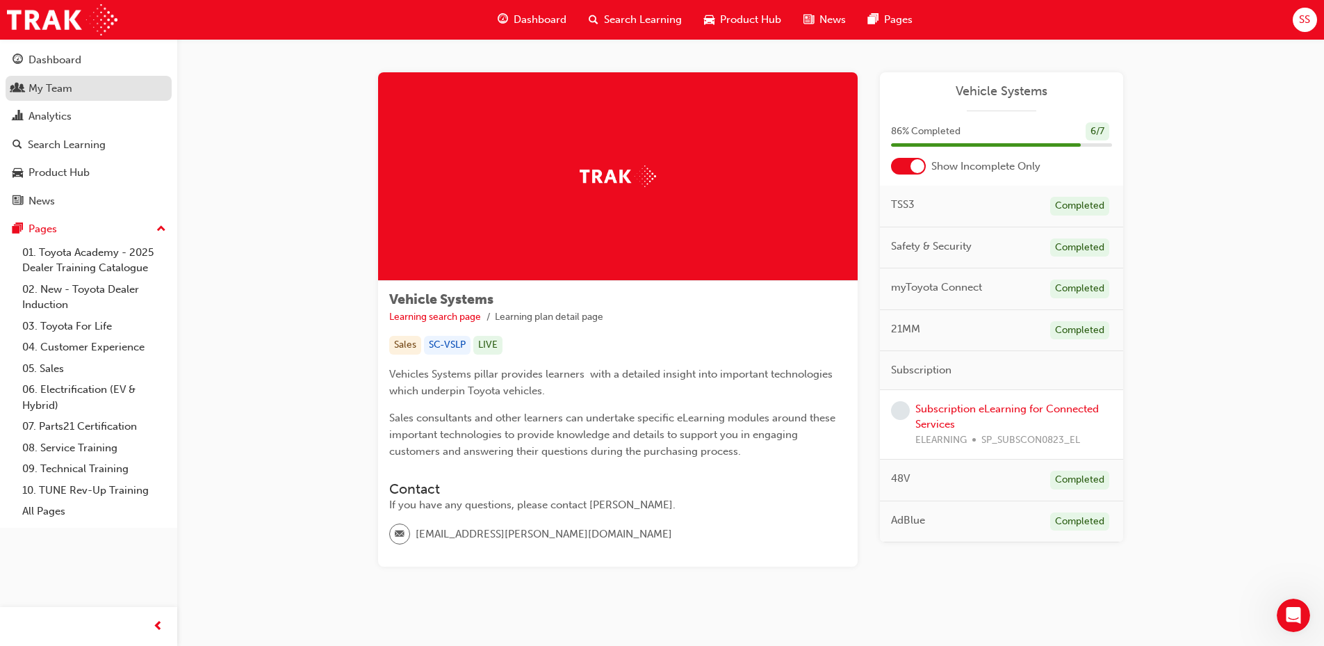
click at [40, 90] on div "My Team" at bounding box center [51, 89] width 44 height 16
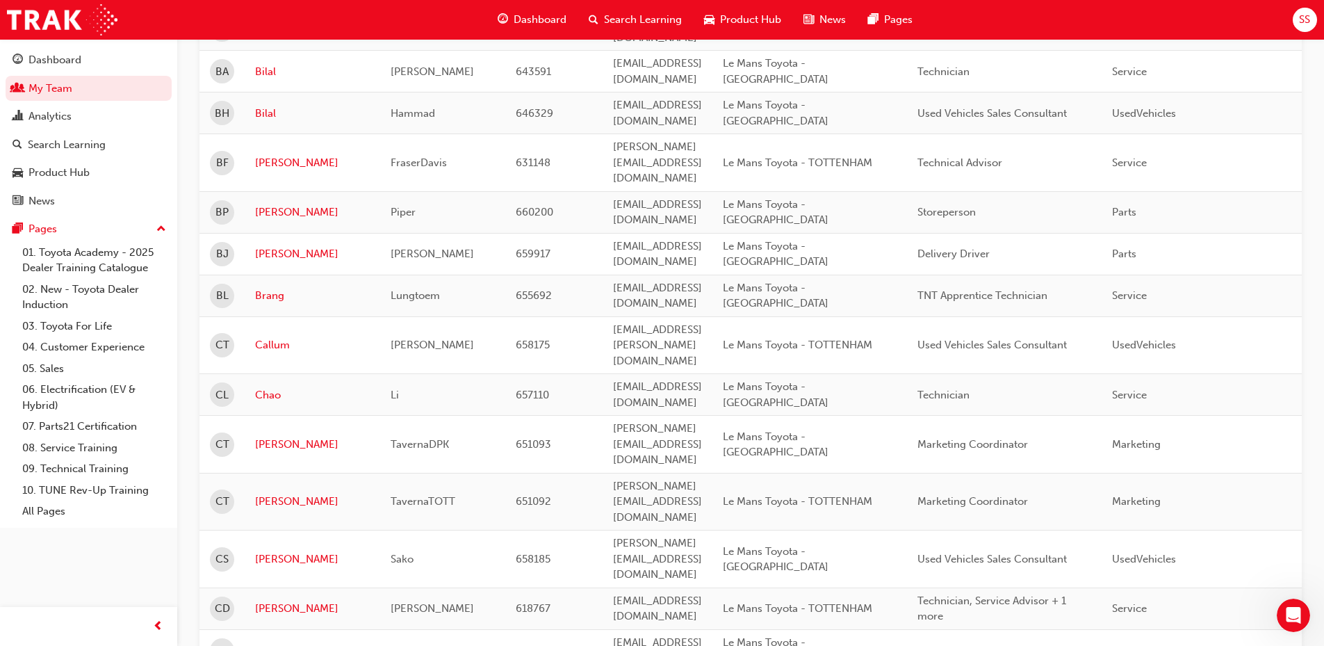
scroll to position [1112, 0]
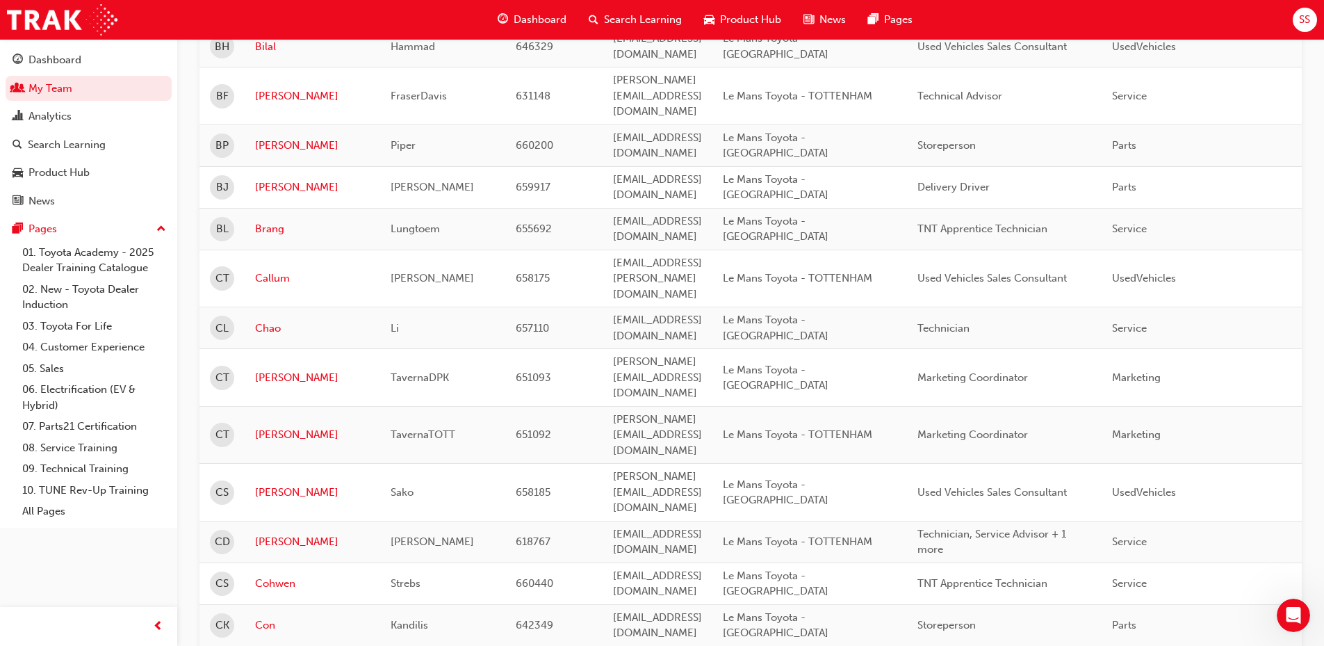
drag, startPoint x: 545, startPoint y: 23, endPoint x: 549, endPoint y: 38, distance: 15.9
click at [545, 24] on span "Dashboard" at bounding box center [540, 20] width 53 height 16
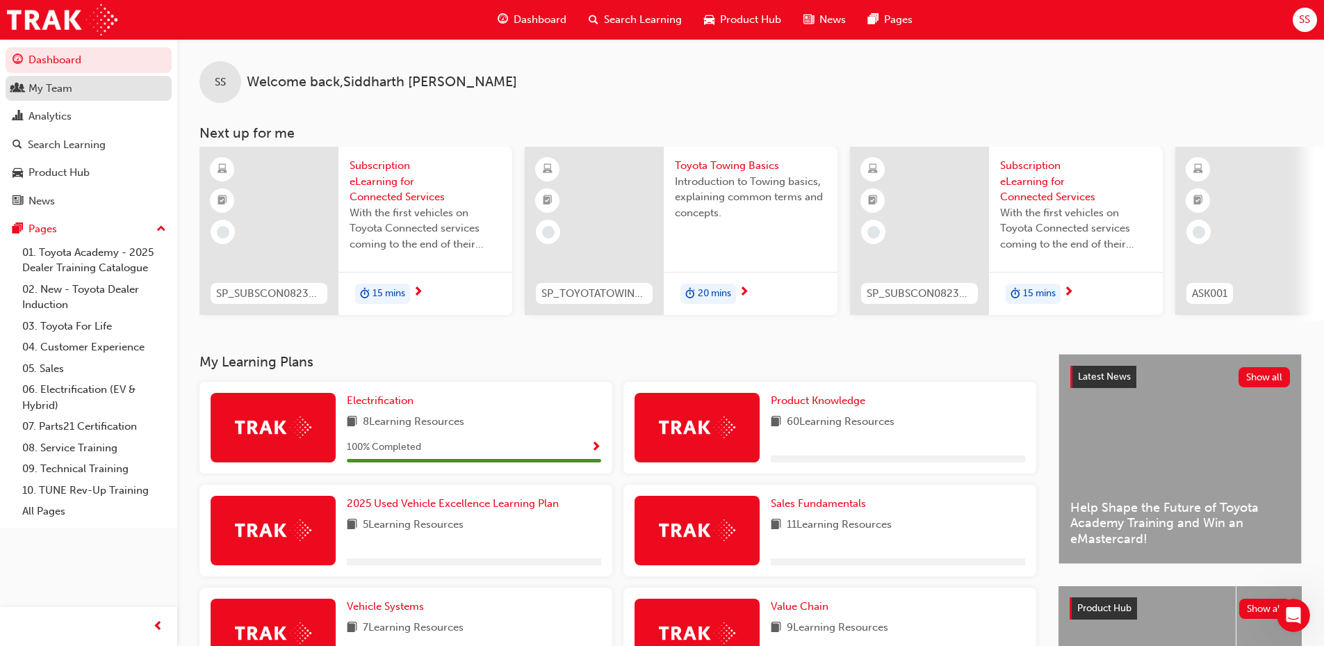
drag, startPoint x: 51, startPoint y: 88, endPoint x: 102, endPoint y: 107, distance: 54.1
click at [51, 89] on div "My Team" at bounding box center [51, 89] width 44 height 16
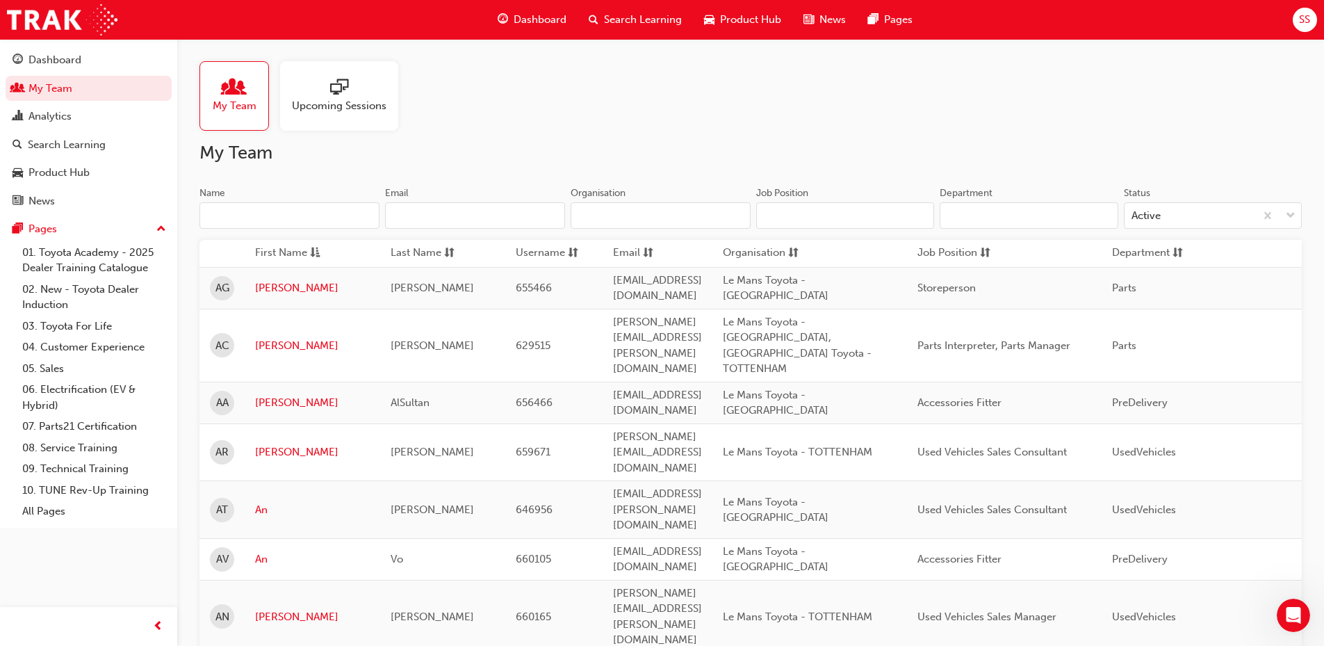
click at [991, 250] on span "sorting-icon" at bounding box center [985, 253] width 10 height 17
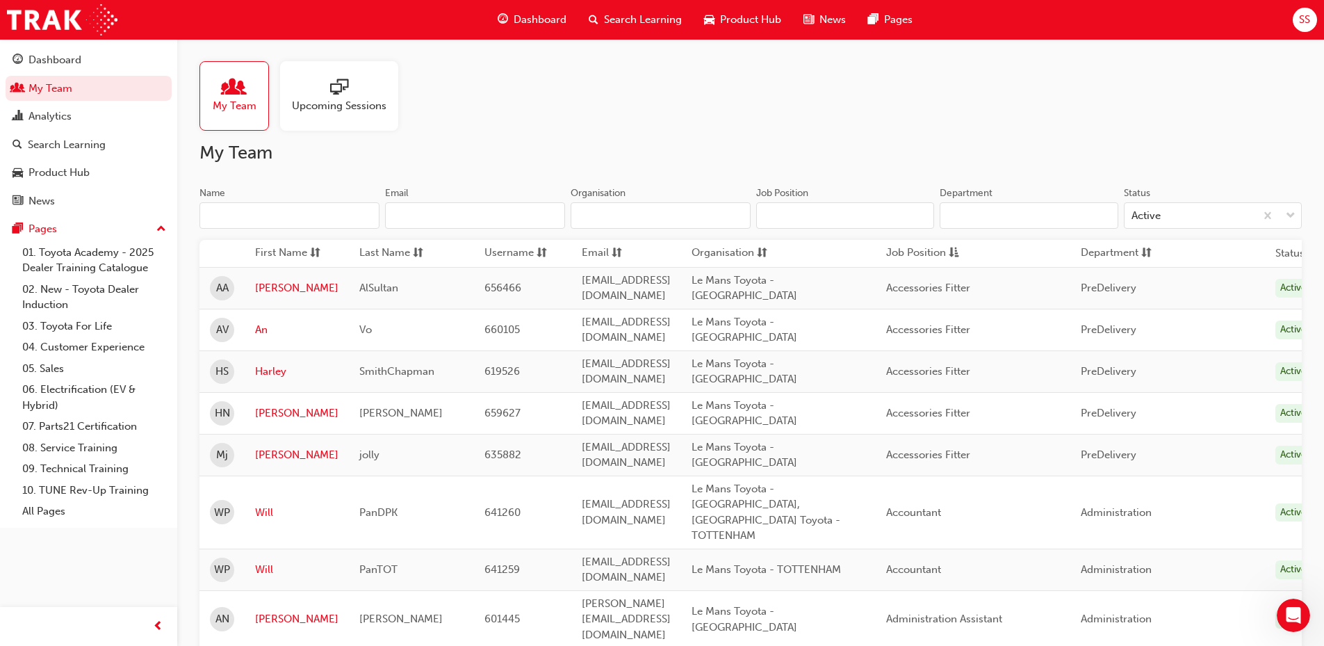
click at [959, 248] on span "asc-icon" at bounding box center [954, 253] width 10 height 17
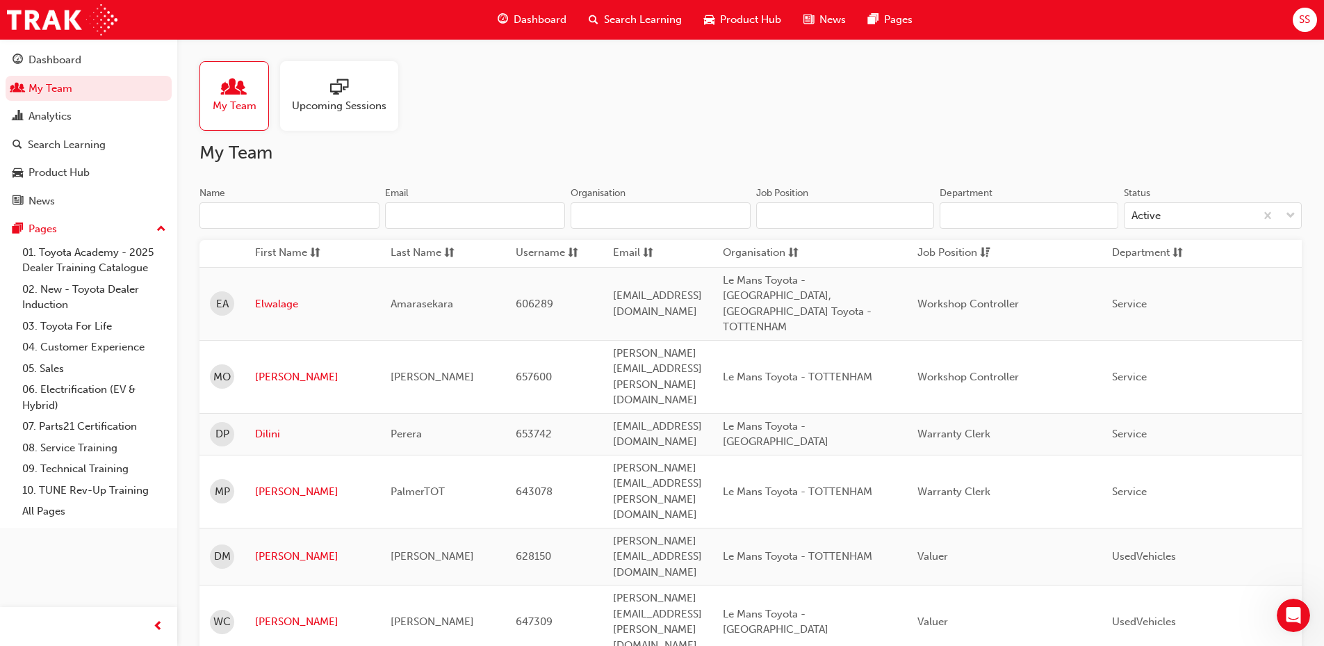
click at [991, 248] on span "dsc-icon" at bounding box center [985, 253] width 10 height 17
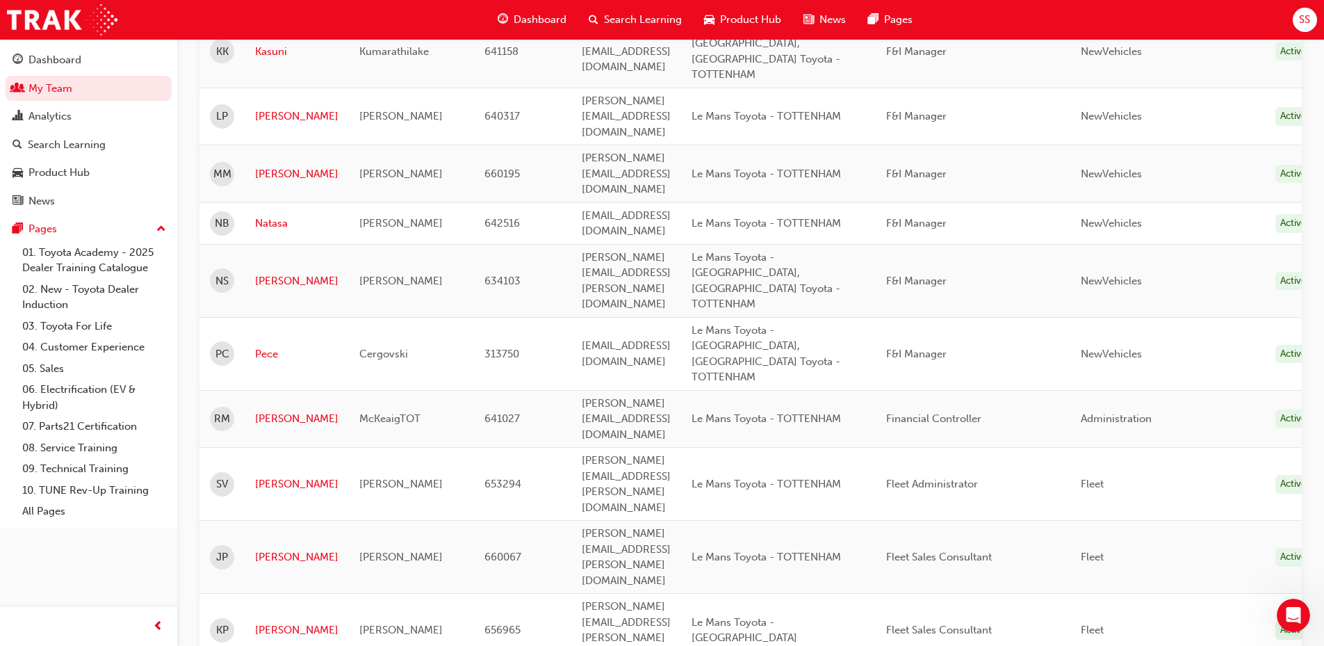
scroll to position [1746, 0]
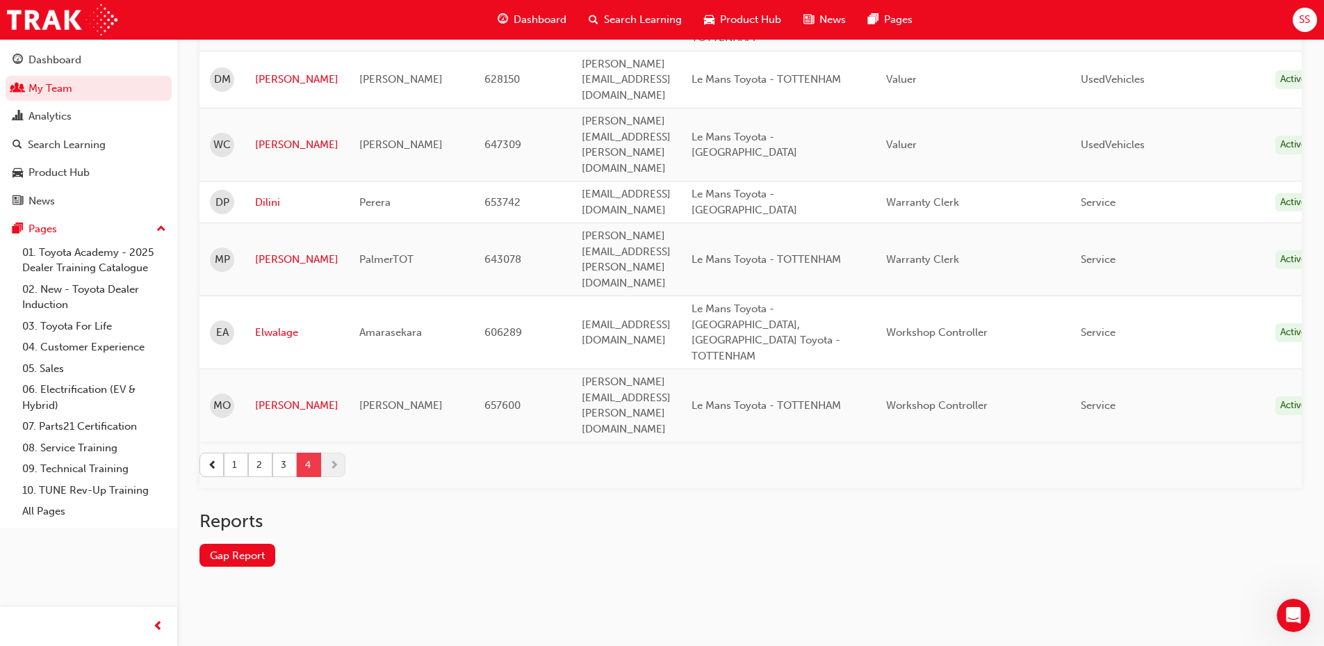
scroll to position [232, 0]
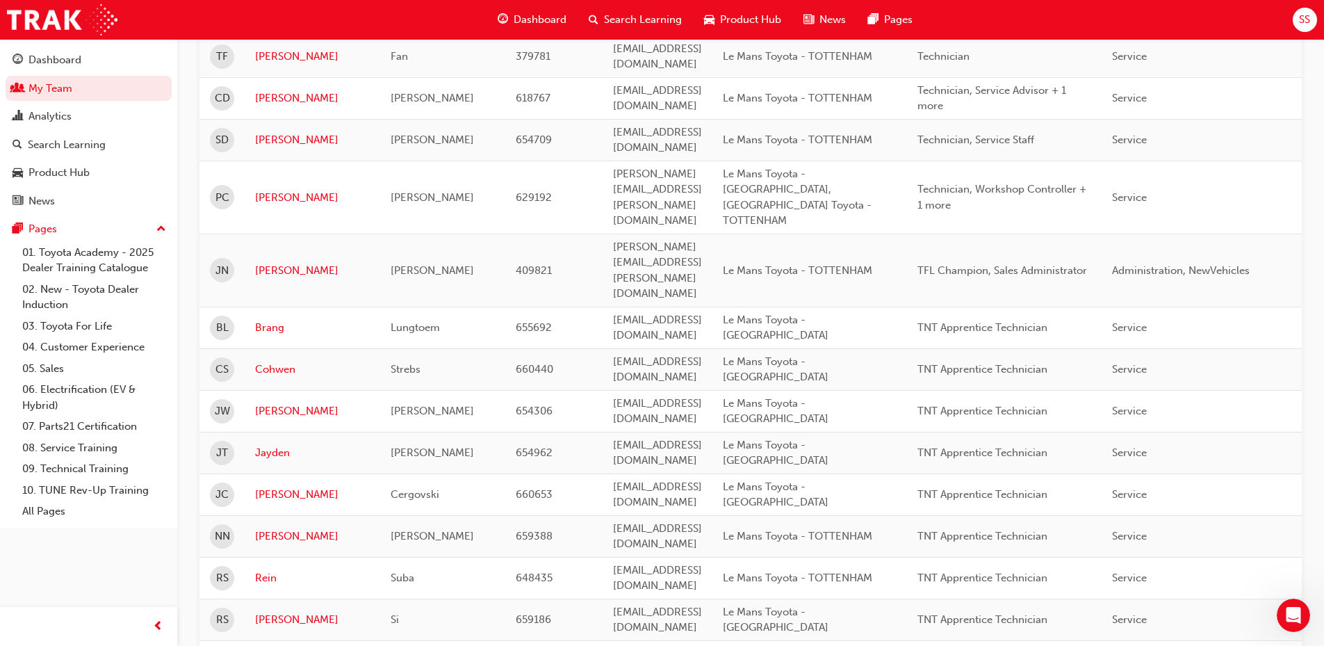
scroll to position [1602, 0]
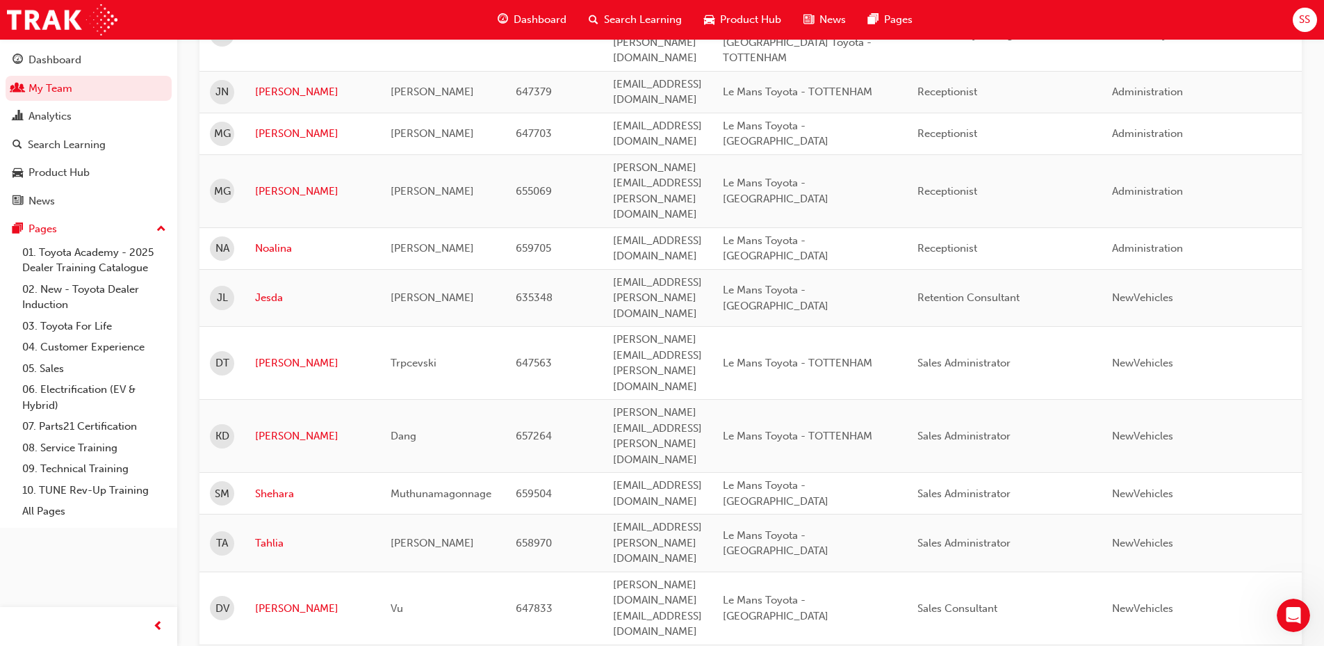
scroll to position [281, 0]
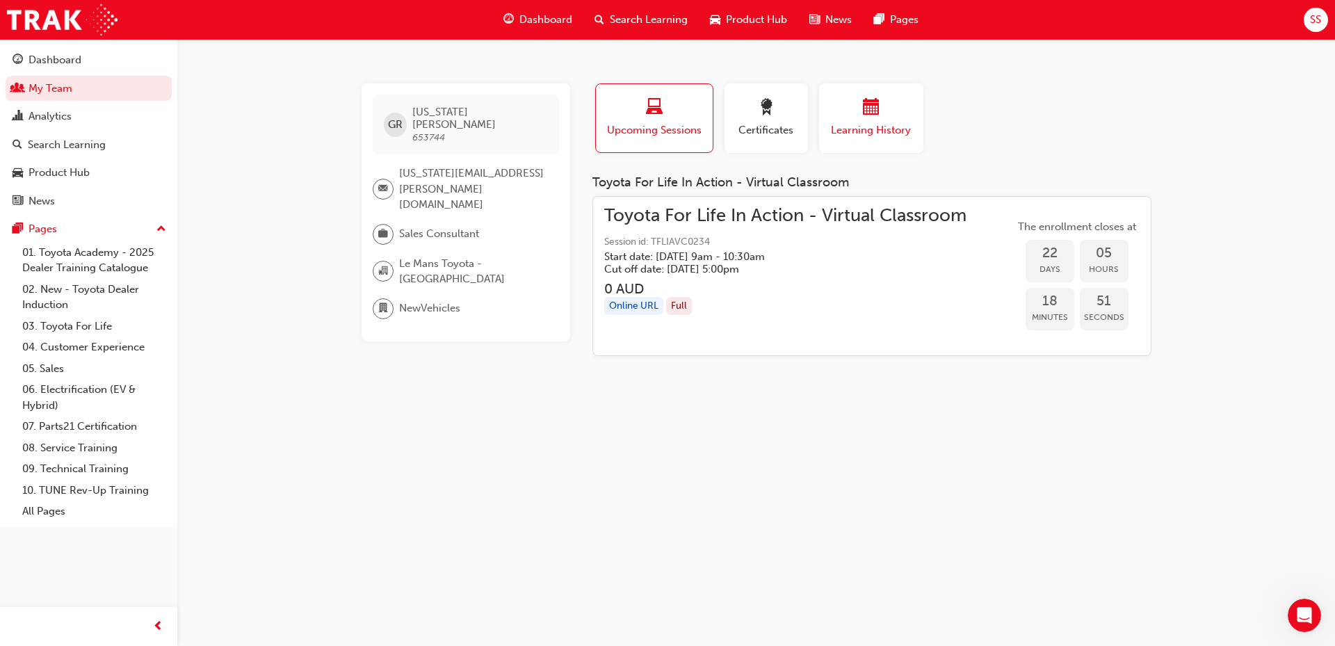
click at [872, 111] on span "calendar-icon" at bounding box center [871, 108] width 17 height 19
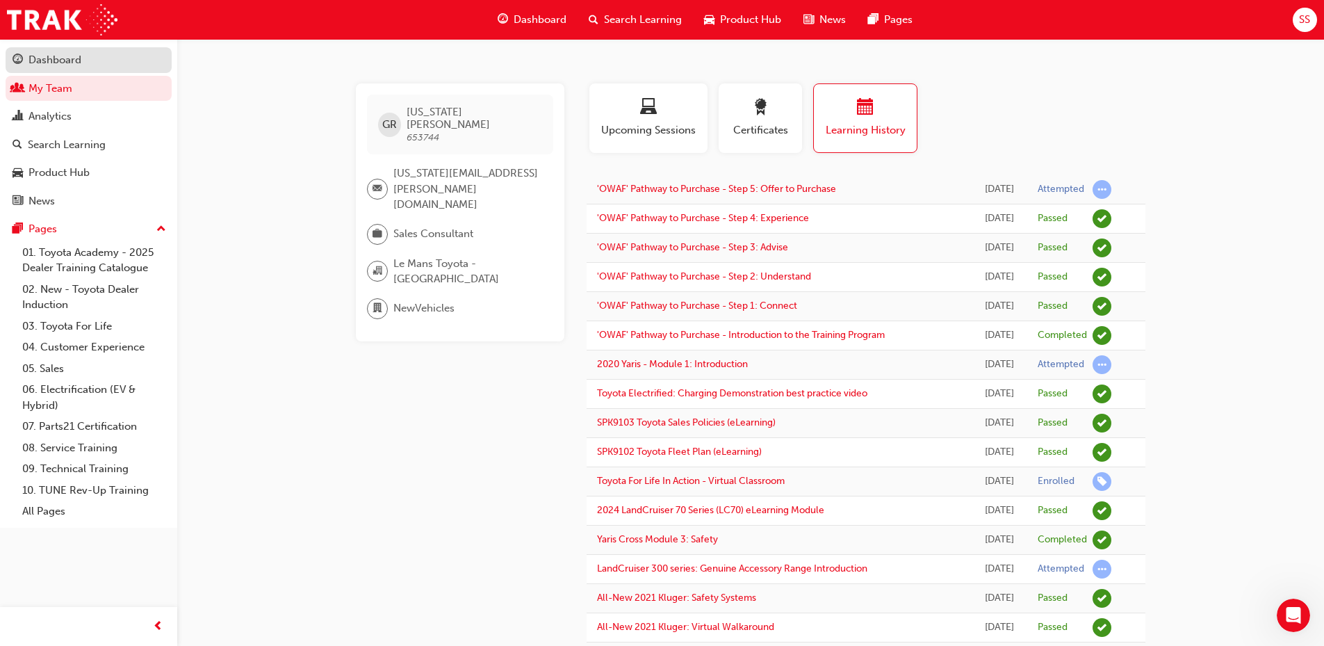
click at [59, 57] on div "Dashboard" at bounding box center [55, 60] width 53 height 16
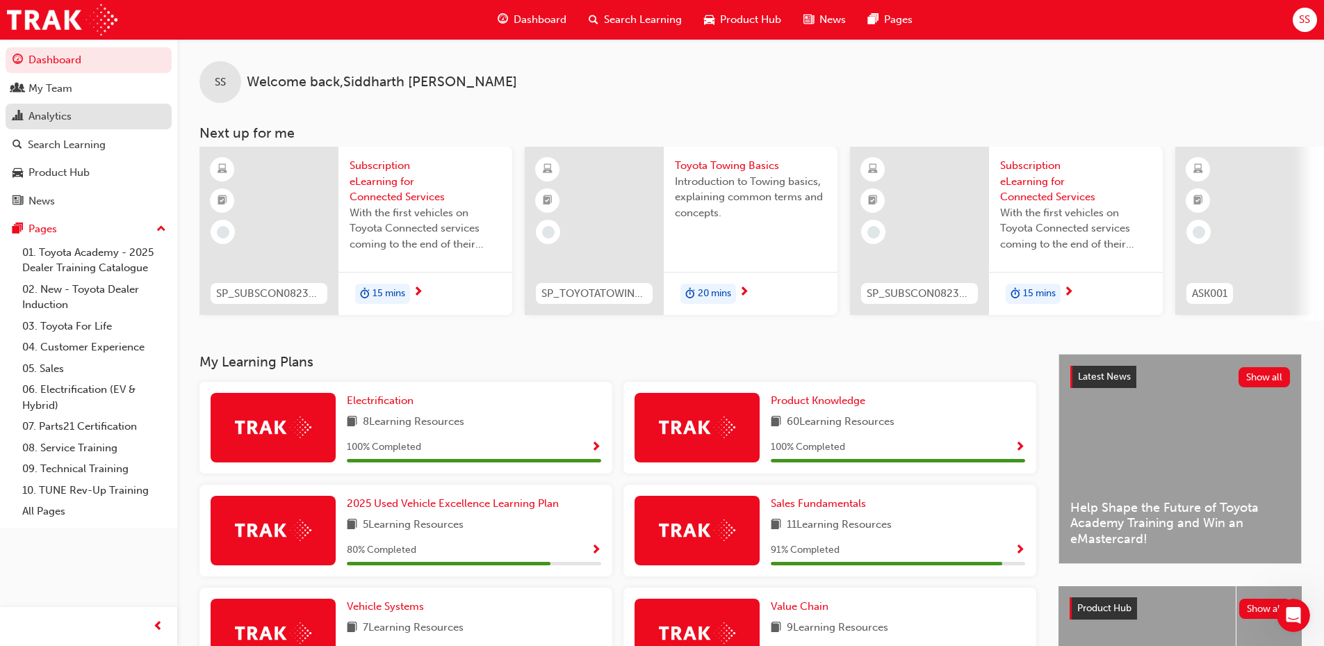
click at [49, 118] on div "Analytics" at bounding box center [50, 116] width 43 height 16
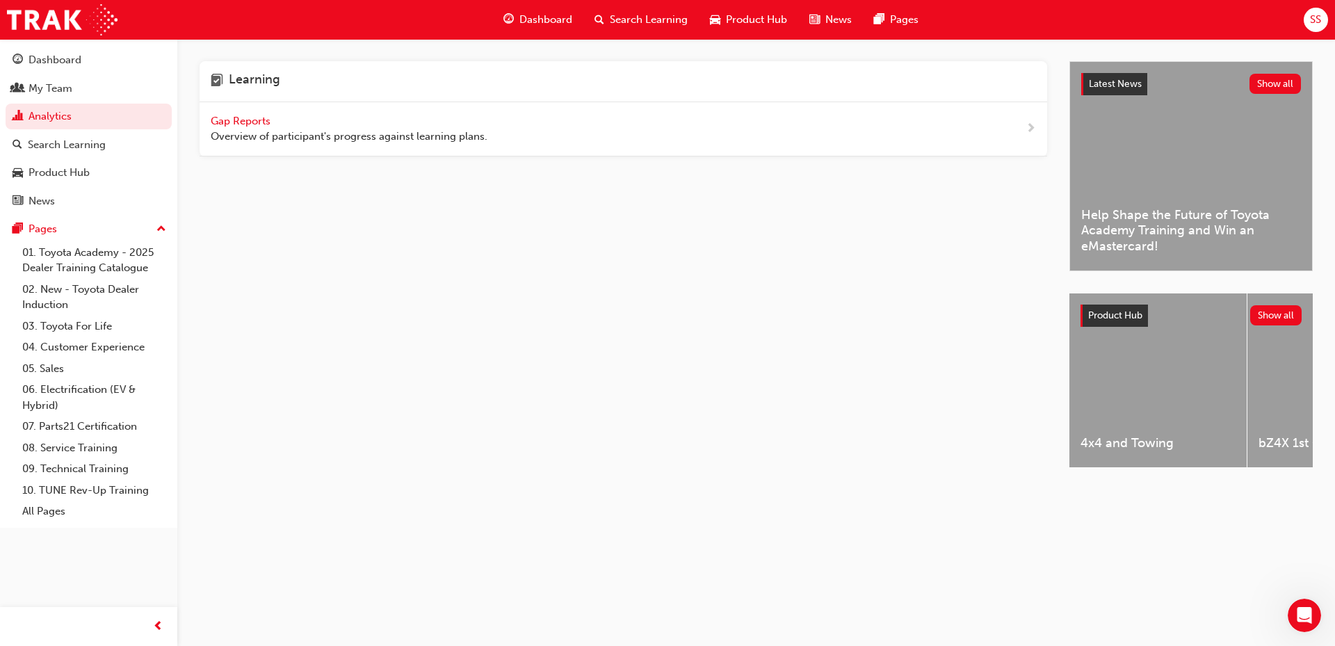
click at [236, 121] on span "Gap Reports" at bounding box center [242, 121] width 63 height 13
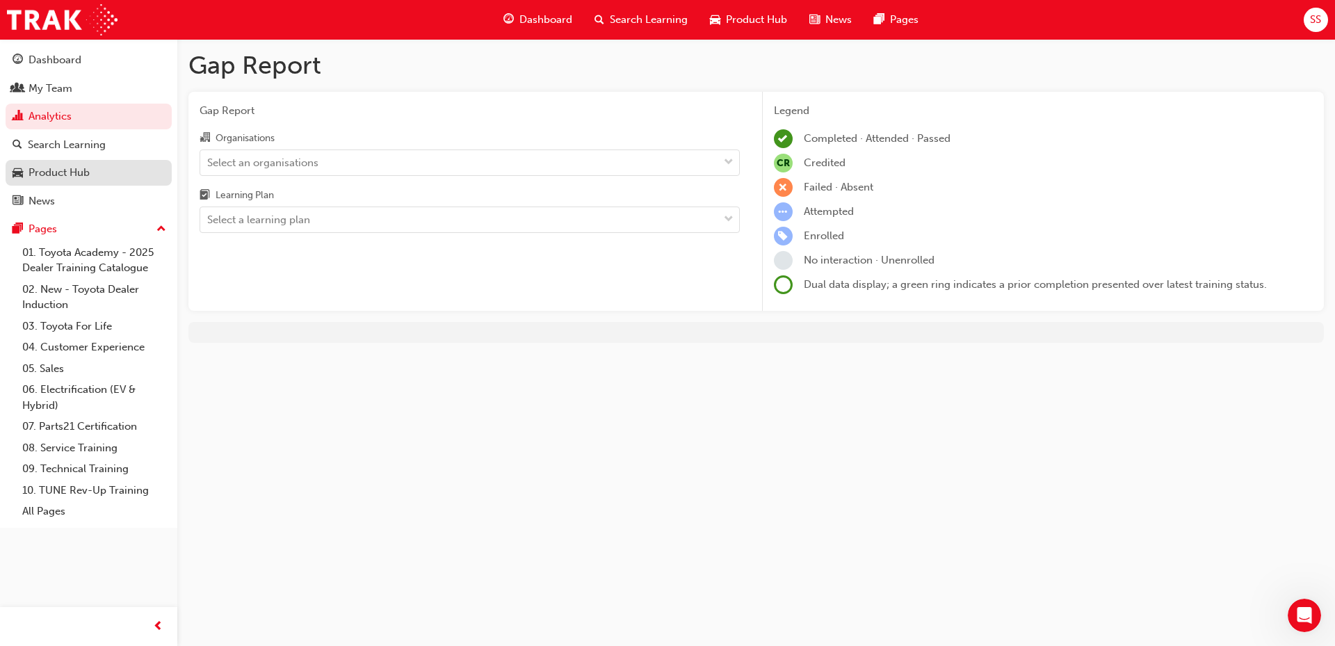
click at [54, 175] on div "Product Hub" at bounding box center [59, 173] width 61 height 16
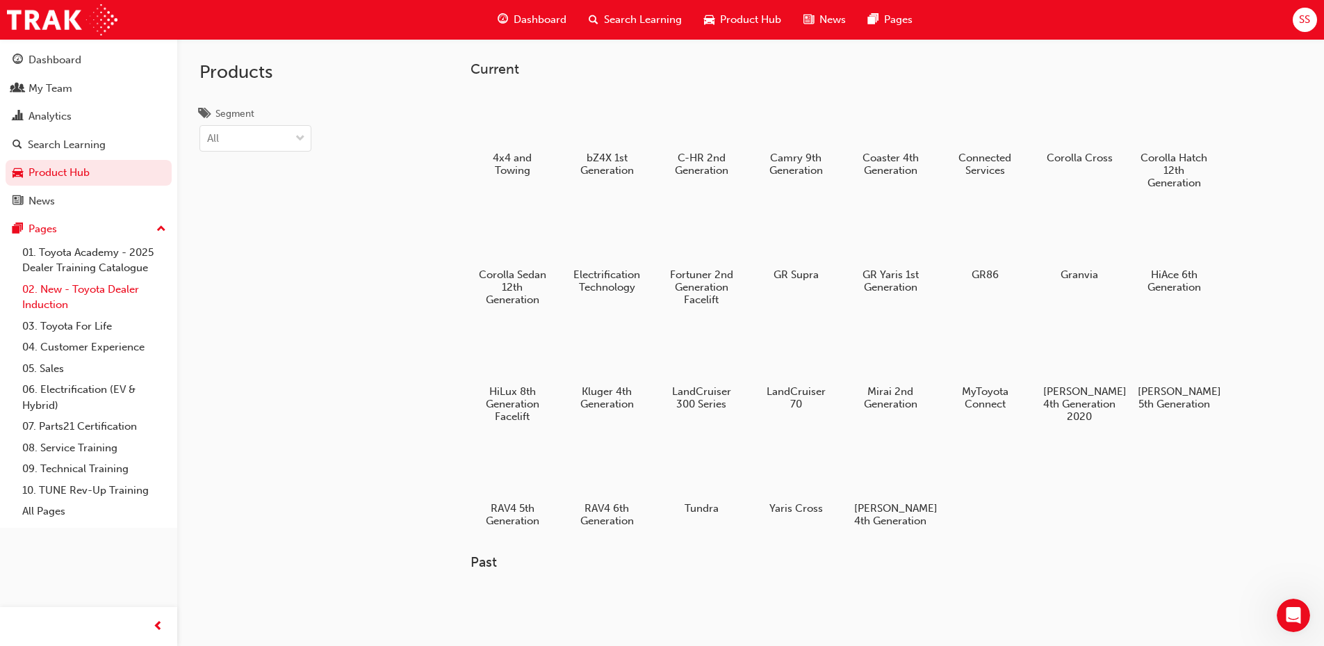
click at [67, 291] on link "02. New - Toyota Dealer Induction" at bounding box center [94, 297] width 155 height 37
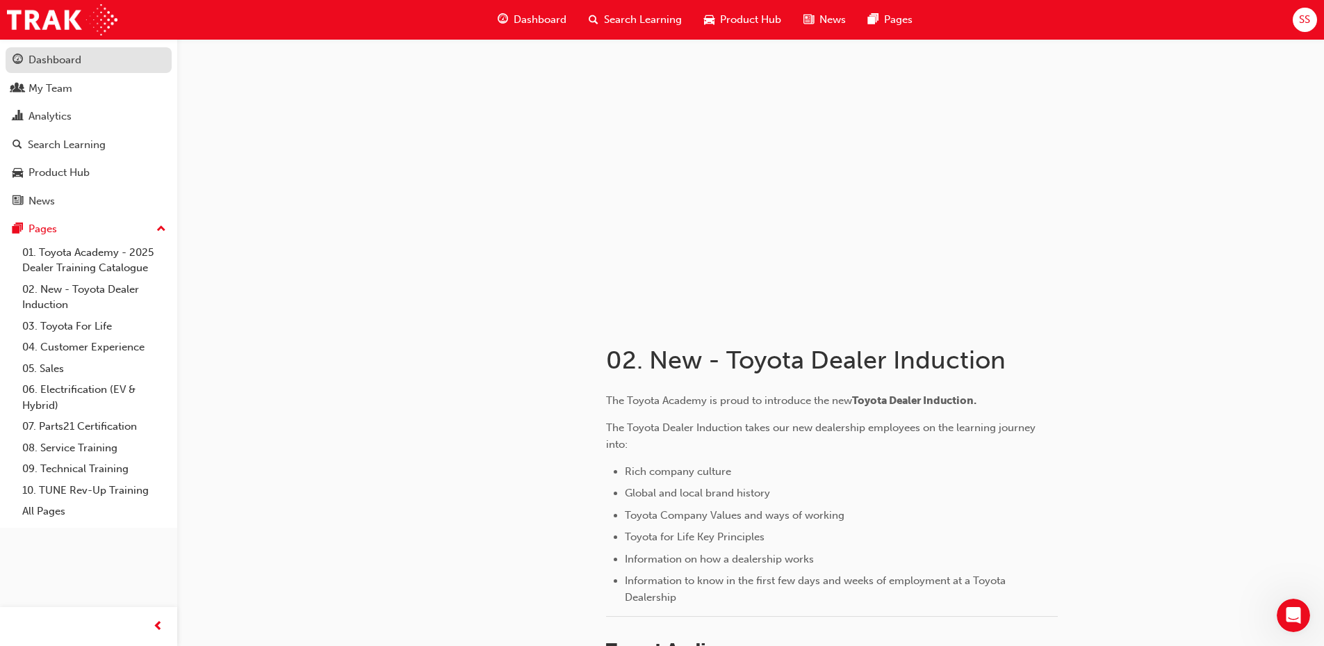
click at [51, 60] on div "Dashboard" at bounding box center [55, 60] width 53 height 16
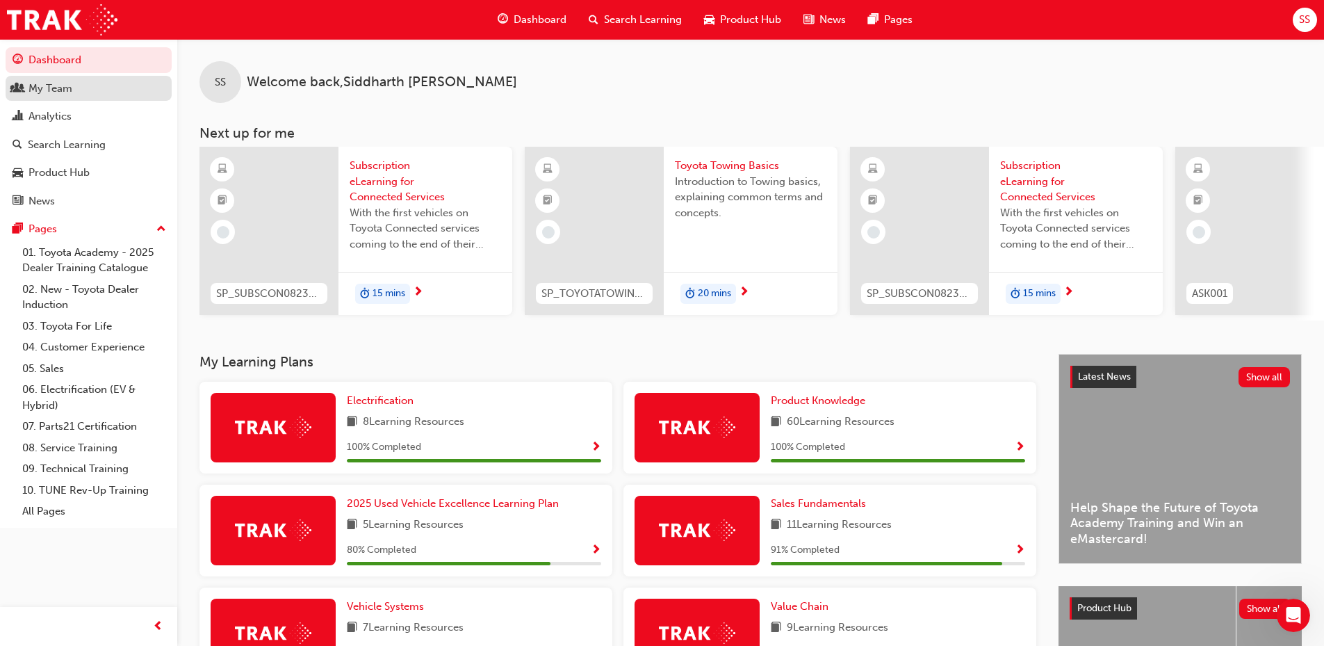
click at [41, 93] on div "My Team" at bounding box center [51, 89] width 44 height 16
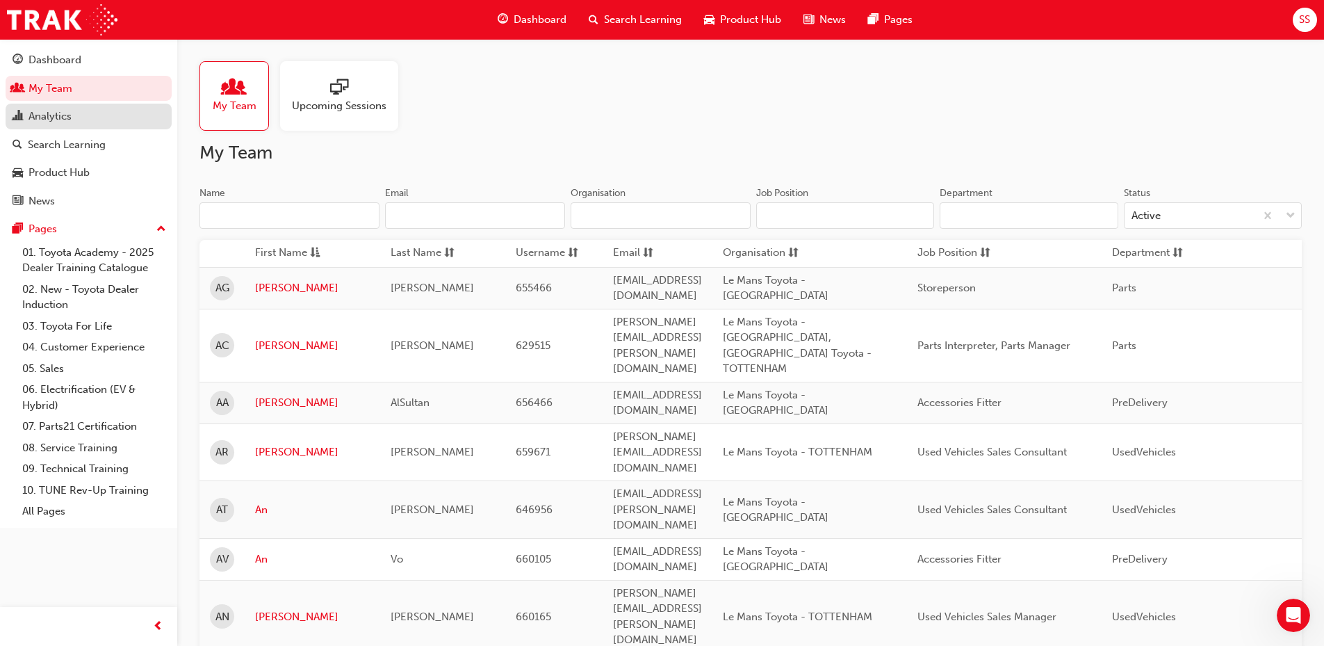
click at [45, 113] on div "Analytics" at bounding box center [50, 116] width 43 height 16
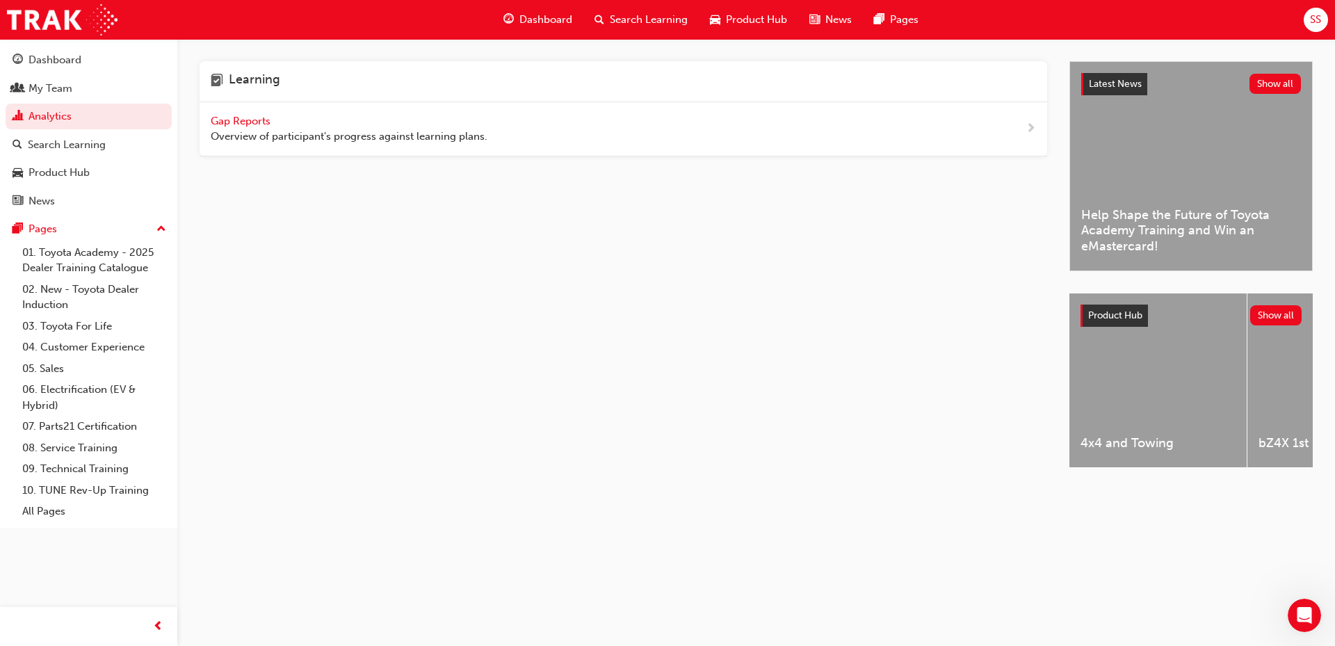
click at [244, 122] on span "Gap Reports" at bounding box center [242, 121] width 63 height 13
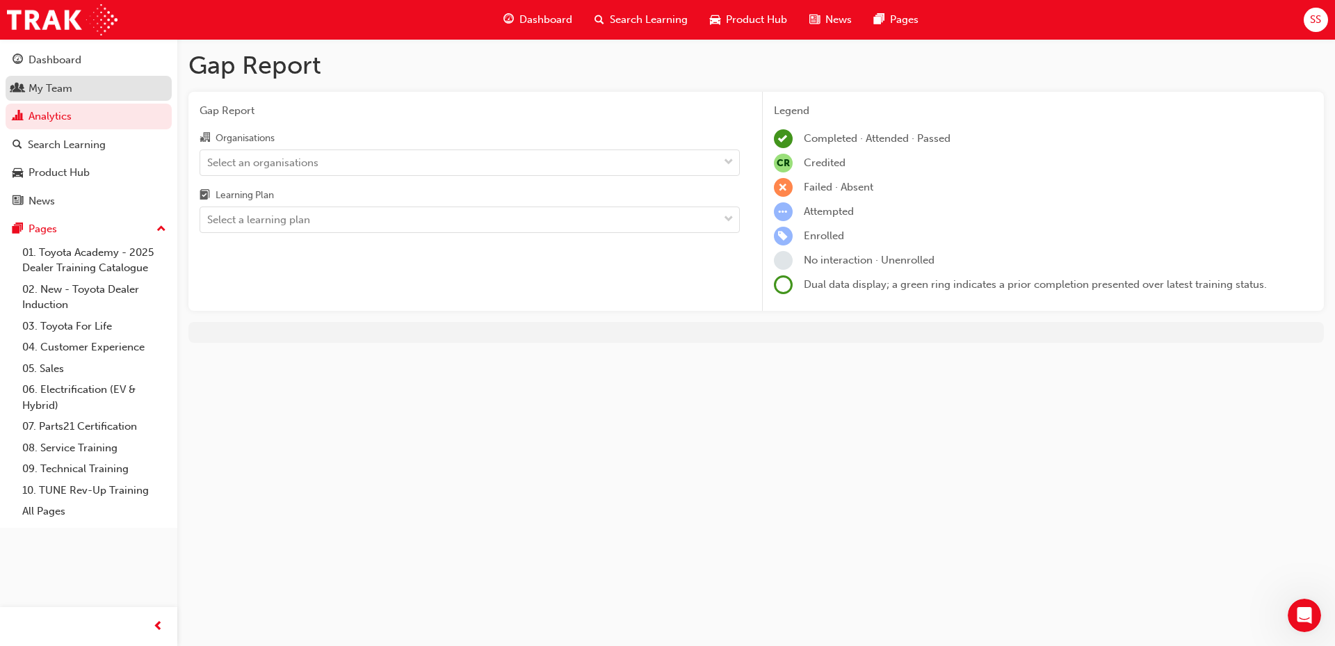
click at [55, 91] on div "My Team" at bounding box center [51, 89] width 44 height 16
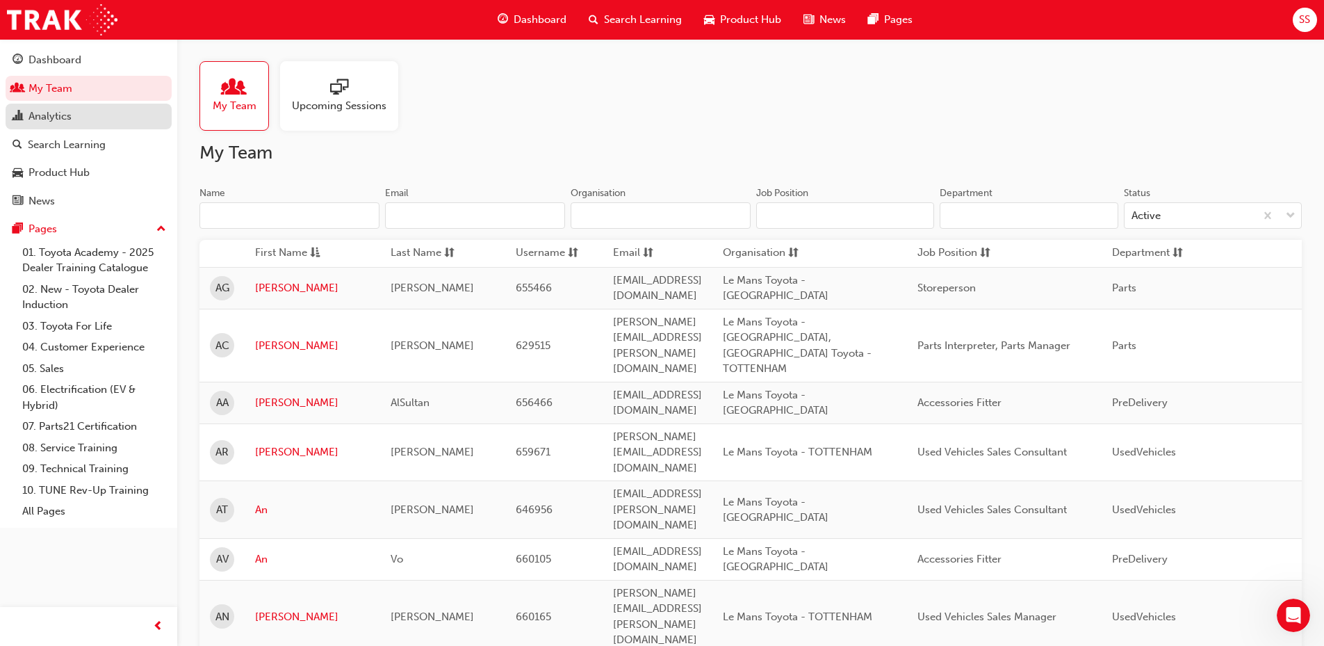
drag, startPoint x: 47, startPoint y: 58, endPoint x: 166, endPoint y: 111, distance: 130.7
click at [47, 58] on div "Dashboard" at bounding box center [55, 60] width 53 height 16
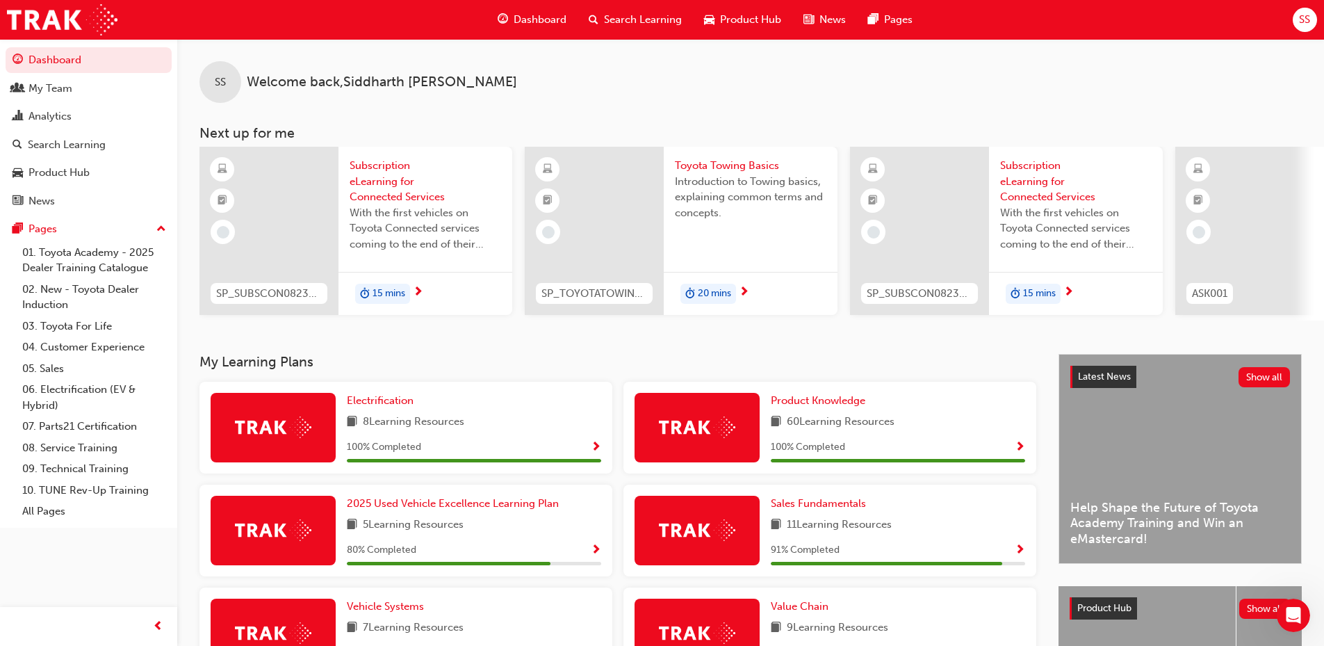
click at [176, 128] on div "Dashboard My Team Analytics Search Learning Product Hub News Pages Pages 01. To…" at bounding box center [88, 283] width 177 height 489
